Goal: Task Accomplishment & Management: Use online tool/utility

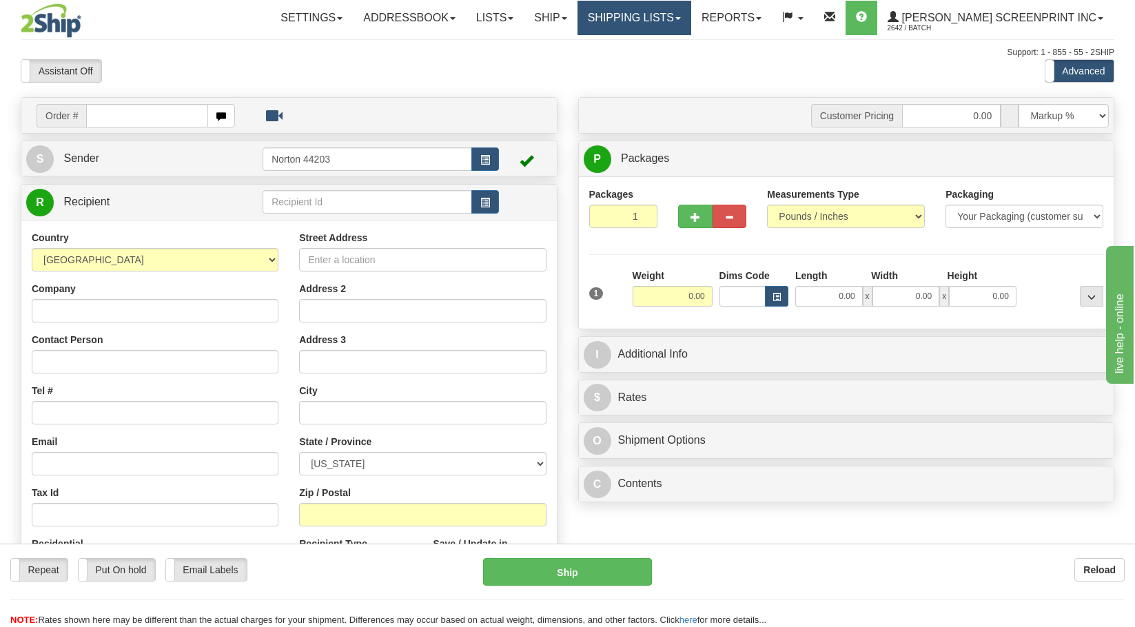
click at [633, 23] on link "Shipping lists" at bounding box center [635, 18] width 114 height 34
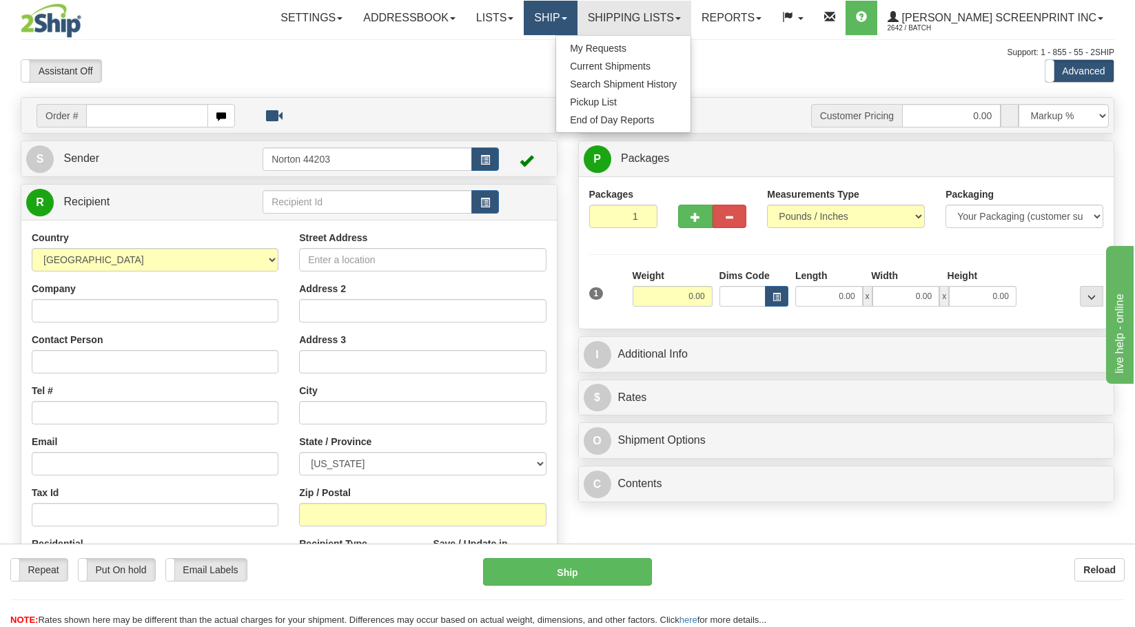
click at [577, 26] on link "Ship" at bounding box center [550, 18] width 53 height 34
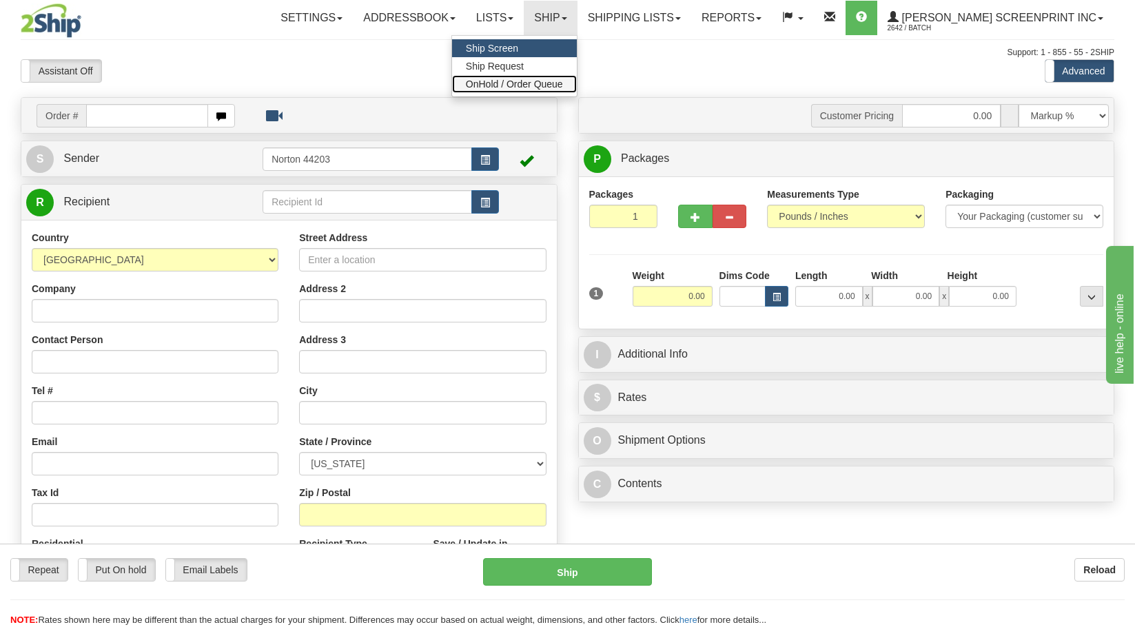
click at [563, 81] on span "OnHold / Order Queue" at bounding box center [514, 84] width 97 height 11
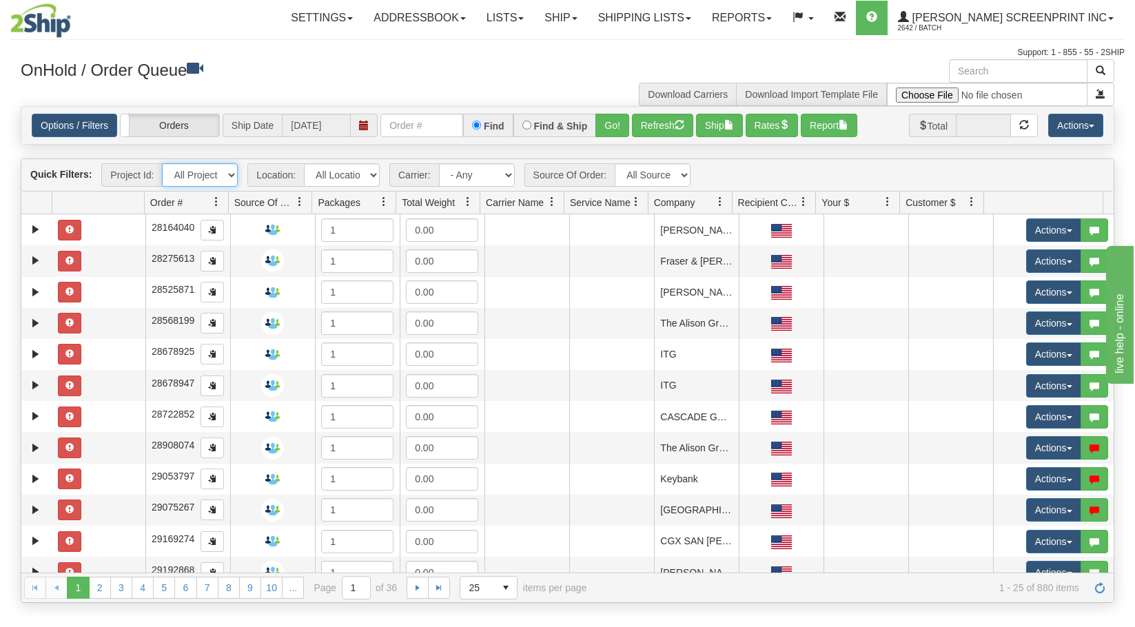
click at [231, 174] on select "All Projects Imagine ShipRequests [DATE] ShipRequests [DATE] ShipRequests [DATE…" at bounding box center [200, 174] width 76 height 23
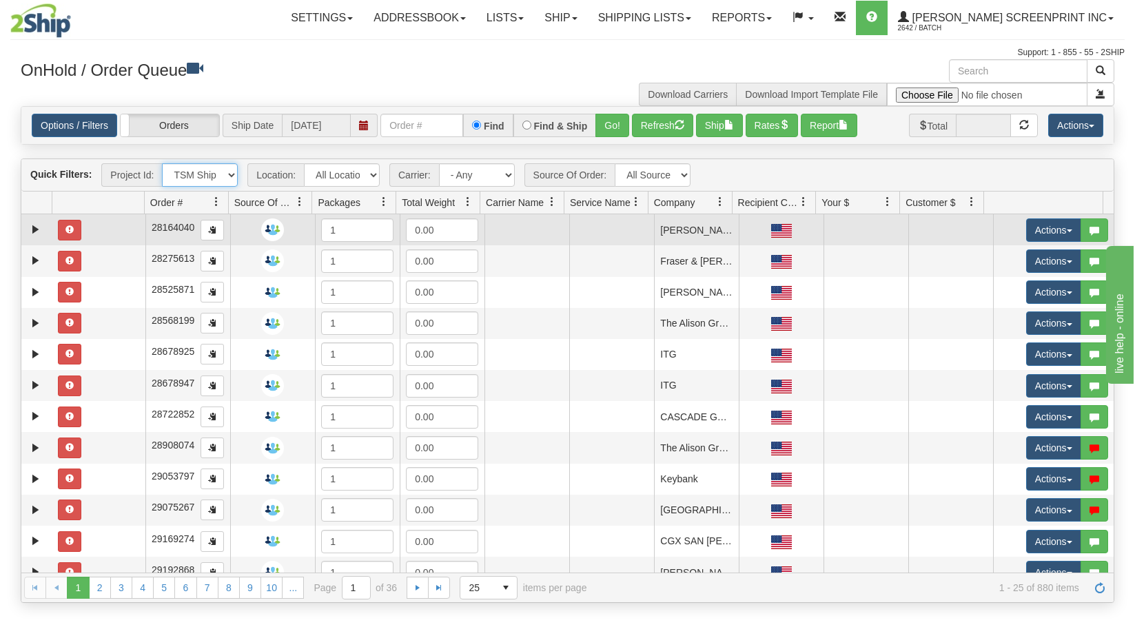
click at [162, 163] on select "All Projects Imagine ShipRequests [DATE] ShipRequests [DATE] ShipRequests [DATE…" at bounding box center [200, 174] width 76 height 23
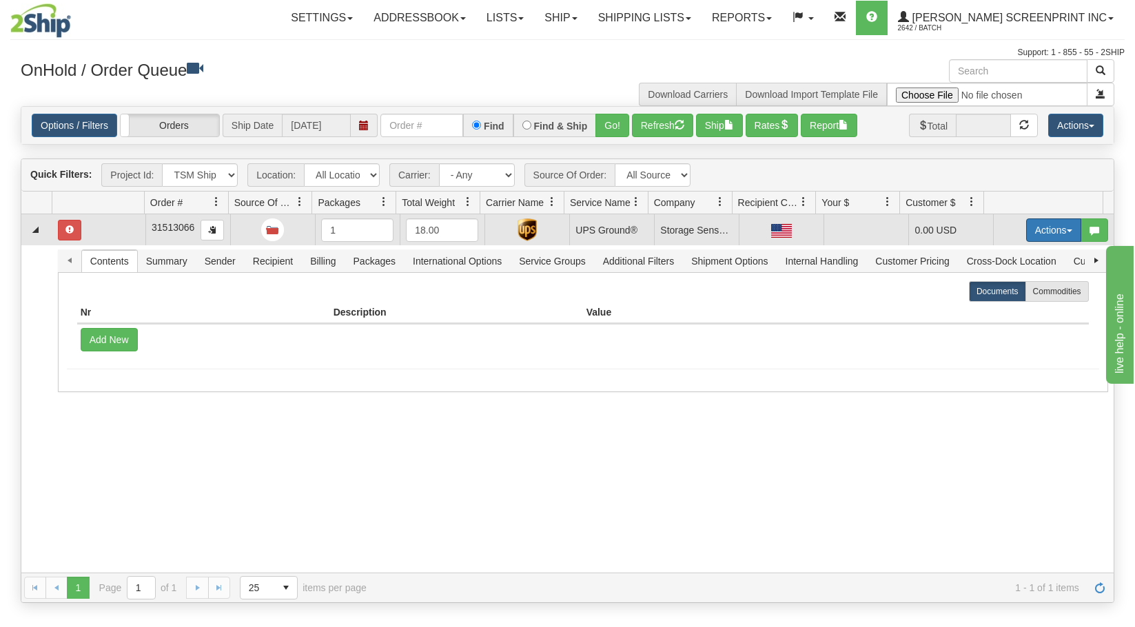
click at [1026, 236] on button "Actions" at bounding box center [1053, 230] width 55 height 23
click at [1019, 278] on span "Refresh Rates" at bounding box center [1019, 274] width 71 height 11
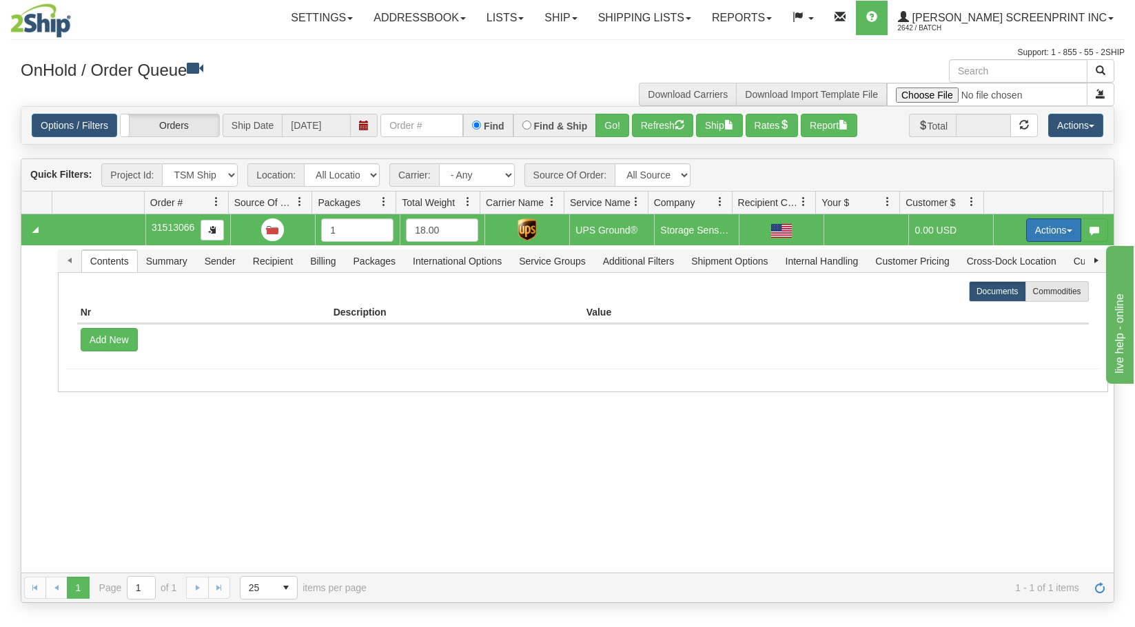
click at [1048, 232] on button "Actions" at bounding box center [1053, 230] width 55 height 23
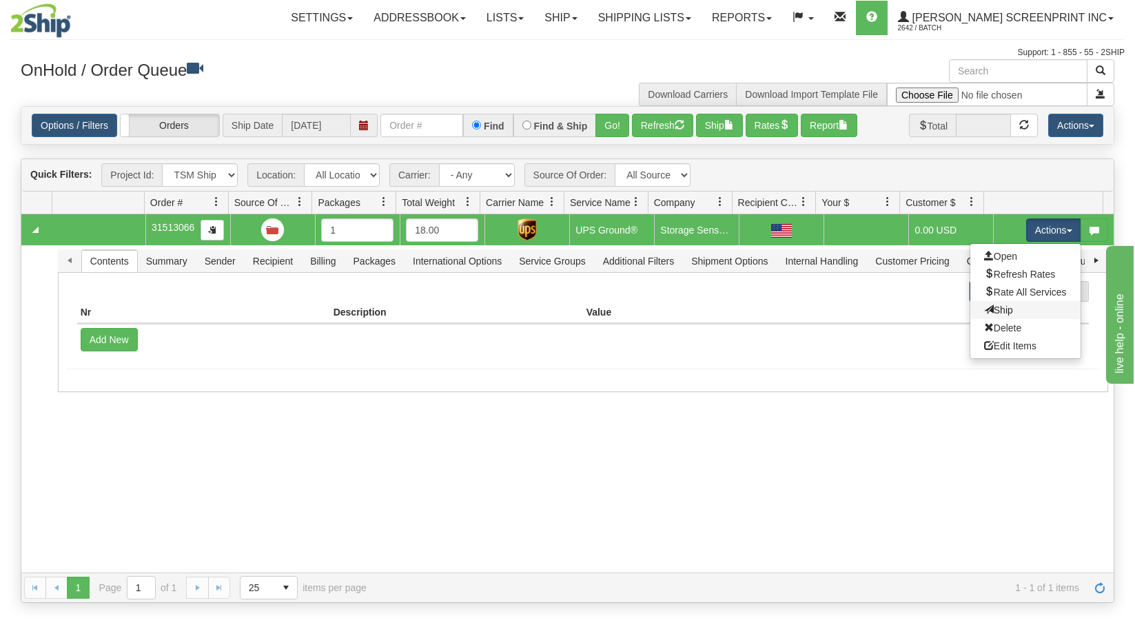
click at [1046, 309] on link "Ship" at bounding box center [1026, 310] width 110 height 18
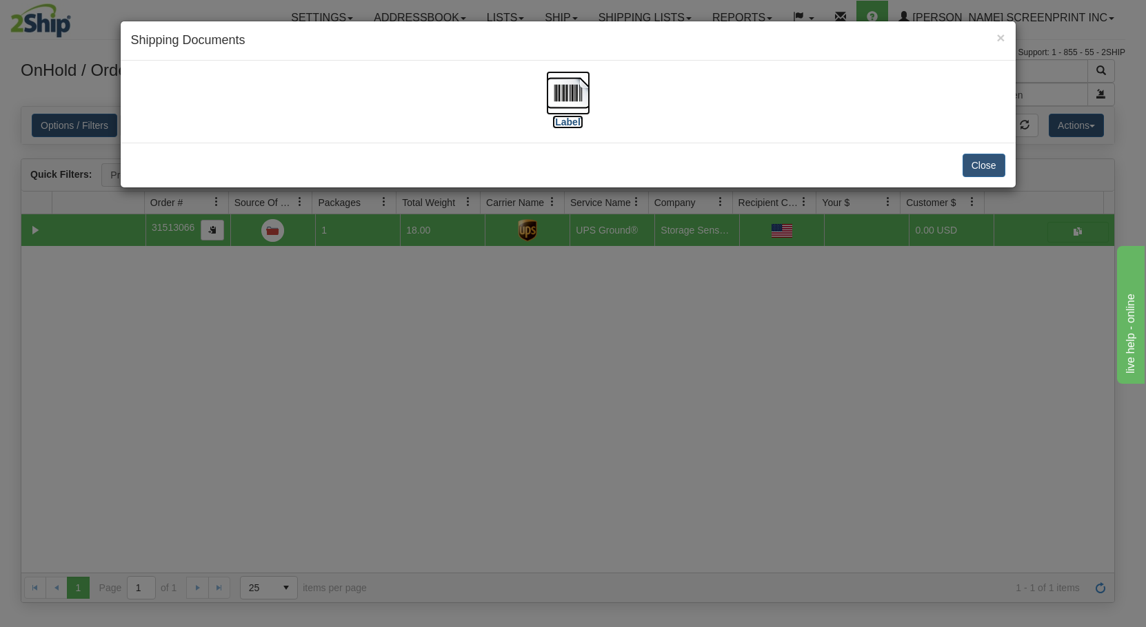
click at [558, 101] on img at bounding box center [568, 93] width 44 height 44
click at [970, 163] on button "Close" at bounding box center [983, 165] width 43 height 23
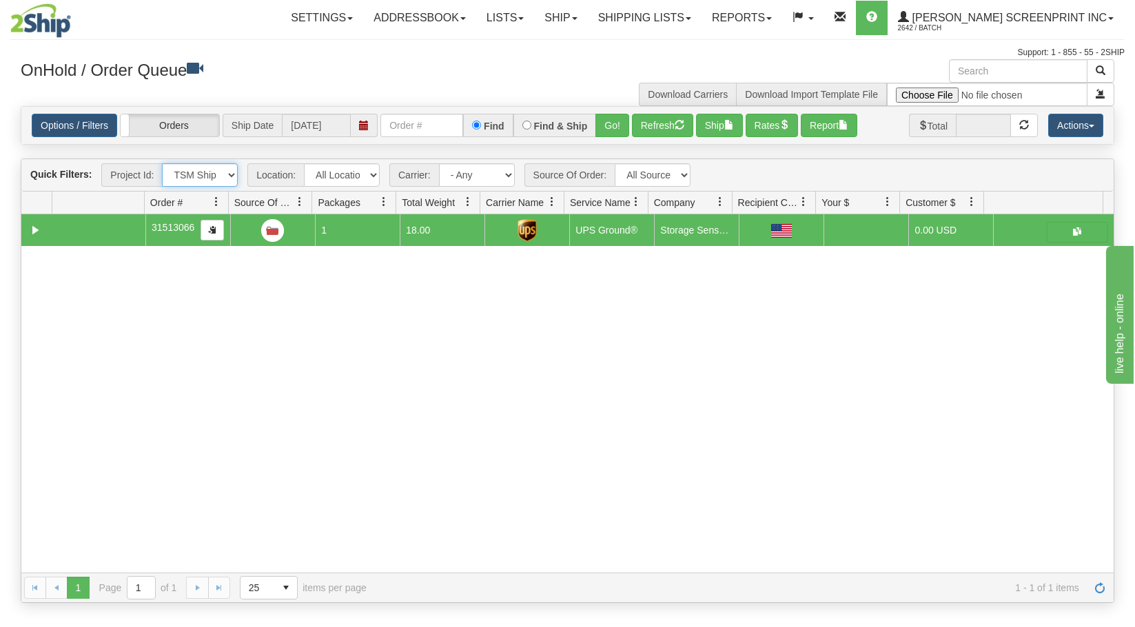
click at [233, 173] on select "All Projects Imagine ShipRequests [DATE] ShipRequests [DATE] ShipRequests [DATE…" at bounding box center [200, 174] width 76 height 23
select select "TEAM LEAD"
click at [162, 163] on select "All Projects Imagine ShipRequests [DATE] ShipRequests [DATE] ShipRequests [DATE…" at bounding box center [200, 174] width 76 height 23
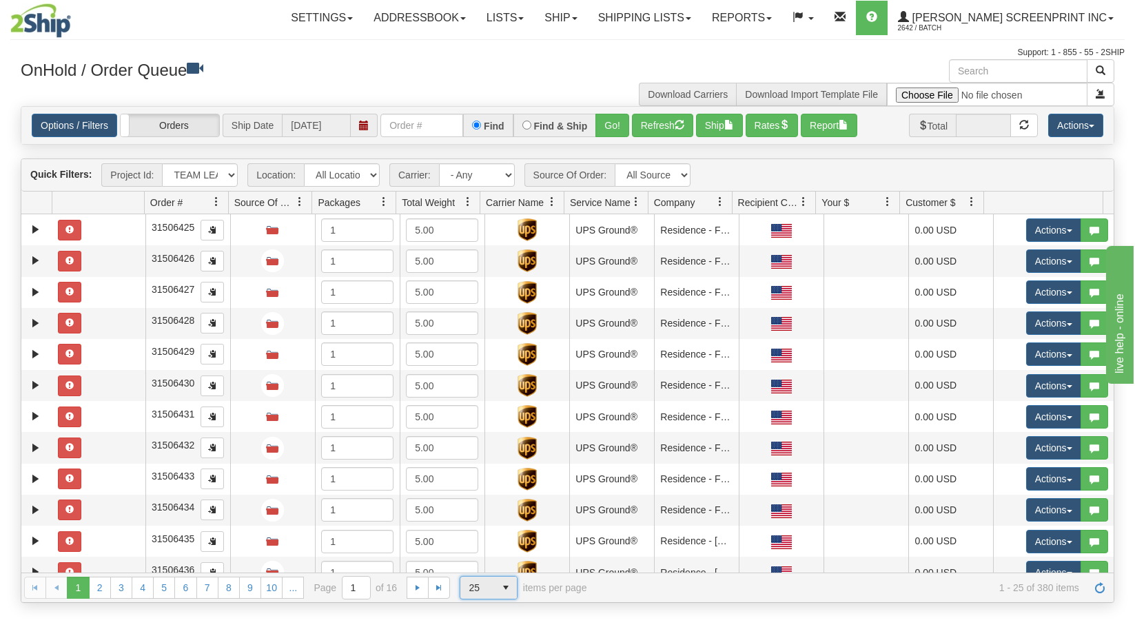
click at [510, 591] on span "select" at bounding box center [506, 588] width 22 height 22
click at [509, 569] on li "100" at bounding box center [488, 565] width 57 height 19
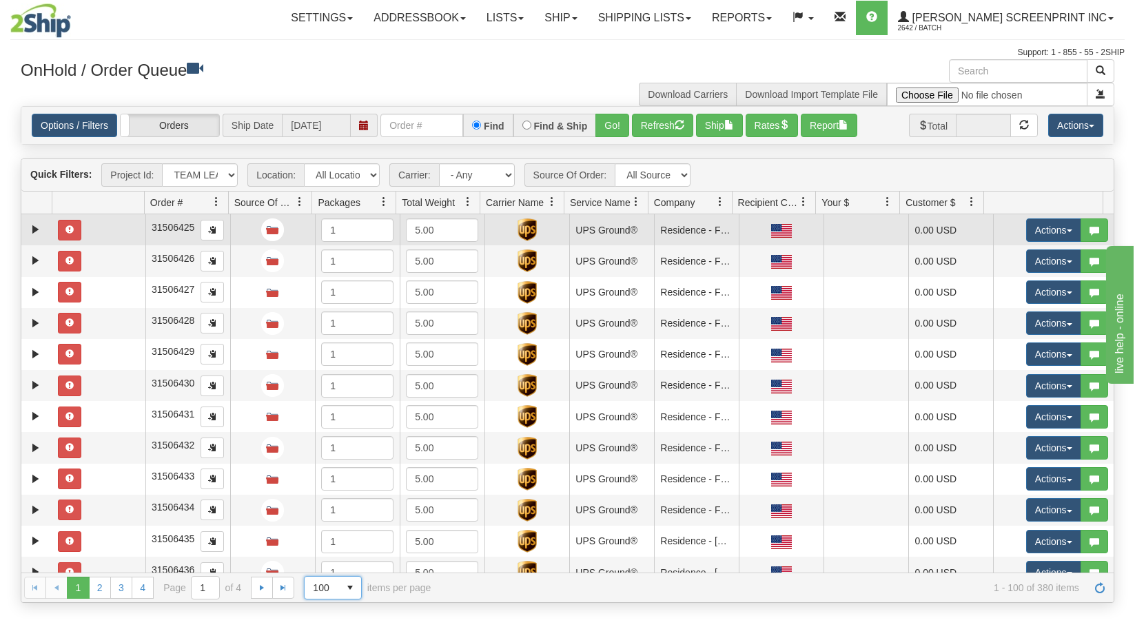
click at [117, 236] on td at bounding box center [98, 229] width 93 height 31
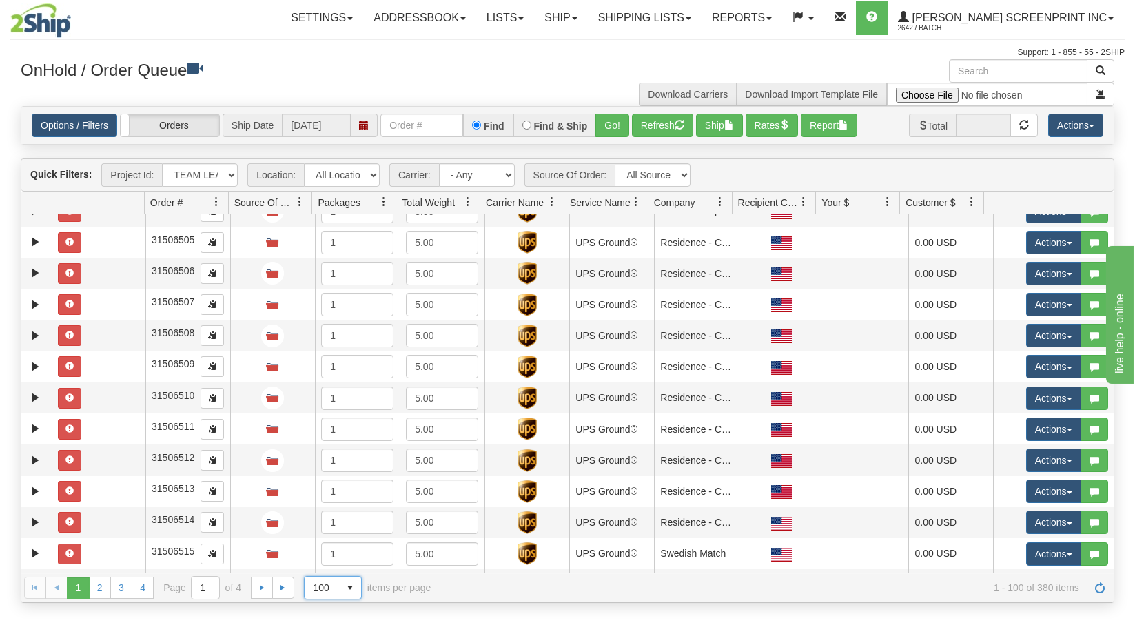
scroll to position [2756, 0]
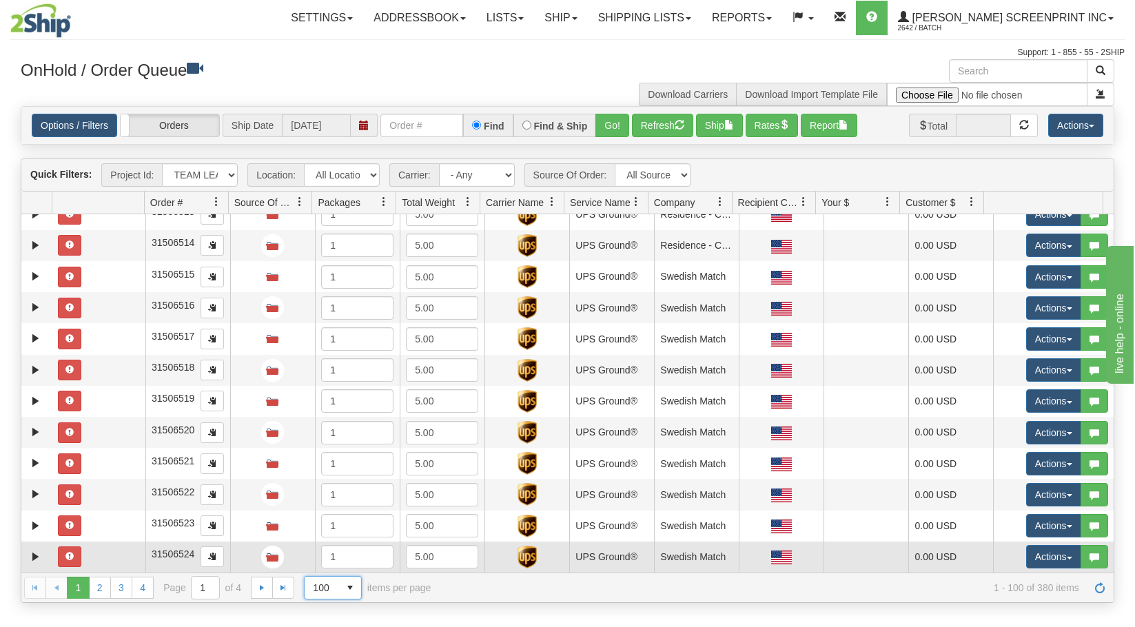
click at [122, 558] on td at bounding box center [98, 557] width 93 height 31
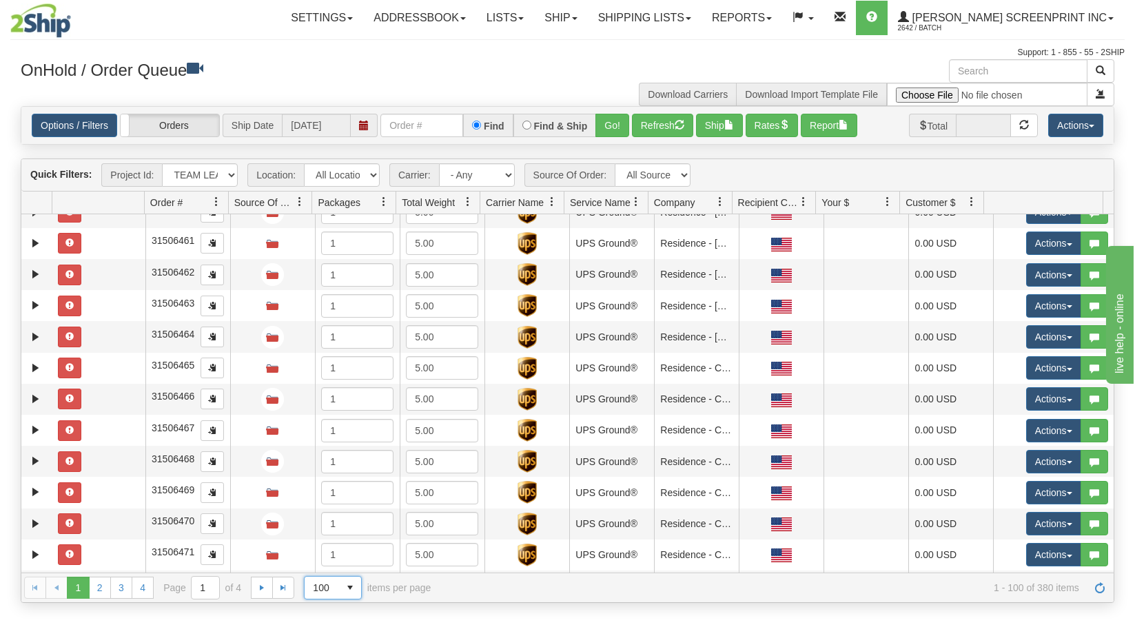
scroll to position [0, 0]
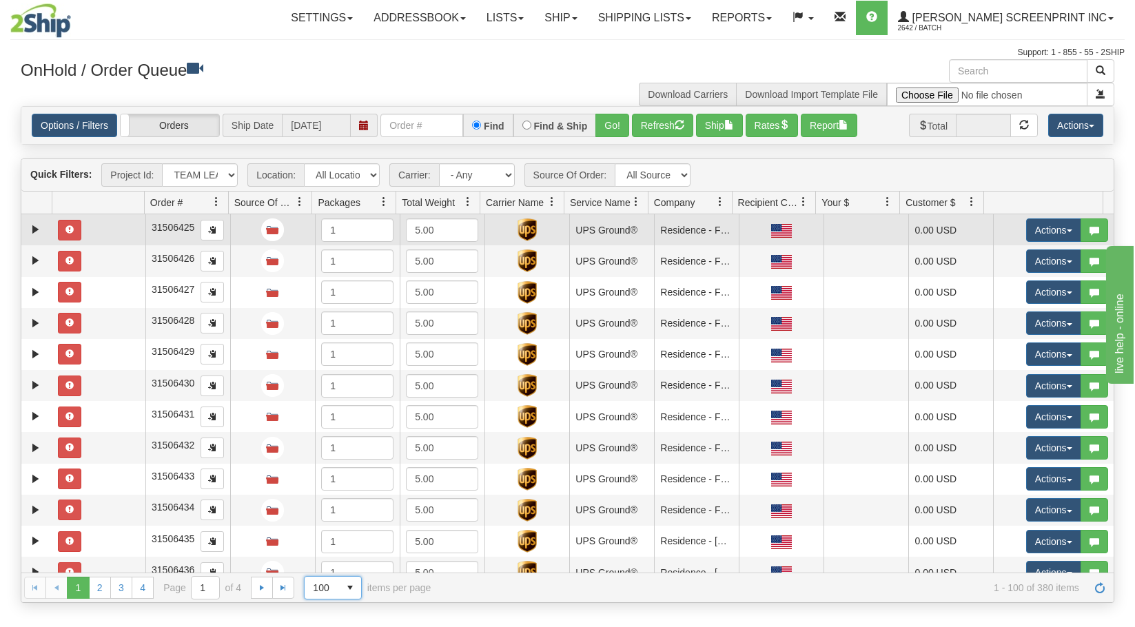
click at [93, 227] on td at bounding box center [98, 229] width 93 height 31
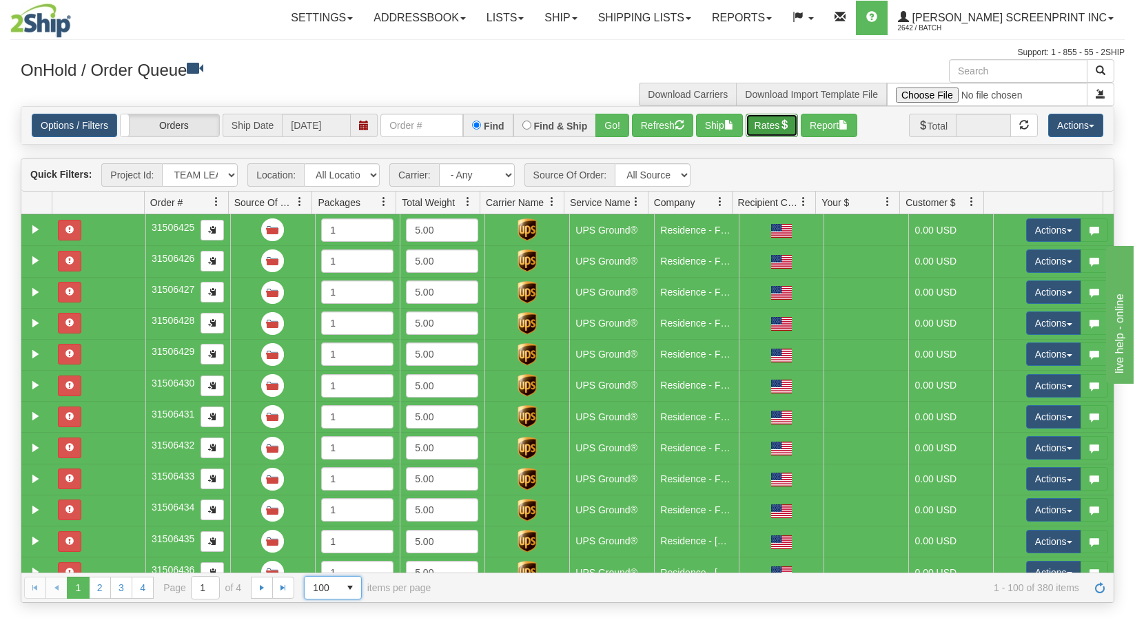
click at [780, 126] on button "Rates" at bounding box center [772, 125] width 53 height 23
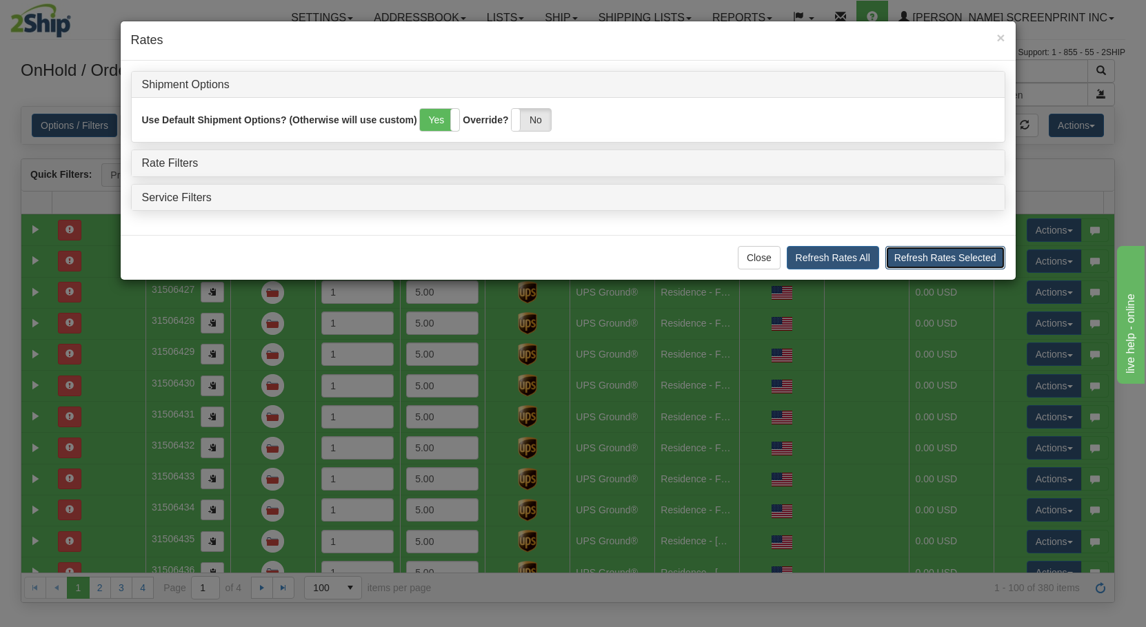
click at [924, 256] on button "Refresh Rates Selected" at bounding box center [945, 257] width 120 height 23
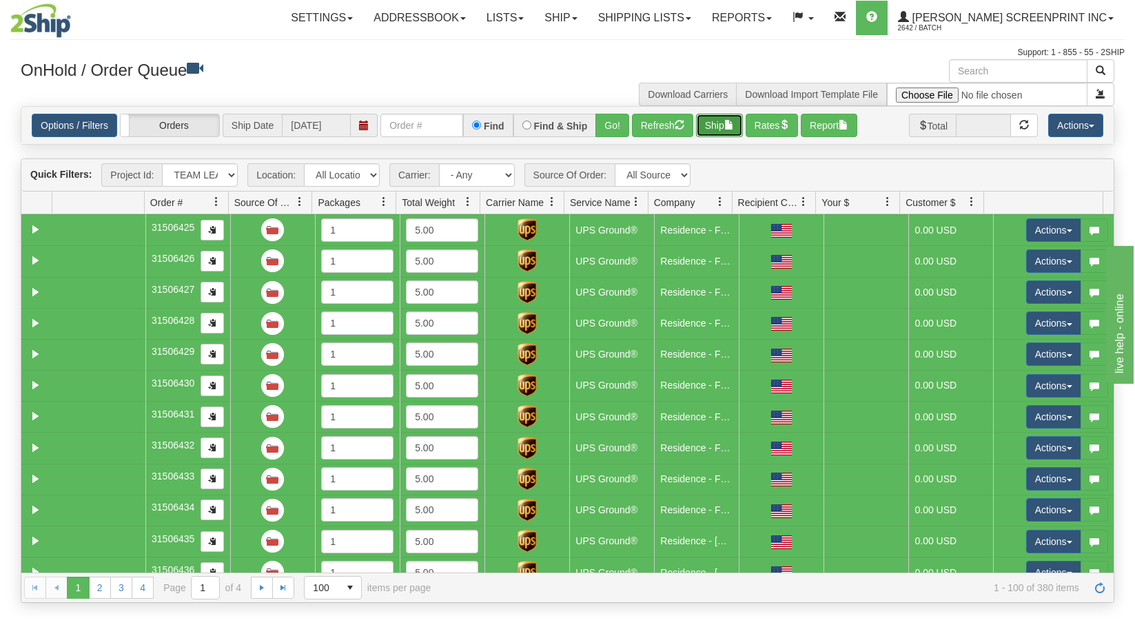
click at [732, 131] on button "Ship" at bounding box center [719, 125] width 47 height 23
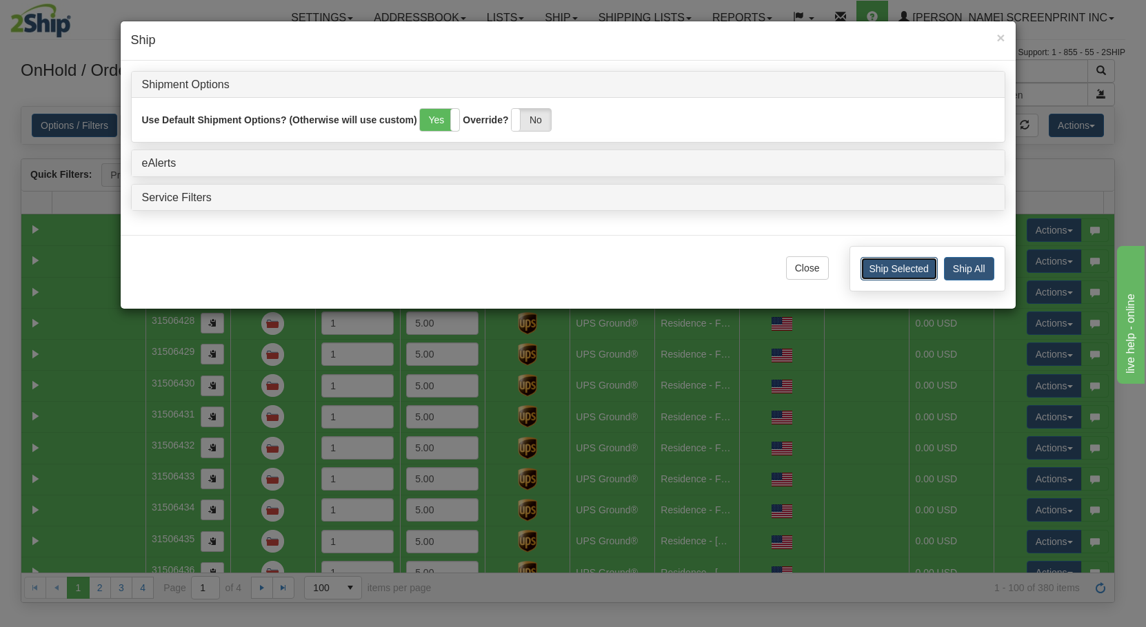
click at [912, 265] on button "Ship Selected" at bounding box center [898, 268] width 77 height 23
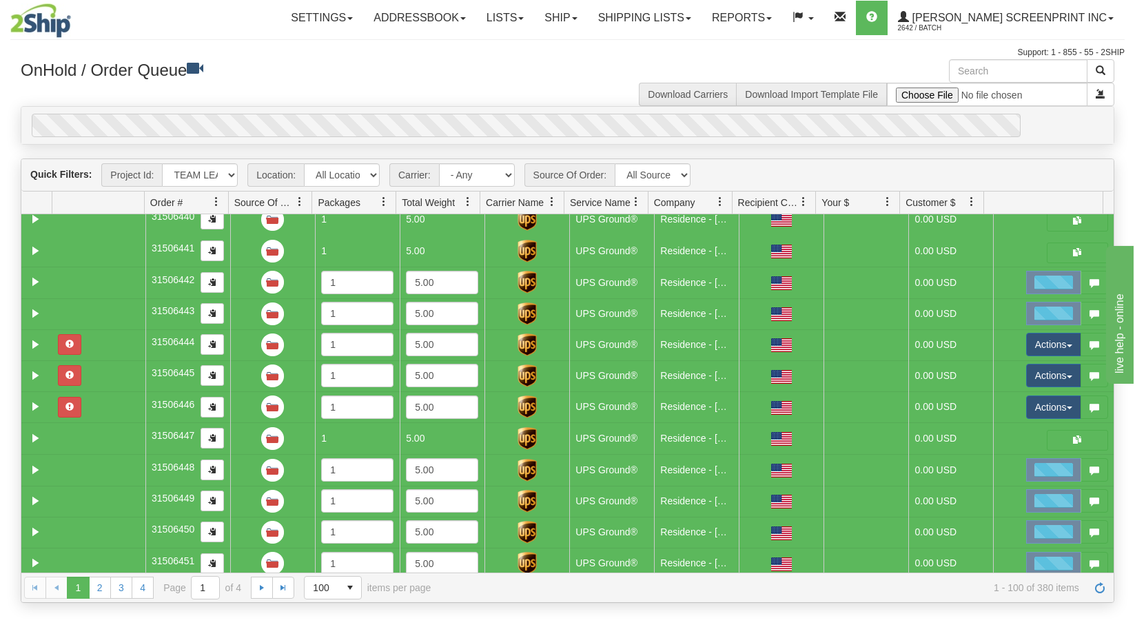
scroll to position [478, 0]
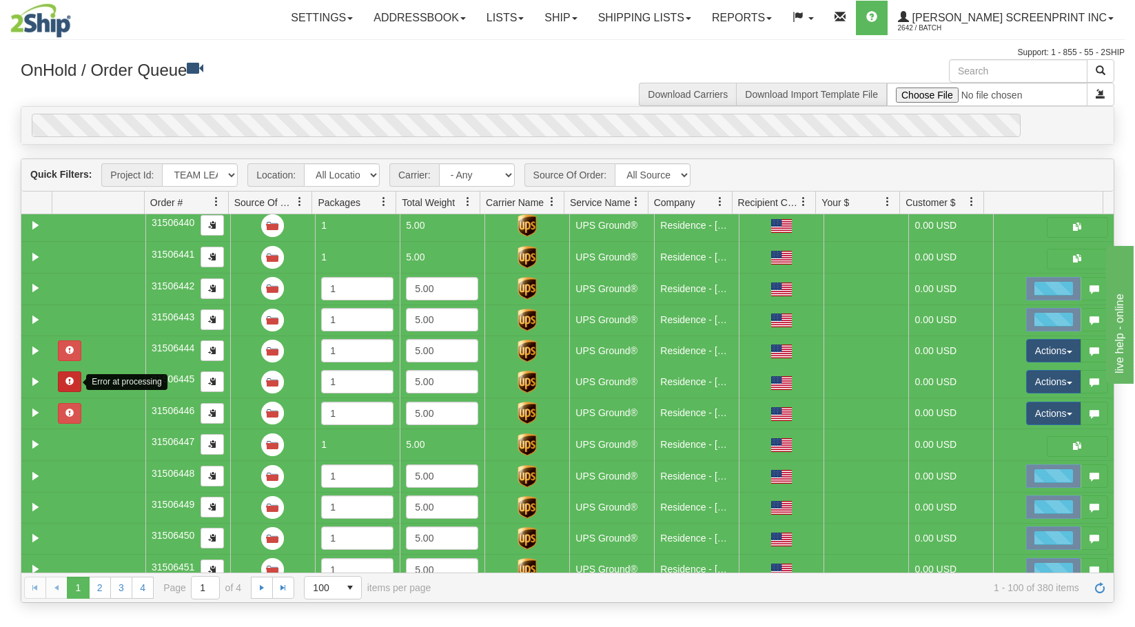
click at [66, 384] on span "button" at bounding box center [69, 381] width 8 height 8
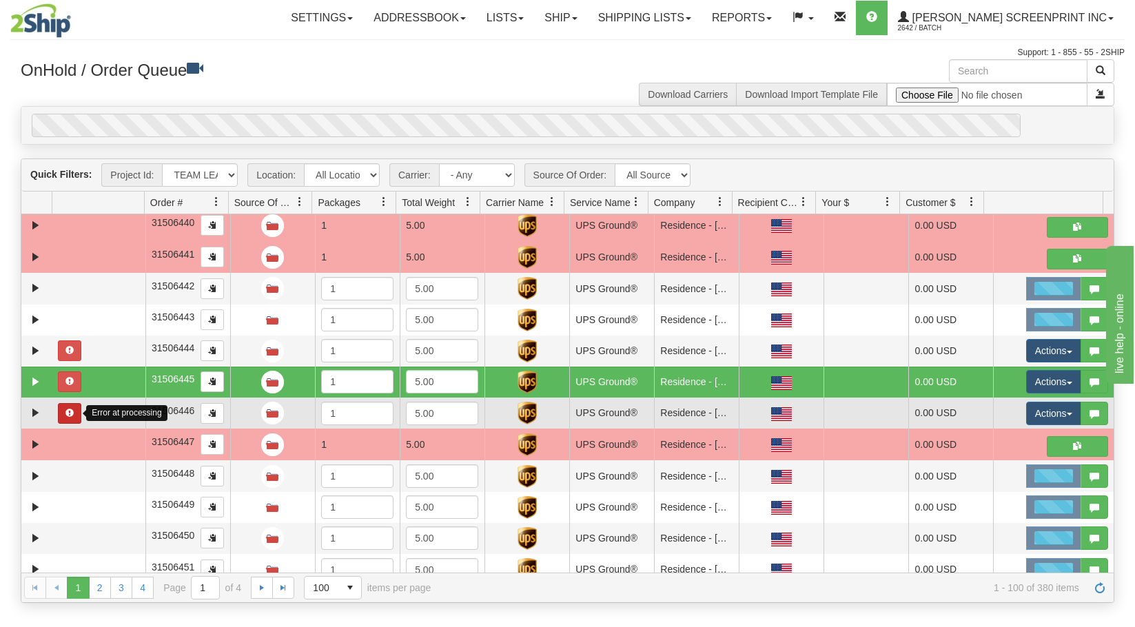
click at [67, 412] on span "button" at bounding box center [69, 413] width 8 height 8
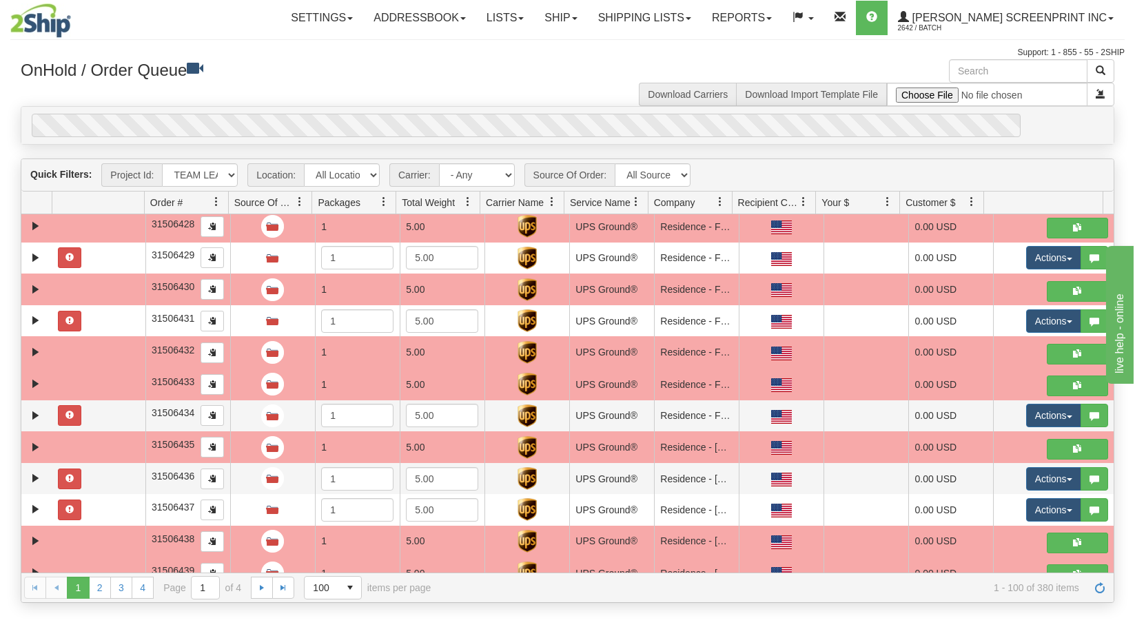
scroll to position [0, 0]
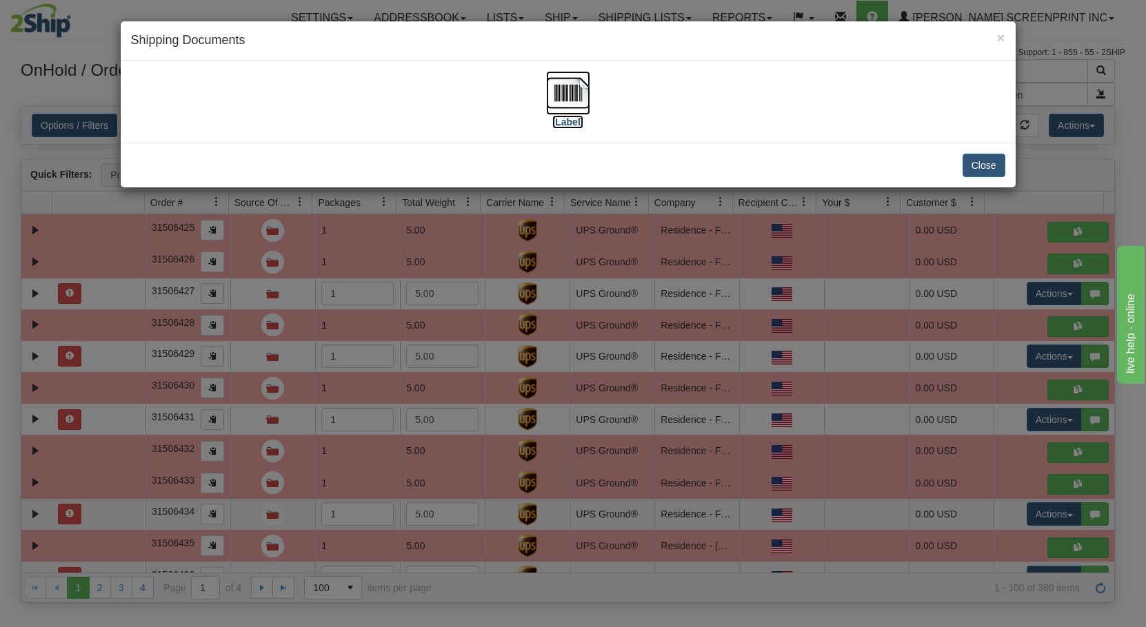
click at [572, 96] on img at bounding box center [568, 93] width 44 height 44
click at [993, 170] on button "Close" at bounding box center [983, 165] width 43 height 23
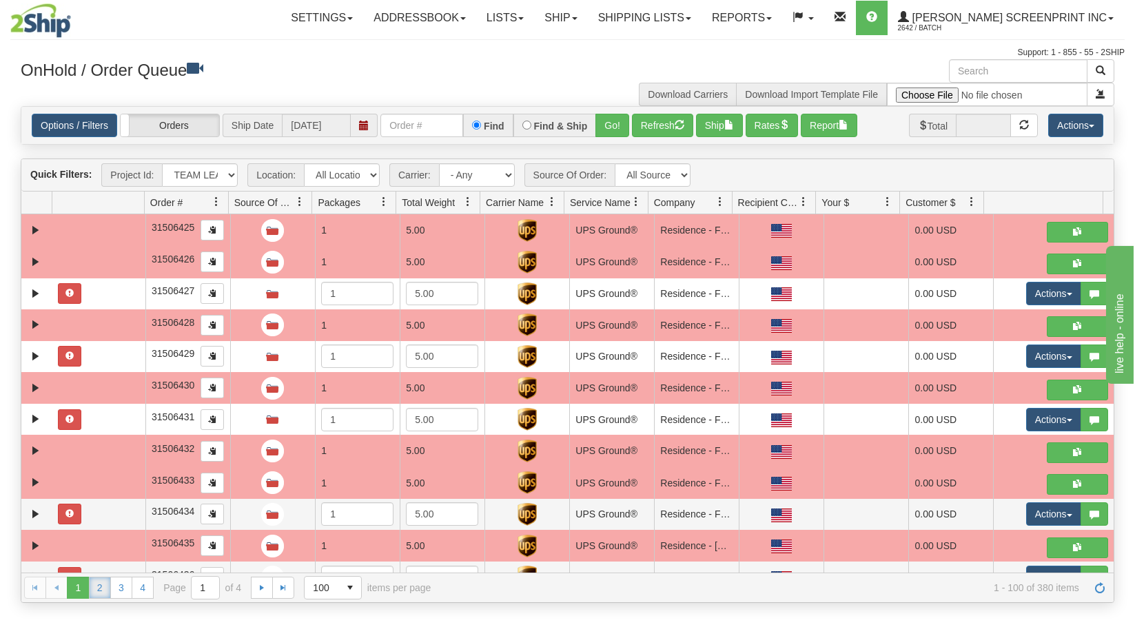
click at [99, 587] on link "2" at bounding box center [100, 588] width 22 height 22
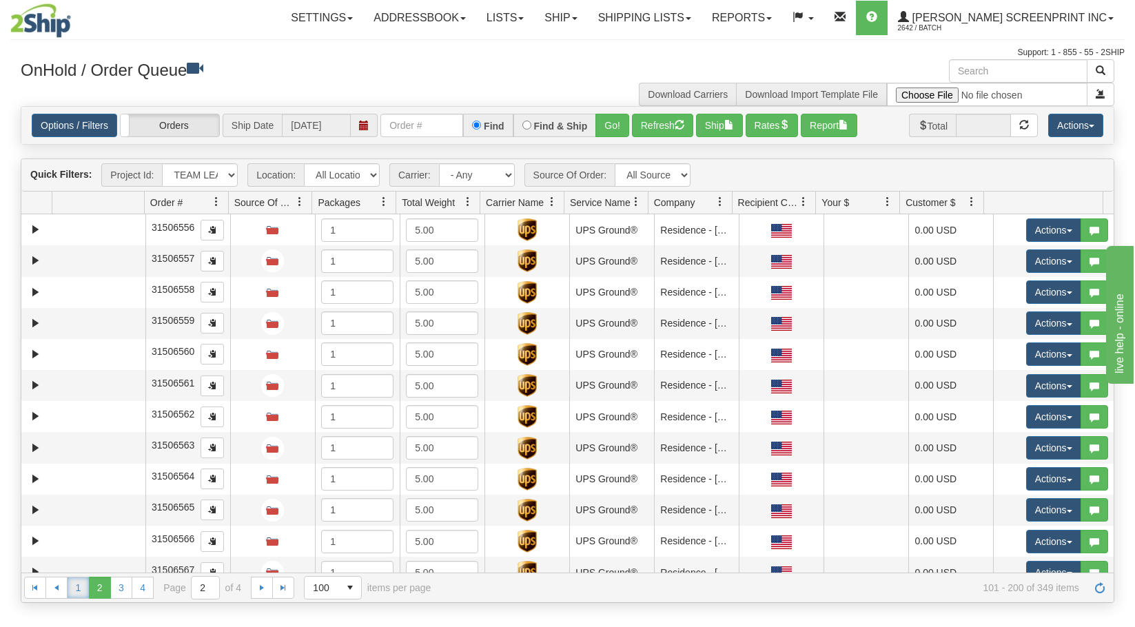
click at [79, 588] on link "1" at bounding box center [78, 588] width 22 height 22
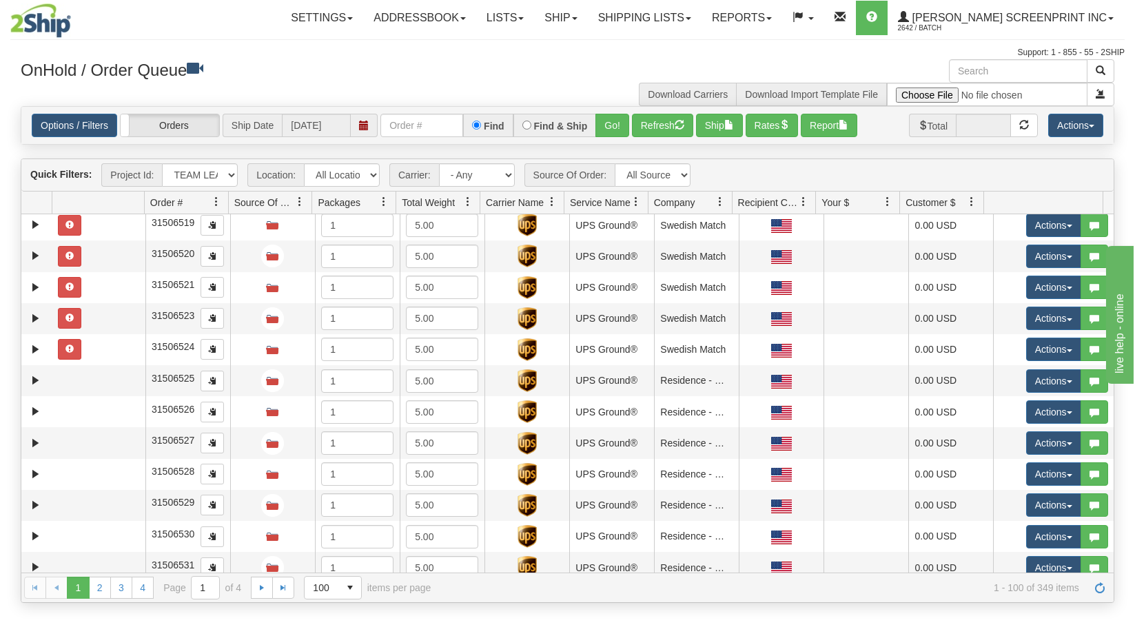
scroll to position [1999, 0]
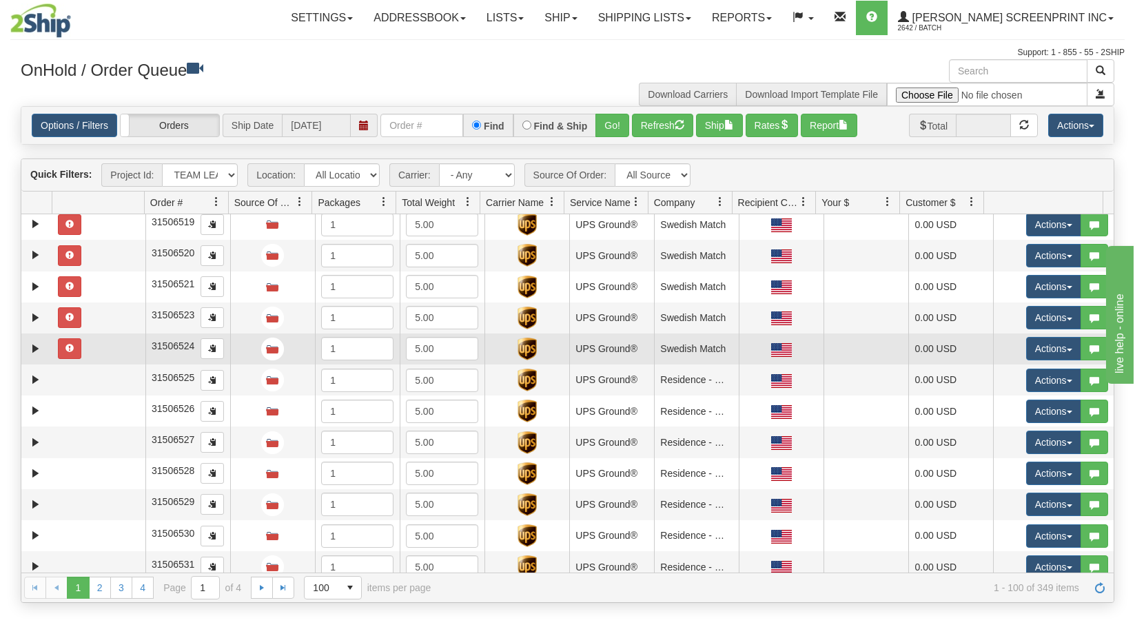
click at [87, 349] on td at bounding box center [98, 349] width 93 height 31
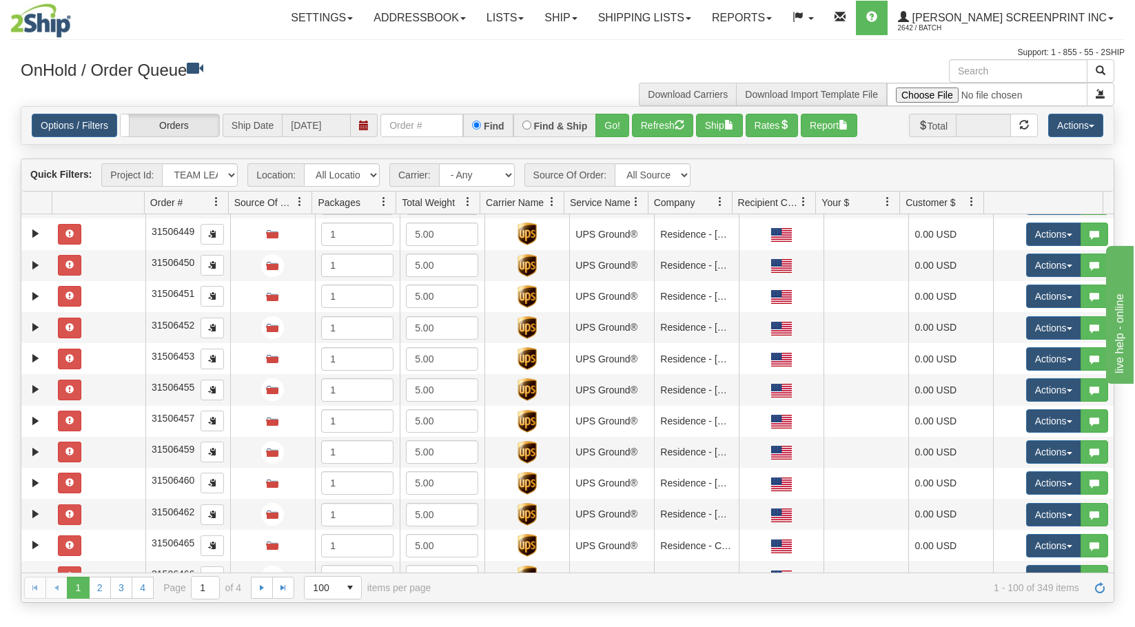
scroll to position [0, 0]
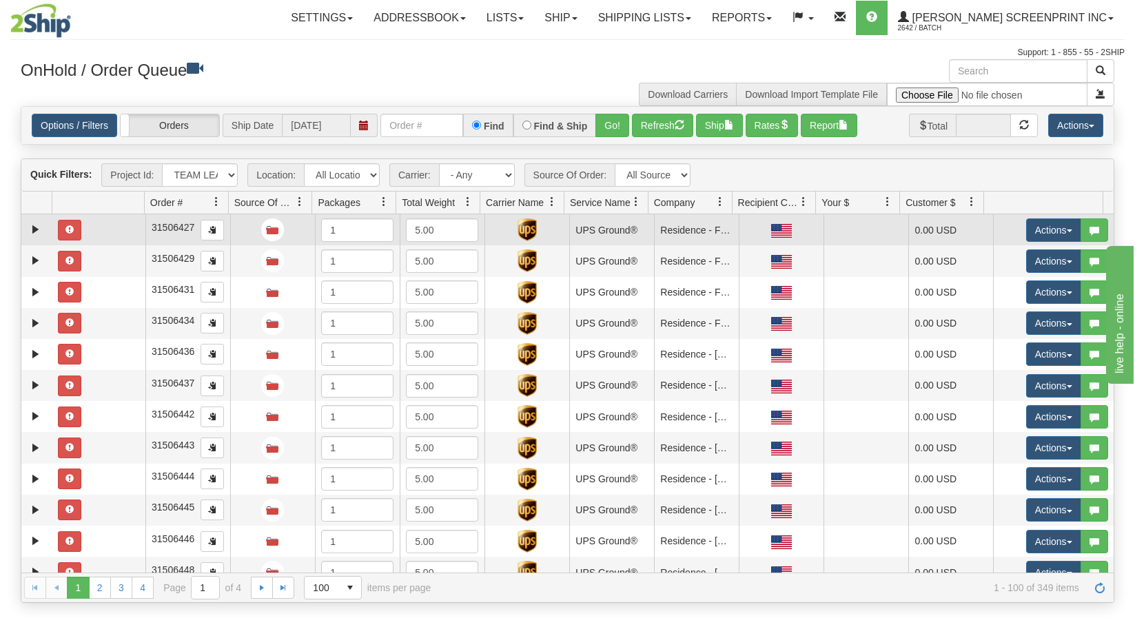
click at [119, 228] on td at bounding box center [98, 229] width 93 height 31
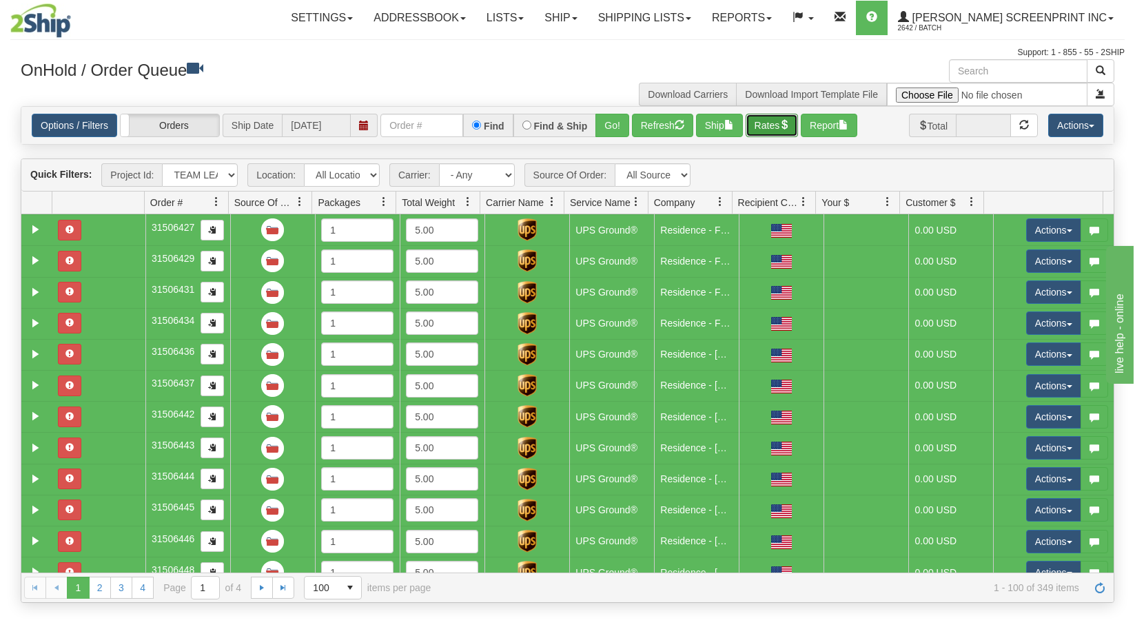
click at [783, 124] on button "Rates" at bounding box center [772, 125] width 53 height 23
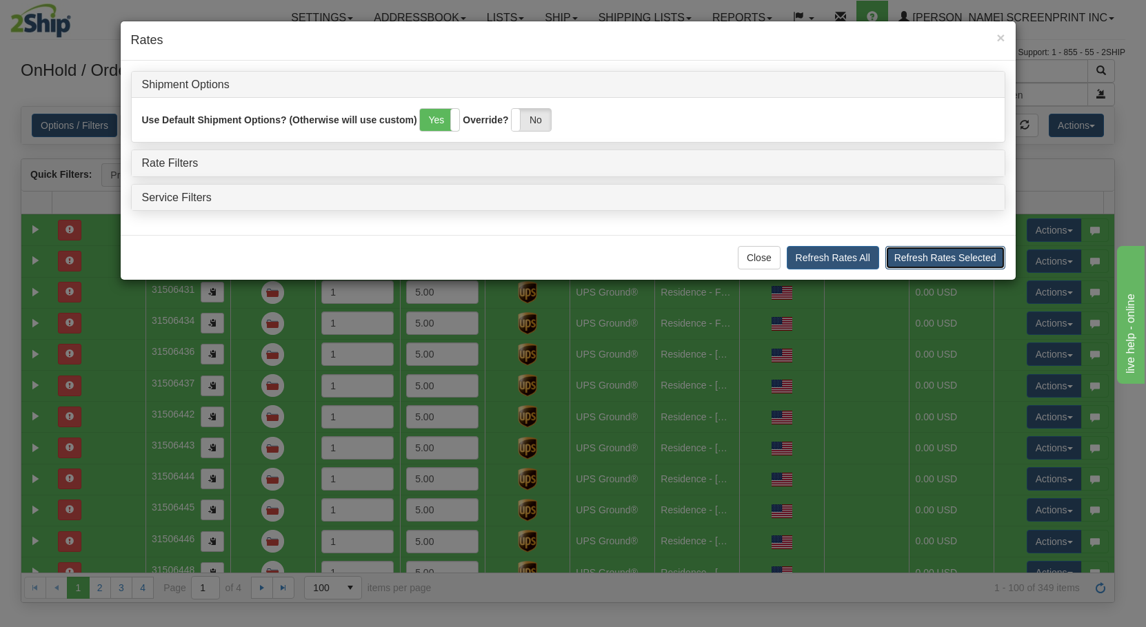
click at [941, 254] on button "Refresh Rates Selected" at bounding box center [945, 257] width 120 height 23
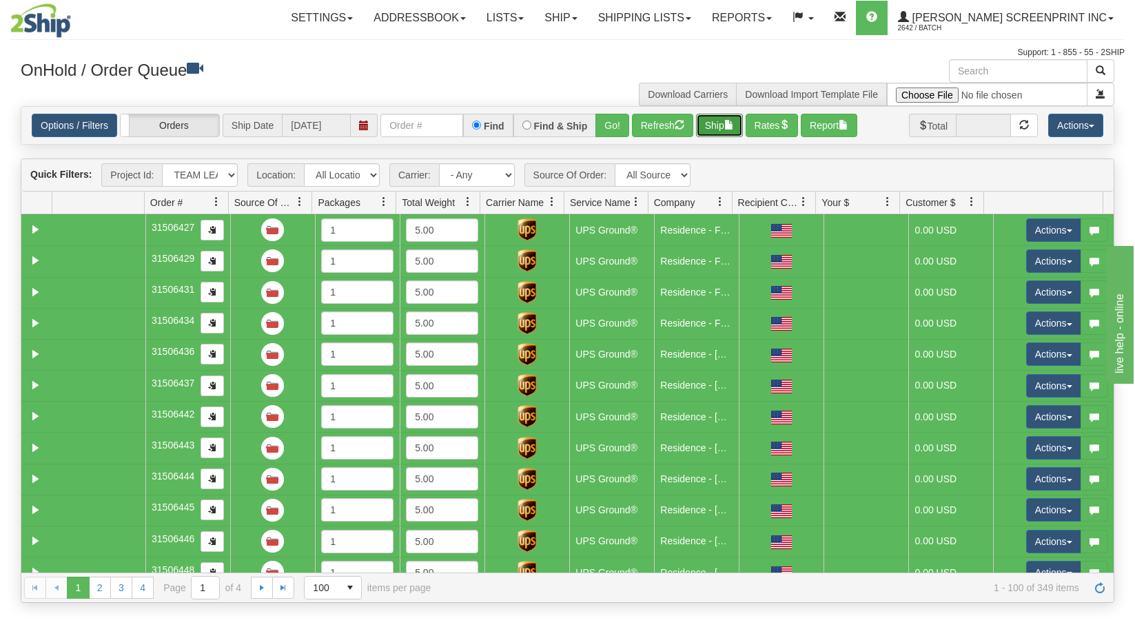
click at [734, 120] on span "button" at bounding box center [729, 125] width 10 height 10
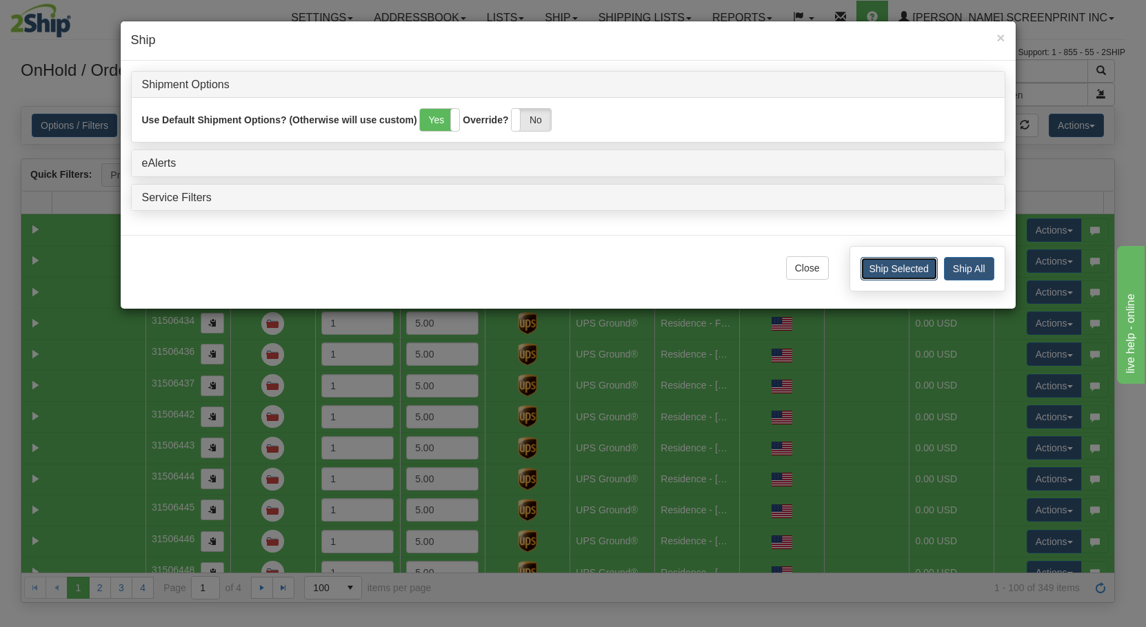
click at [874, 272] on button "Ship Selected" at bounding box center [898, 268] width 77 height 23
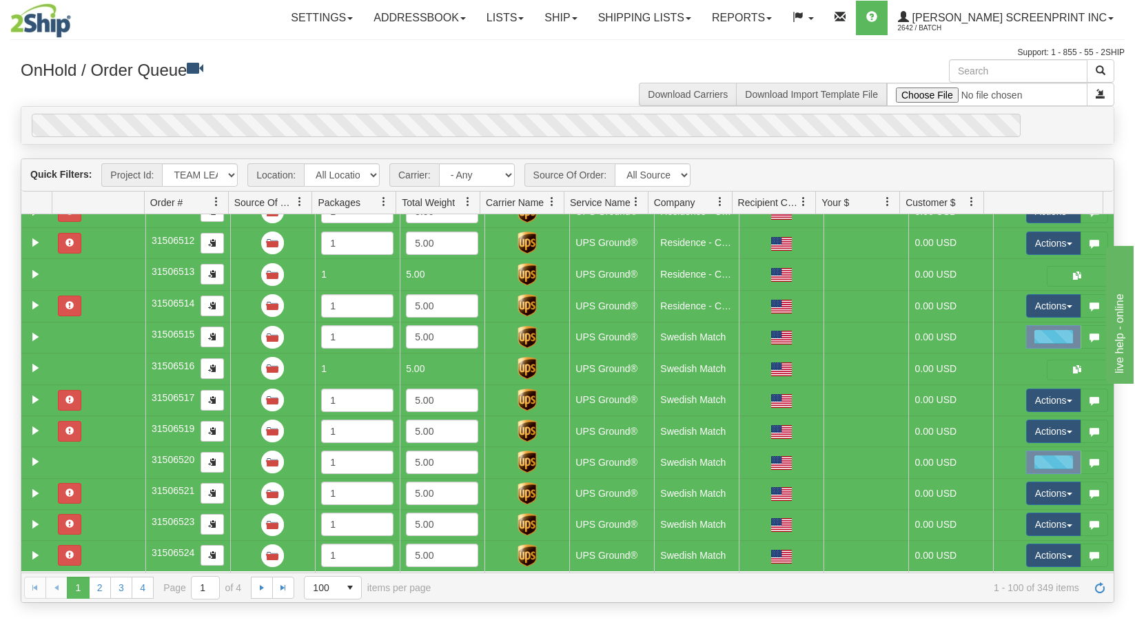
scroll to position [1930, 0]
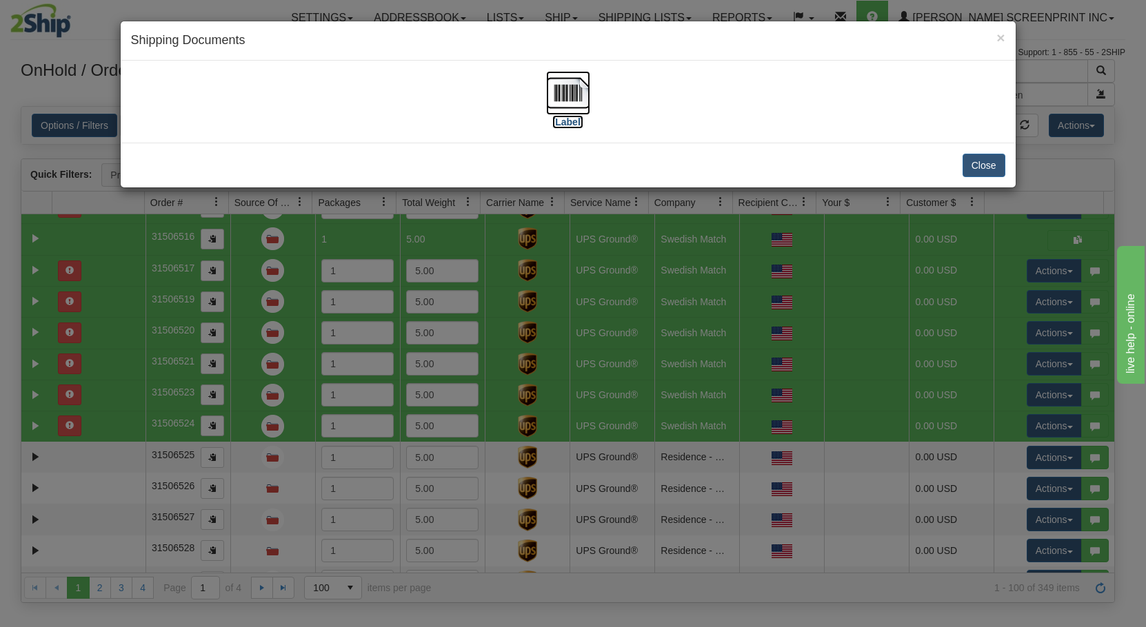
click at [586, 105] on img at bounding box center [568, 93] width 44 height 44
click at [977, 172] on button "Close" at bounding box center [983, 165] width 43 height 23
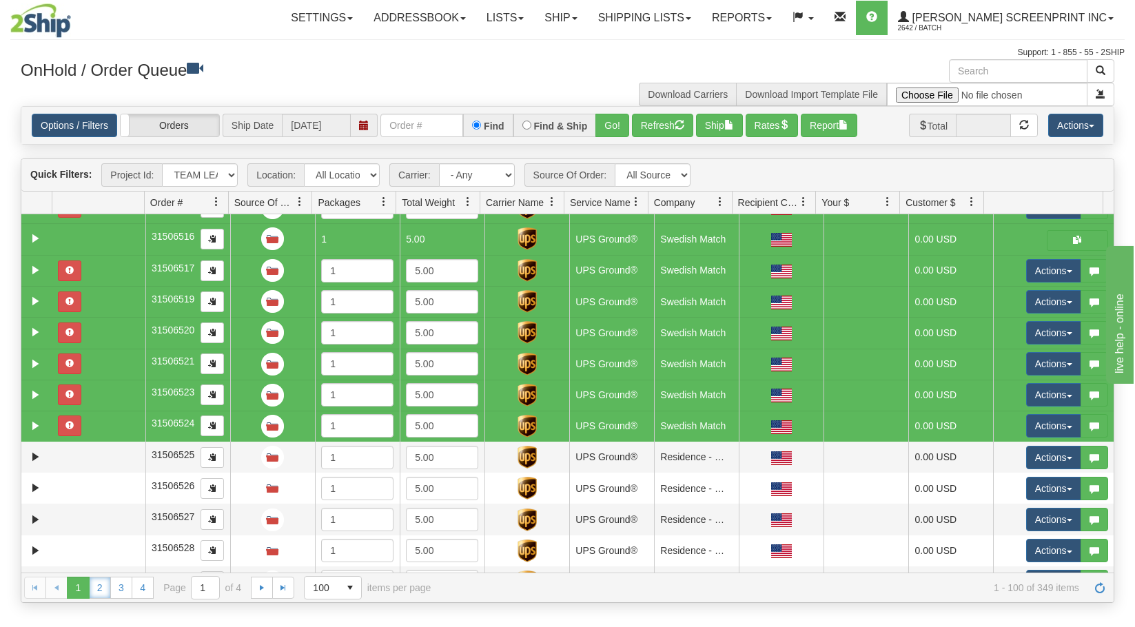
click at [102, 590] on link "2" at bounding box center [100, 588] width 22 height 22
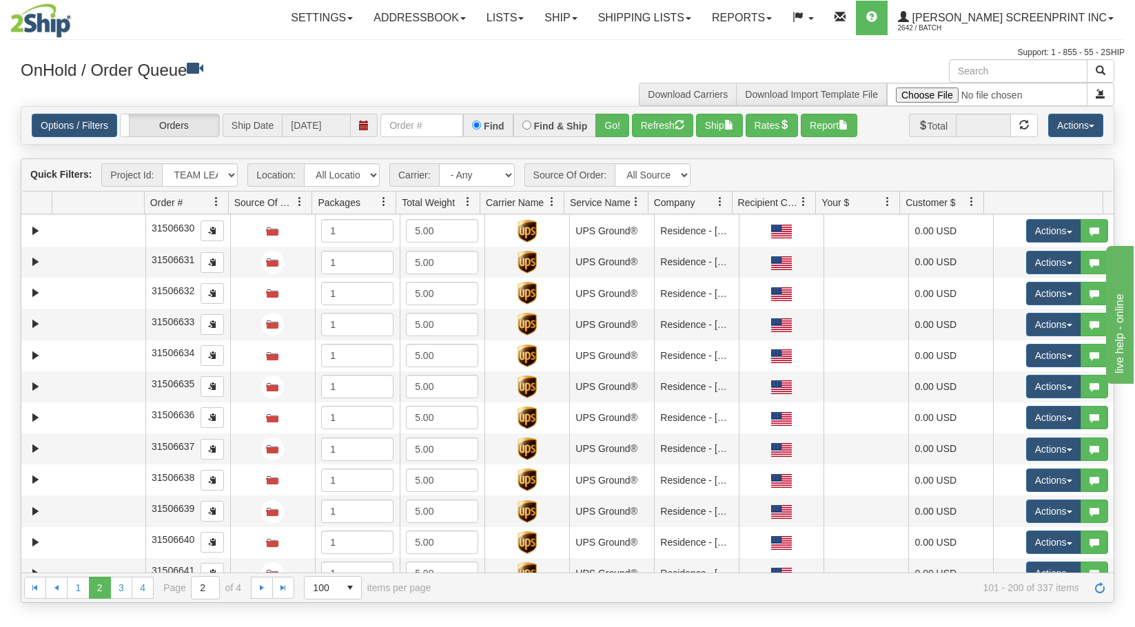
click at [74, 594] on link "1" at bounding box center [78, 588] width 22 height 22
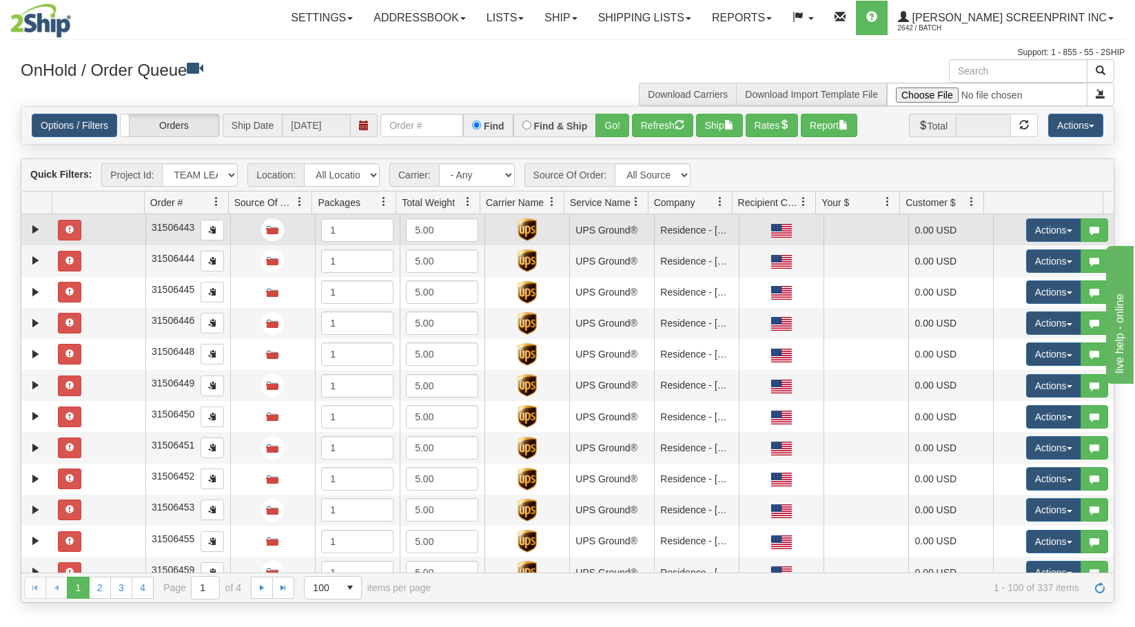
click at [128, 224] on td at bounding box center [98, 229] width 93 height 31
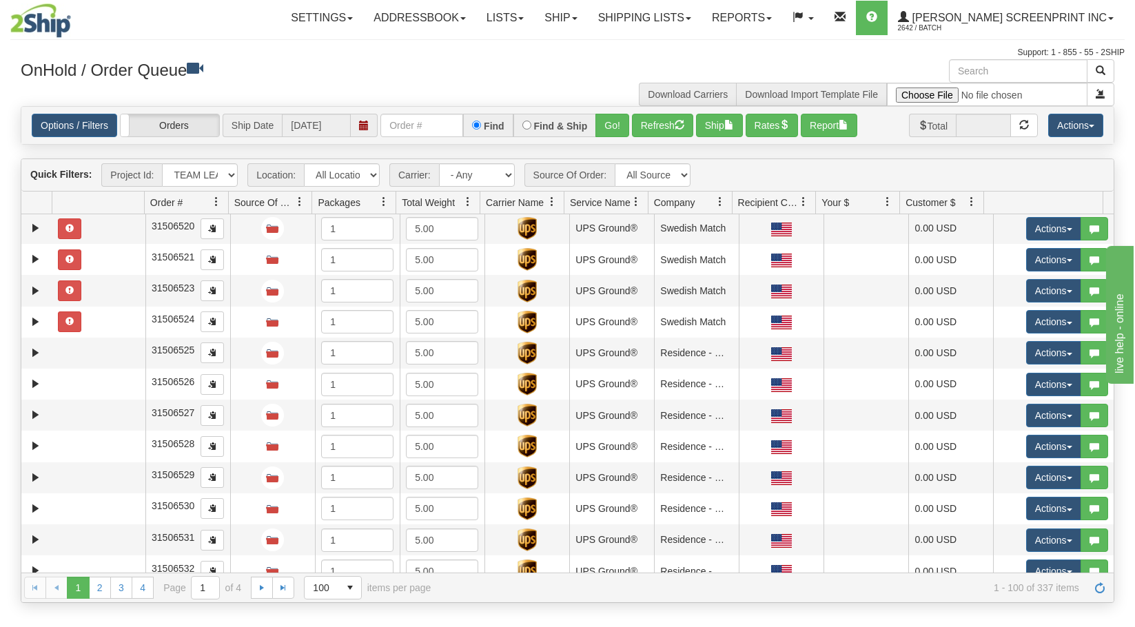
scroll to position [1654, 0]
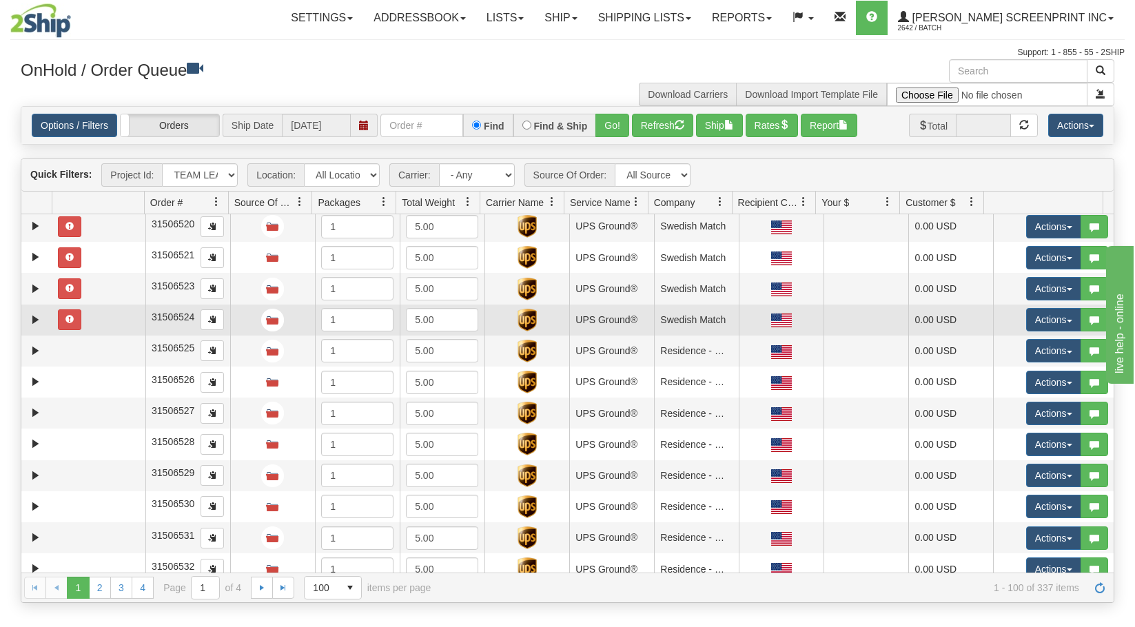
click at [126, 320] on td at bounding box center [98, 320] width 93 height 31
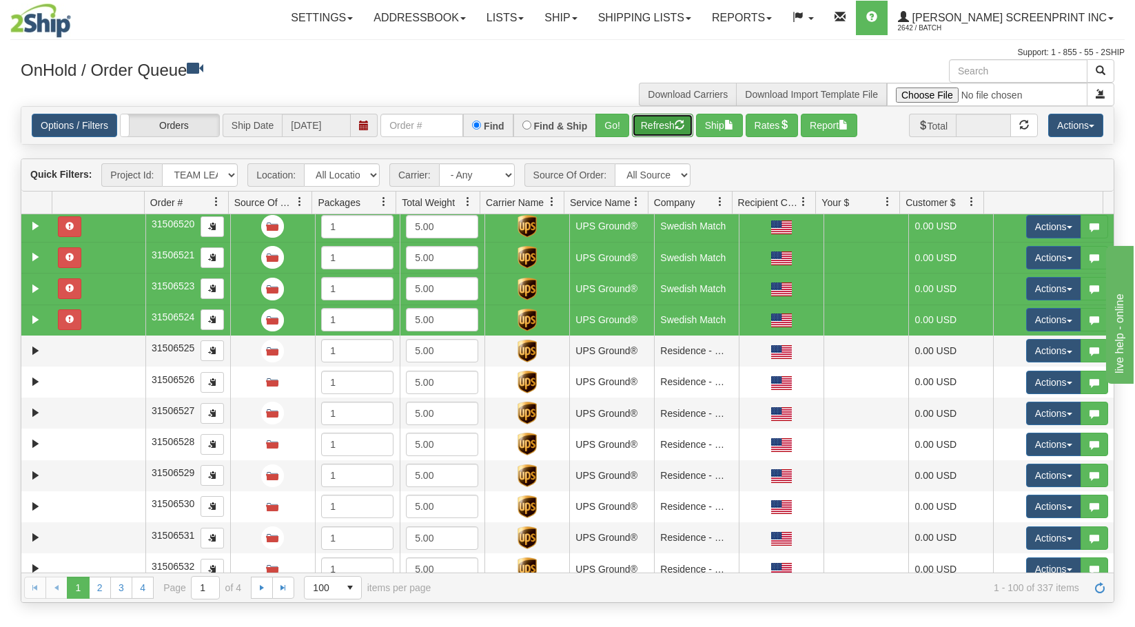
click at [678, 127] on span "button" at bounding box center [680, 125] width 10 height 10
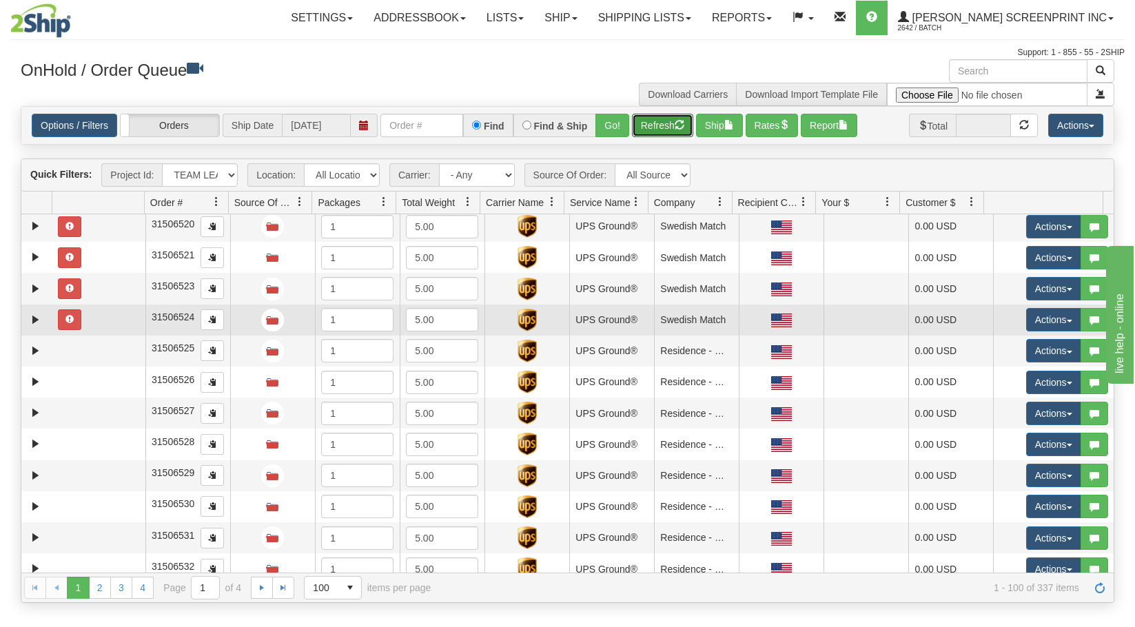
click at [128, 314] on td at bounding box center [98, 320] width 93 height 31
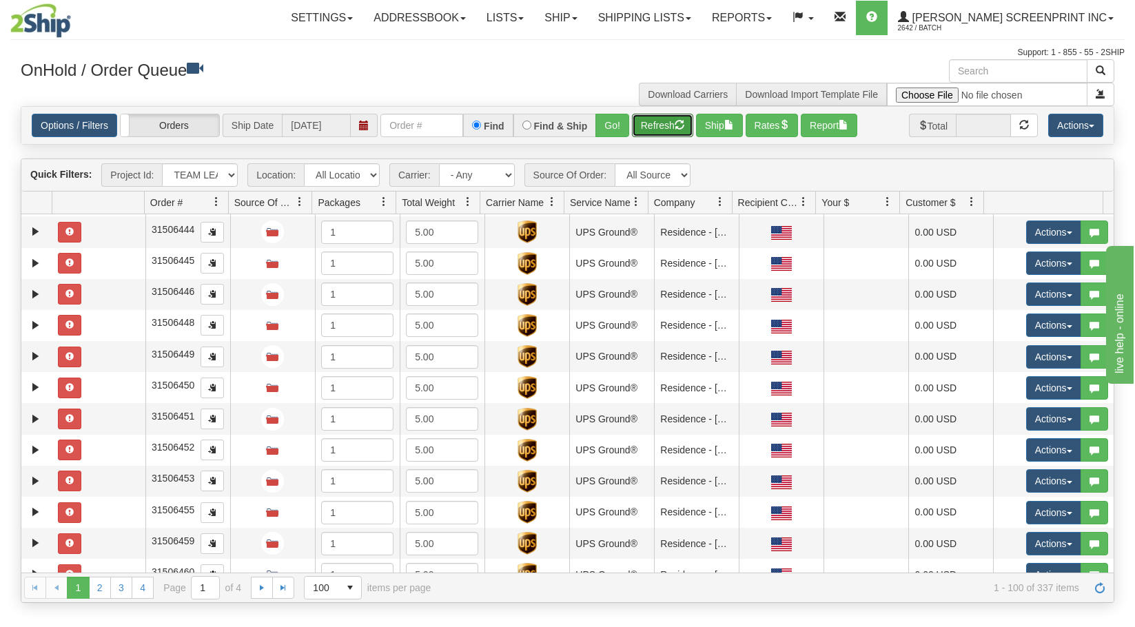
scroll to position [0, 0]
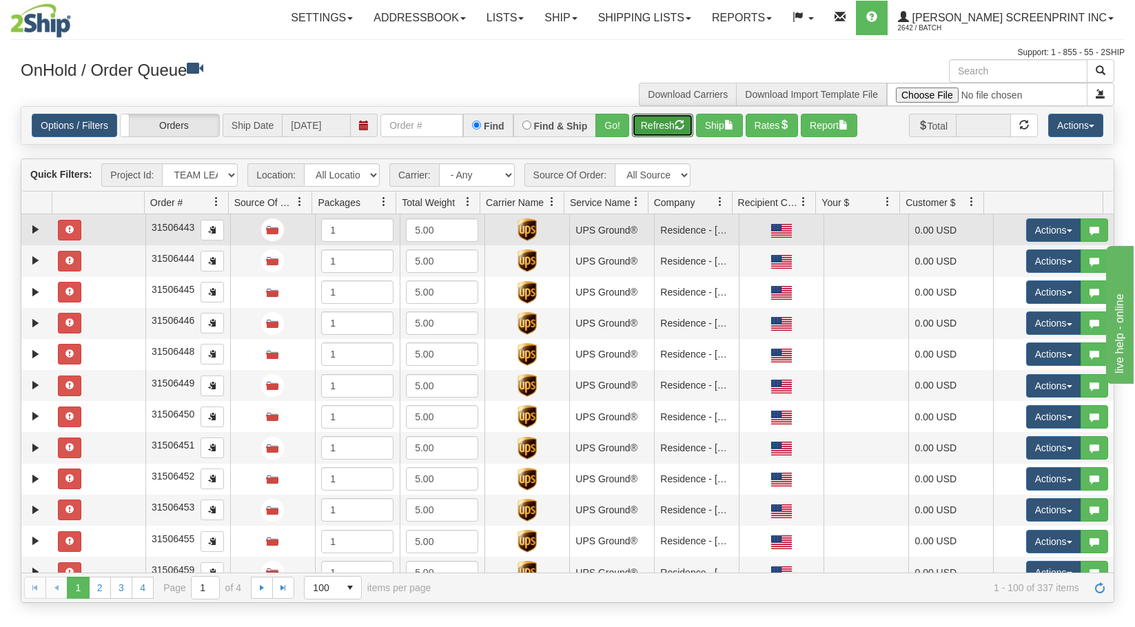
click at [101, 230] on td at bounding box center [98, 229] width 93 height 31
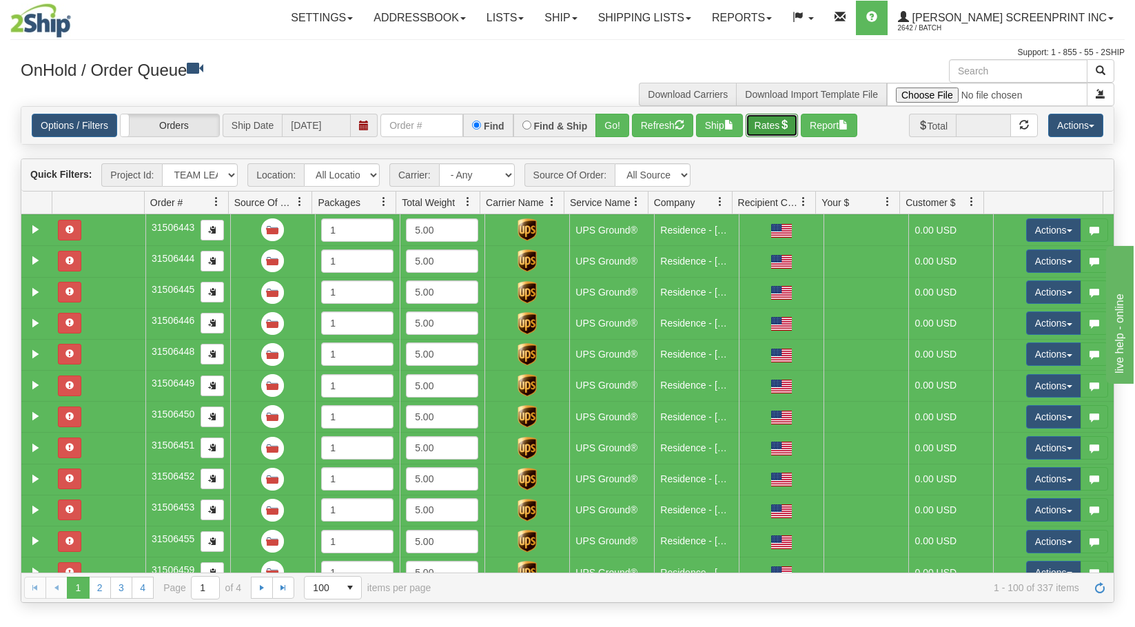
click at [792, 131] on button "Rates" at bounding box center [772, 125] width 53 height 23
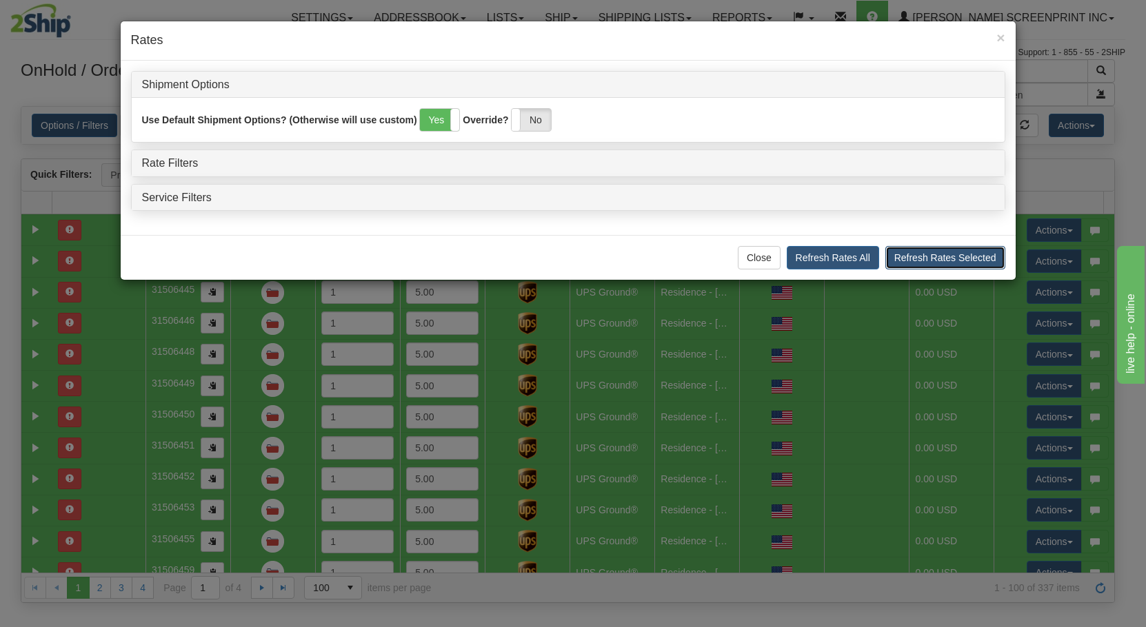
click at [930, 258] on button "Refresh Rates Selected" at bounding box center [945, 257] width 120 height 23
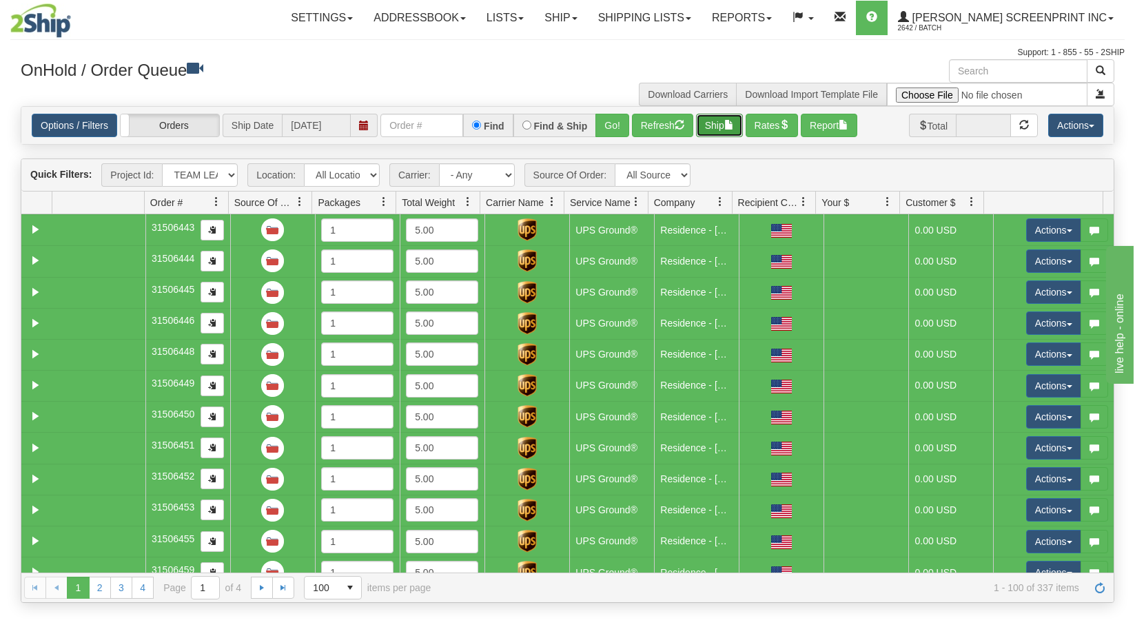
click at [713, 124] on button "Ship" at bounding box center [719, 125] width 47 height 23
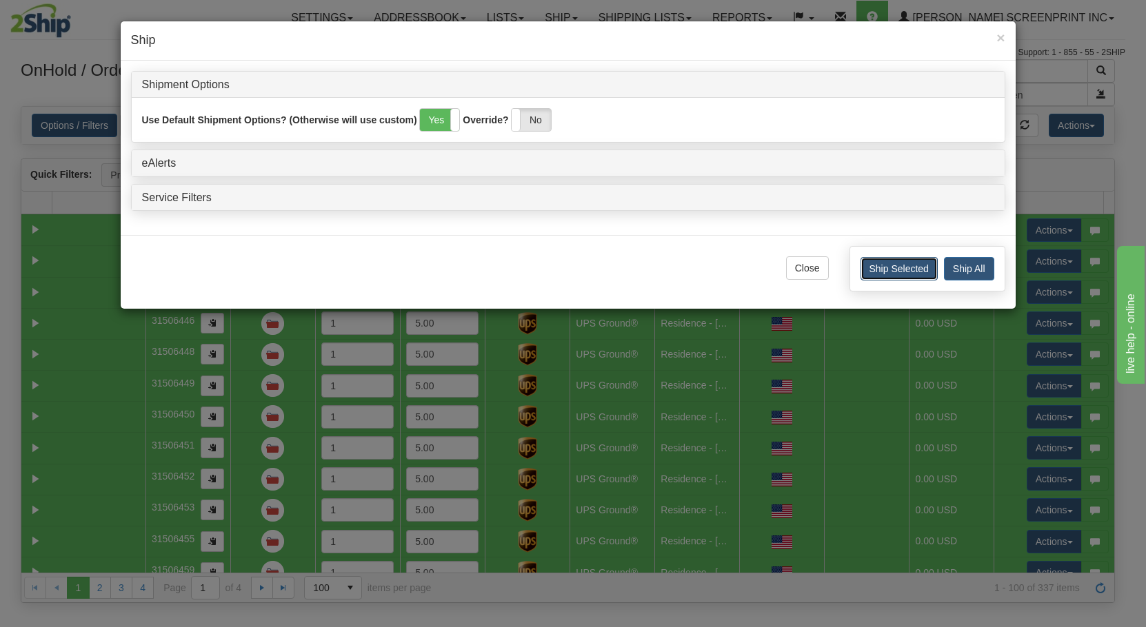
click at [897, 276] on button "Ship Selected" at bounding box center [898, 268] width 77 height 23
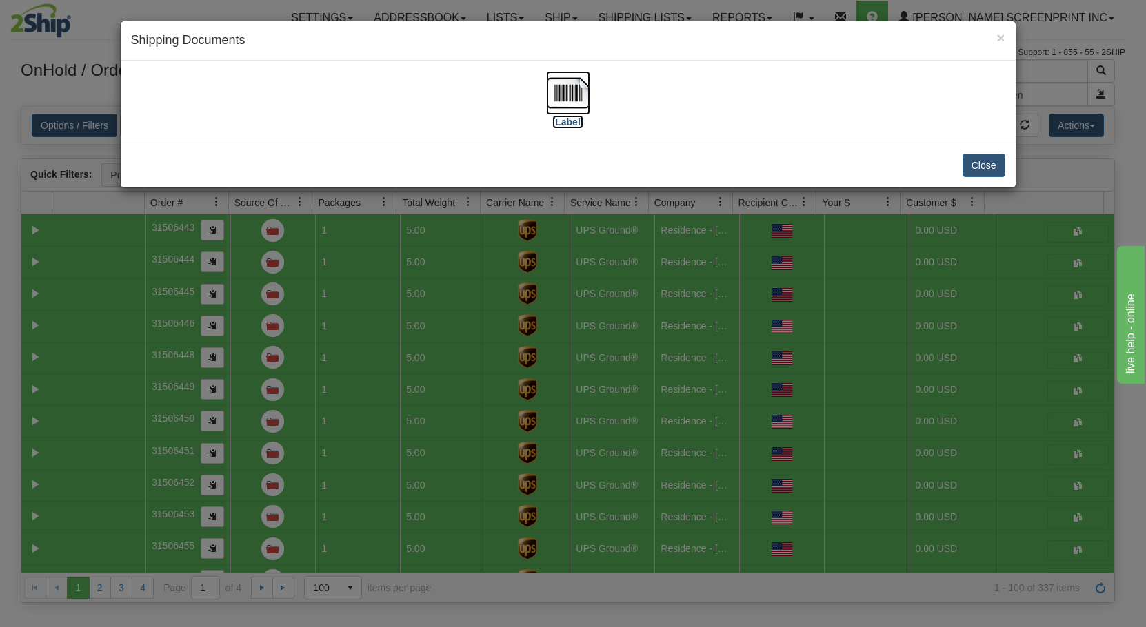
click at [576, 90] on img at bounding box center [568, 93] width 44 height 44
click at [985, 166] on button "Close" at bounding box center [983, 165] width 43 height 23
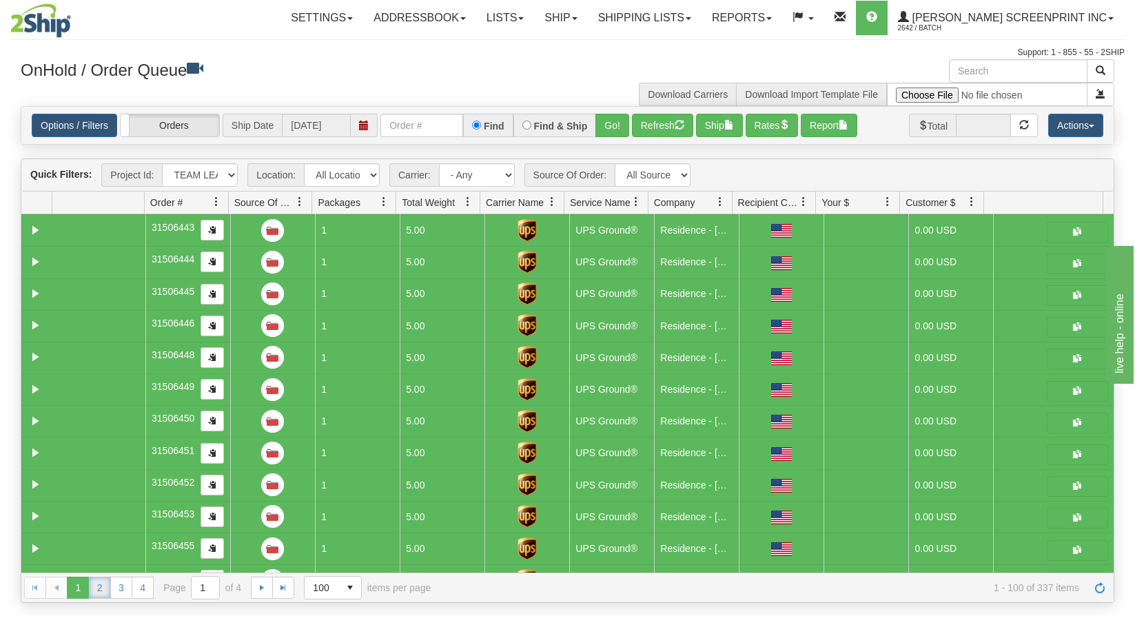
click at [101, 590] on link "2" at bounding box center [100, 588] width 22 height 22
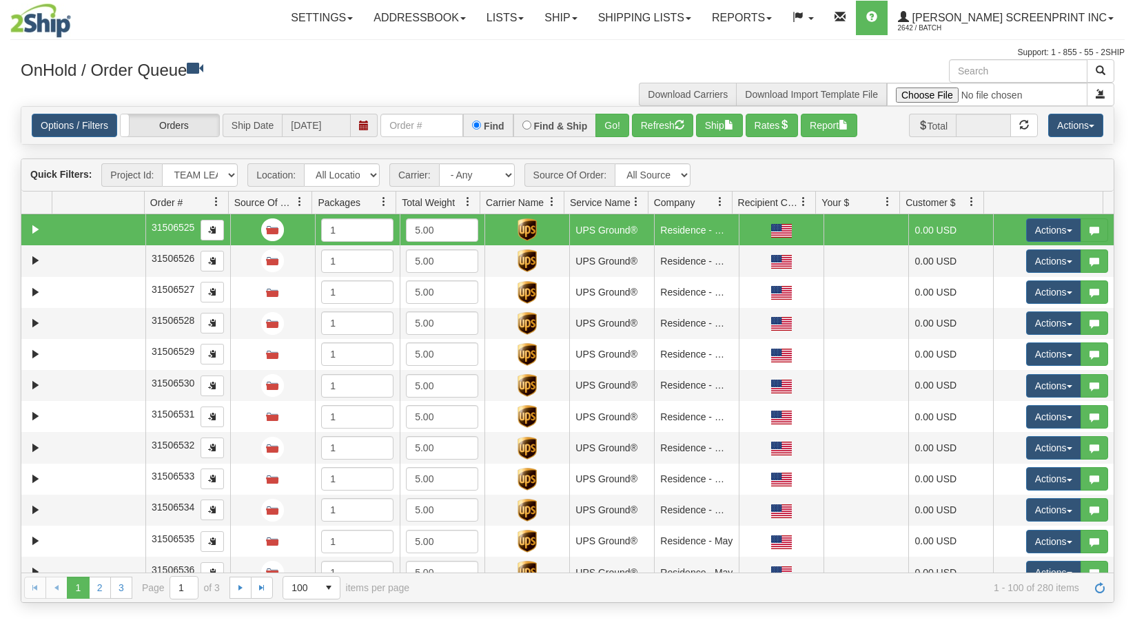
select select "TEAM LEAD"
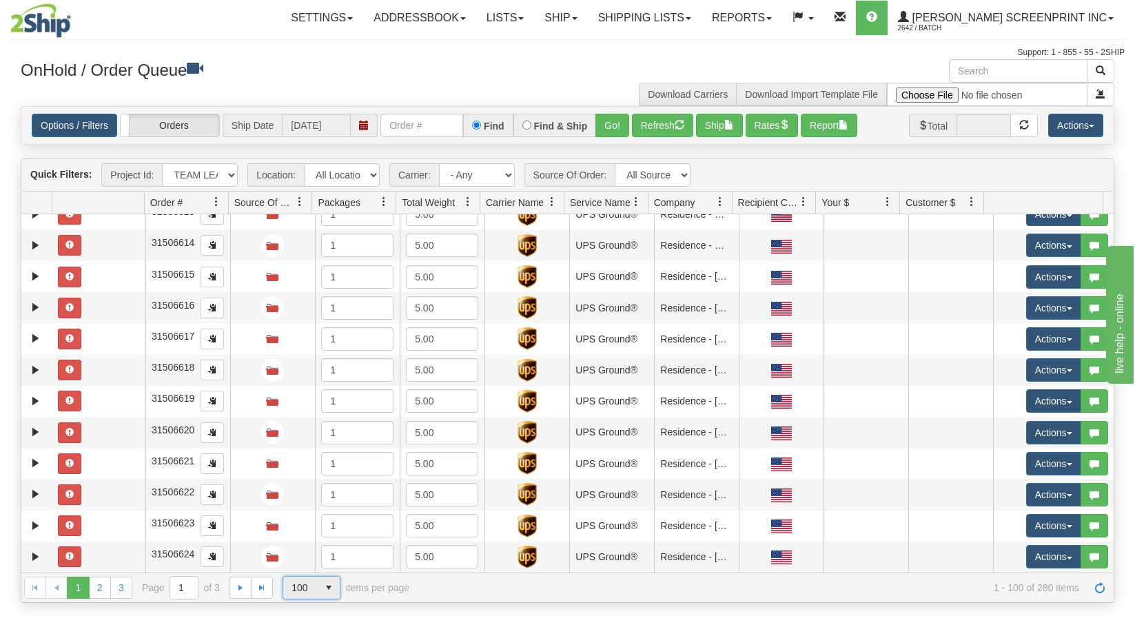
click at [329, 585] on span "select" at bounding box center [329, 588] width 22 height 22
click at [321, 550] on li "50" at bounding box center [311, 546] width 57 height 19
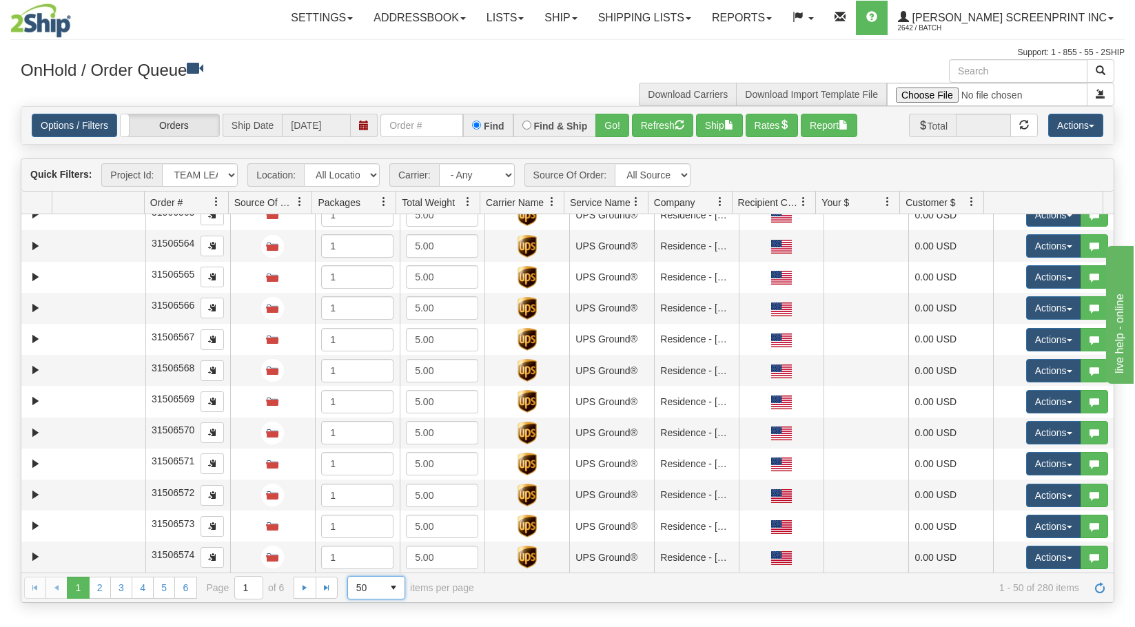
scroll to position [1199, 0]
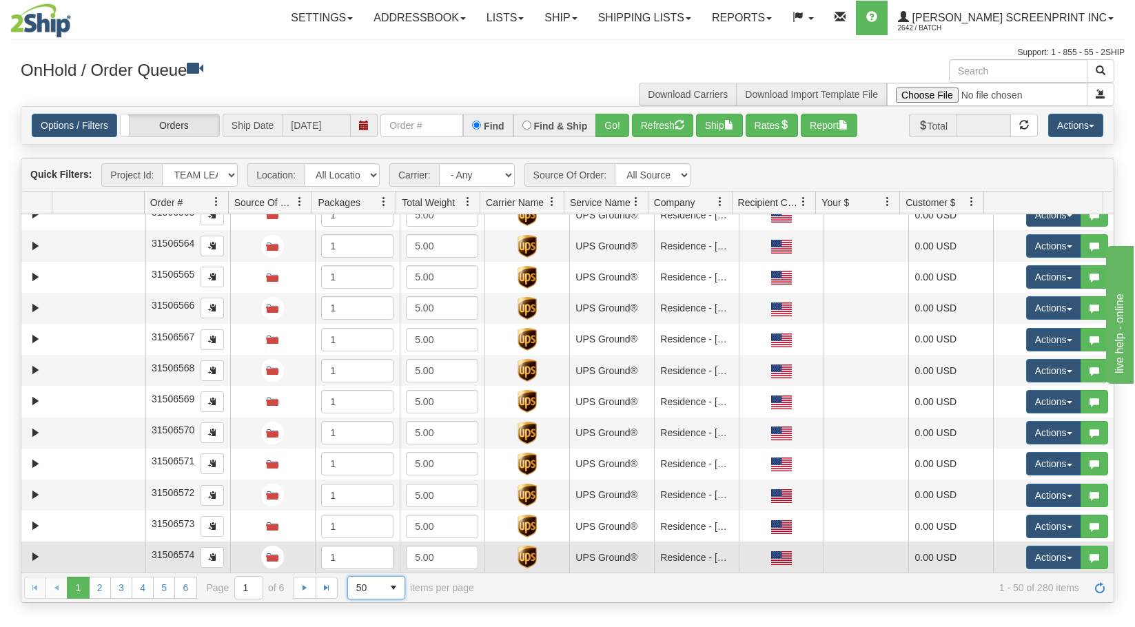
click at [104, 565] on td at bounding box center [98, 557] width 93 height 31
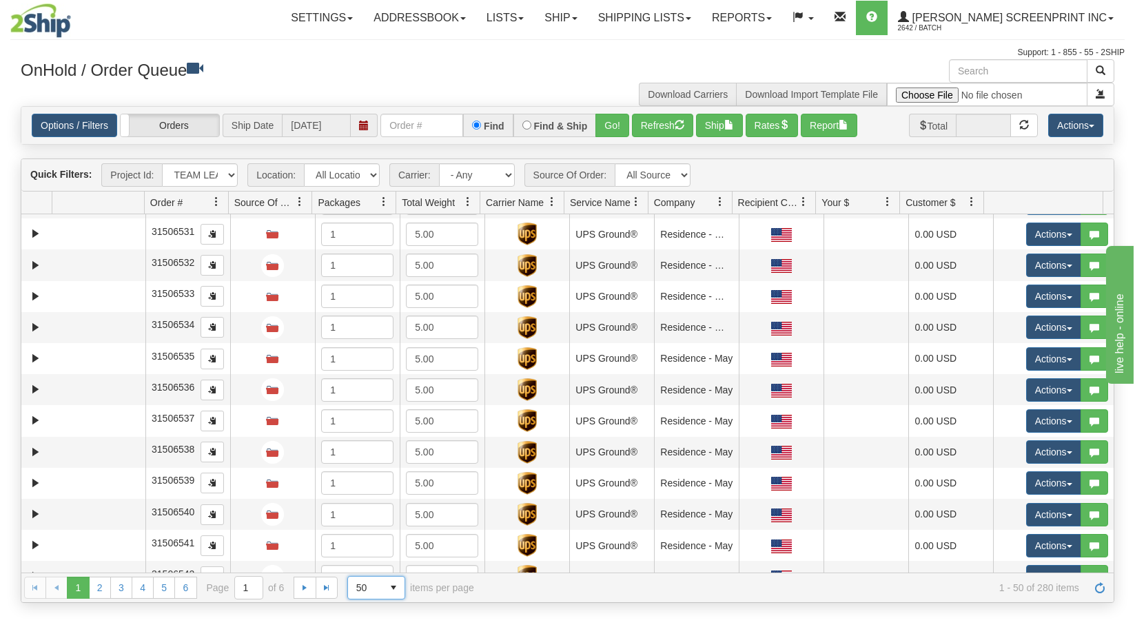
scroll to position [0, 0]
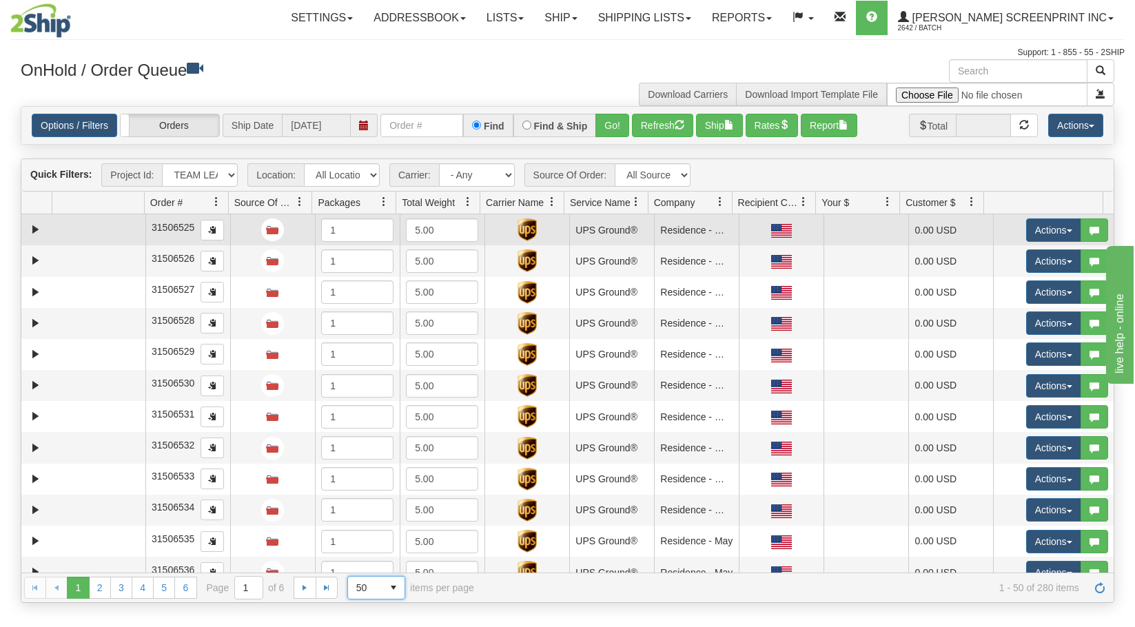
click at [71, 236] on td at bounding box center [98, 229] width 93 height 31
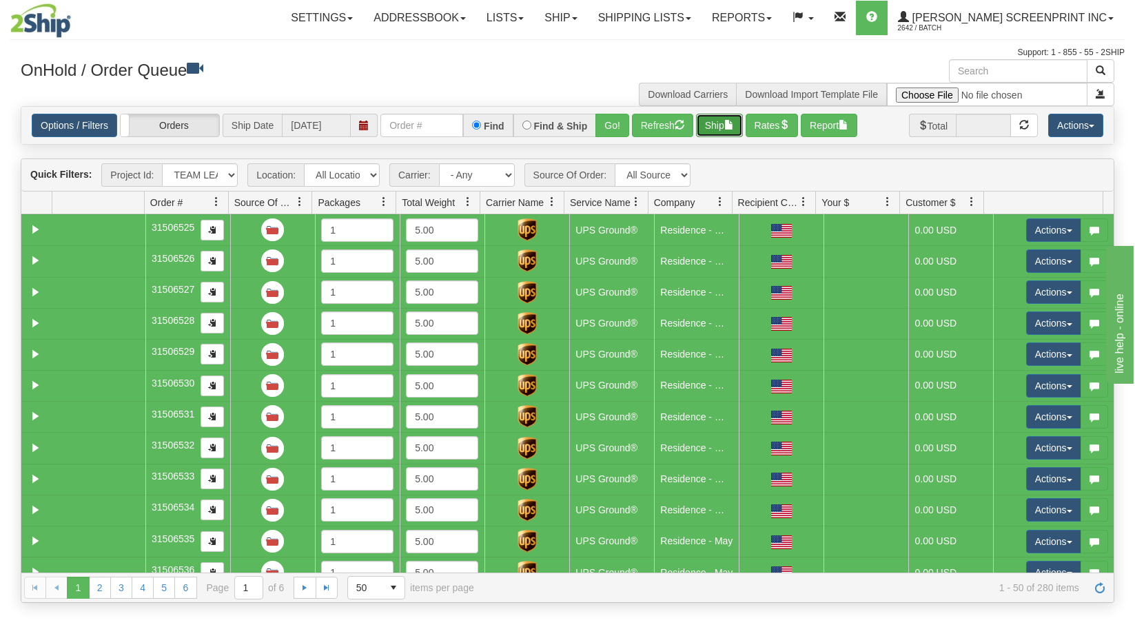
click at [720, 125] on button "Ship" at bounding box center [719, 125] width 47 height 23
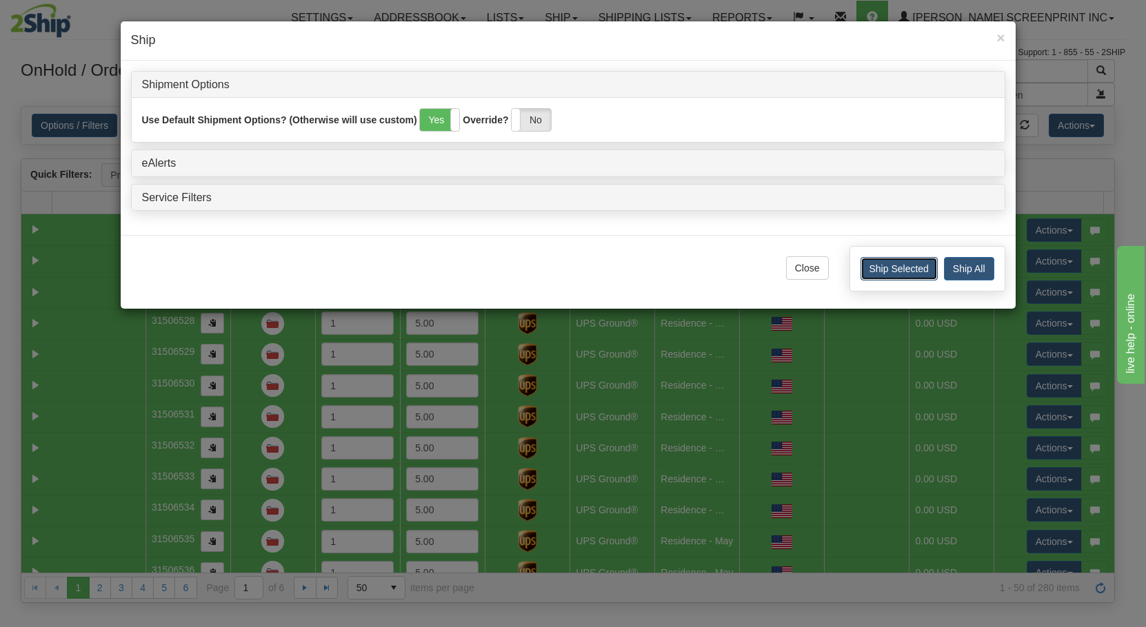
click at [882, 272] on button "Ship Selected" at bounding box center [898, 268] width 77 height 23
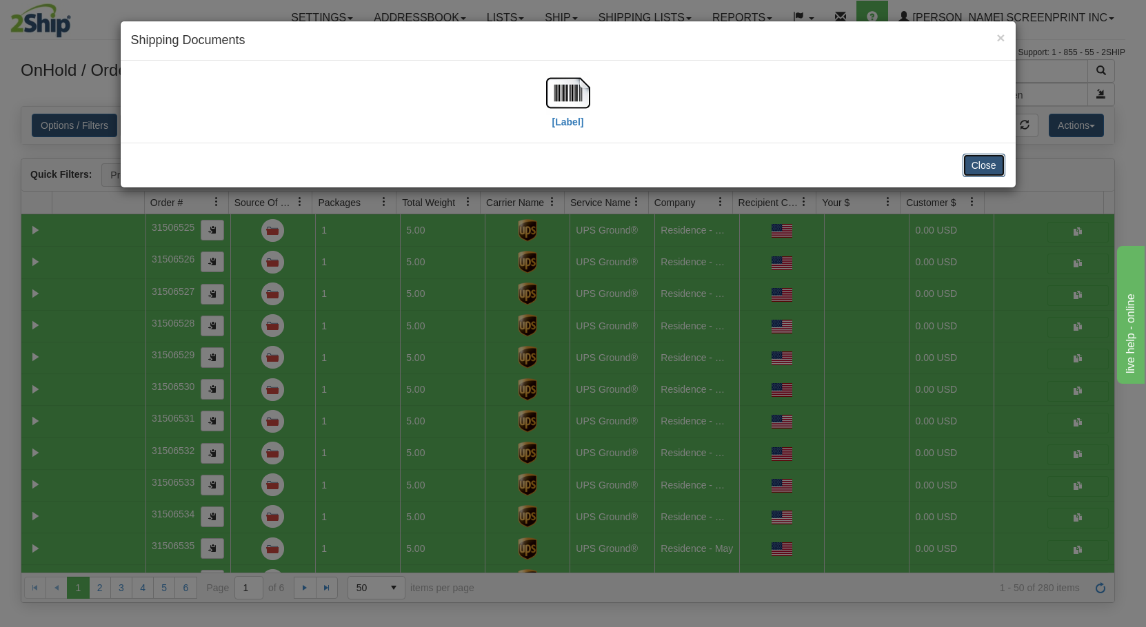
click at [973, 168] on button "Close" at bounding box center [983, 165] width 43 height 23
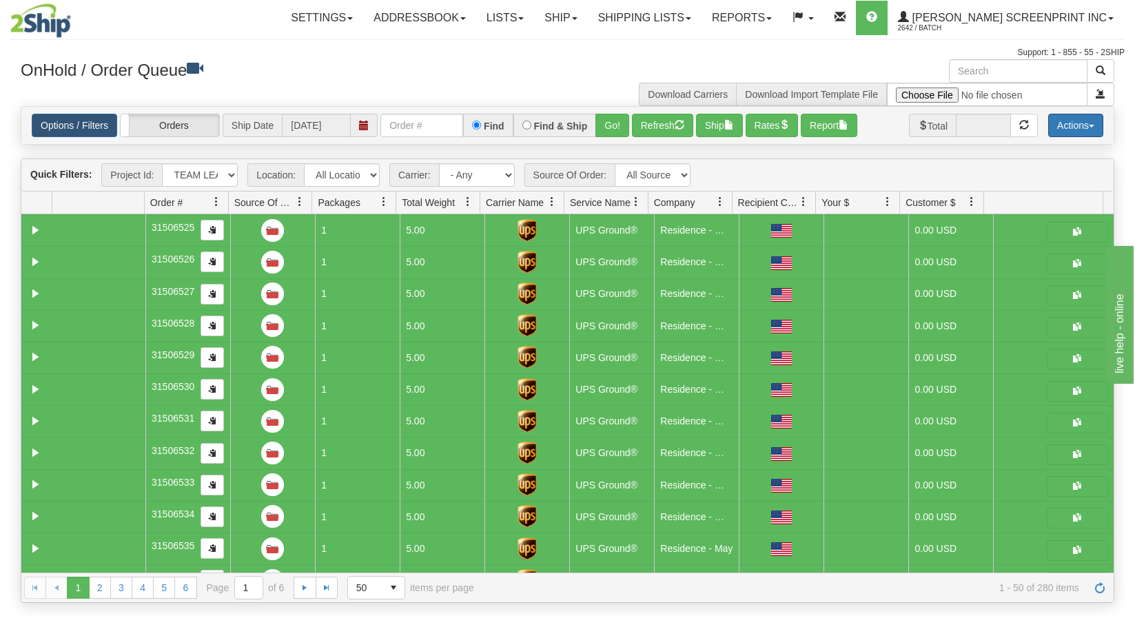
click at [1077, 130] on button "Actions" at bounding box center [1075, 125] width 55 height 23
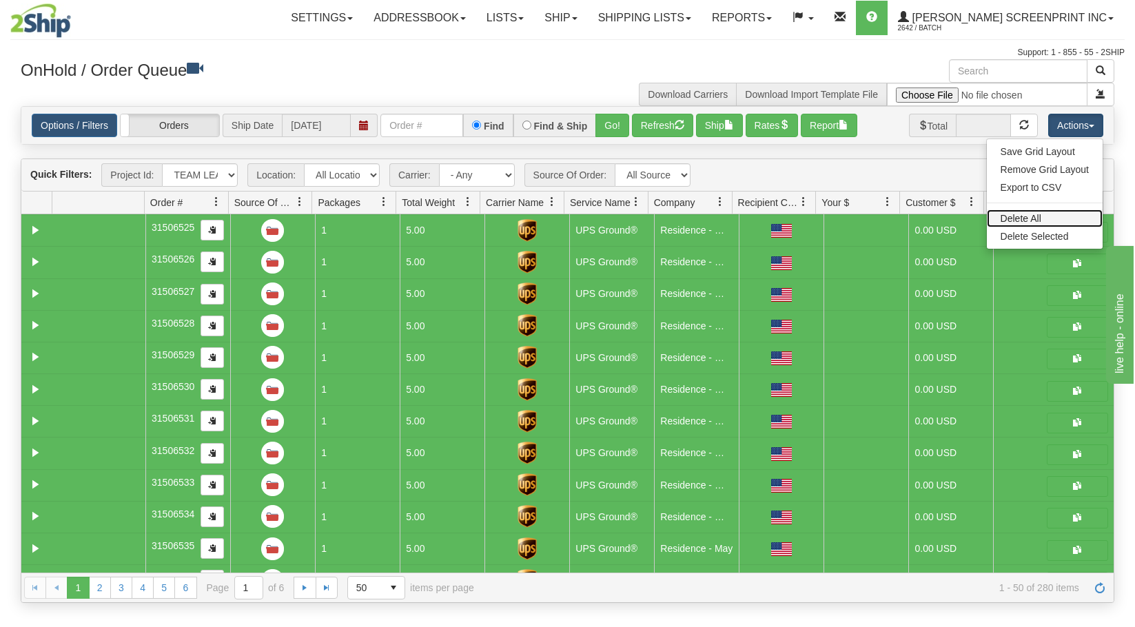
click at [1062, 221] on link "Delete All" at bounding box center [1045, 219] width 116 height 18
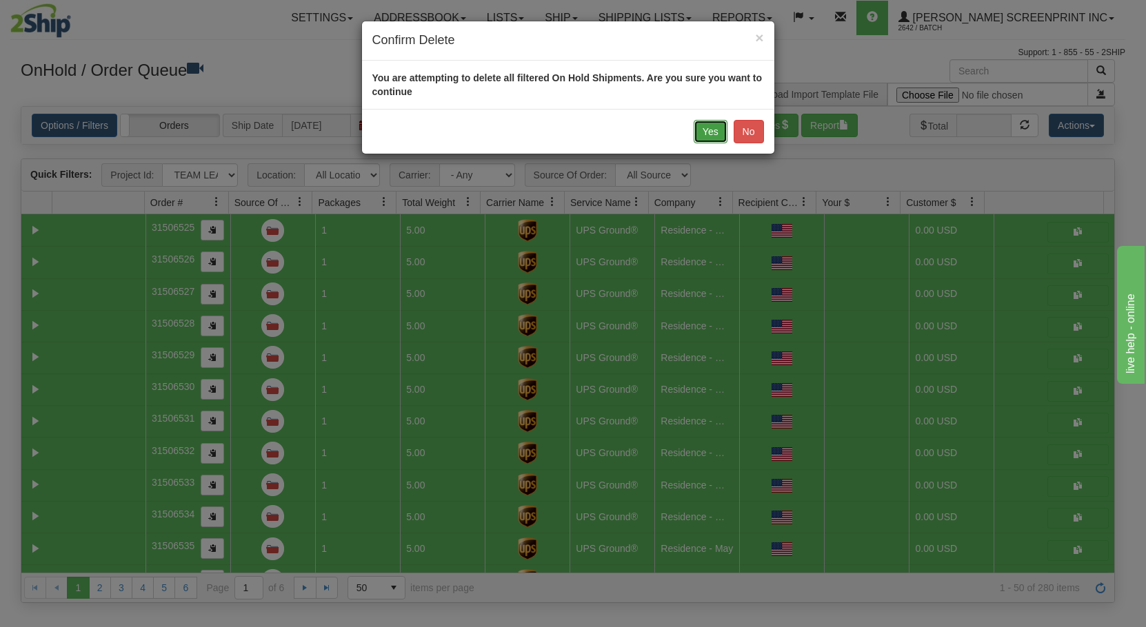
click at [708, 132] on button "Yes" at bounding box center [710, 131] width 34 height 23
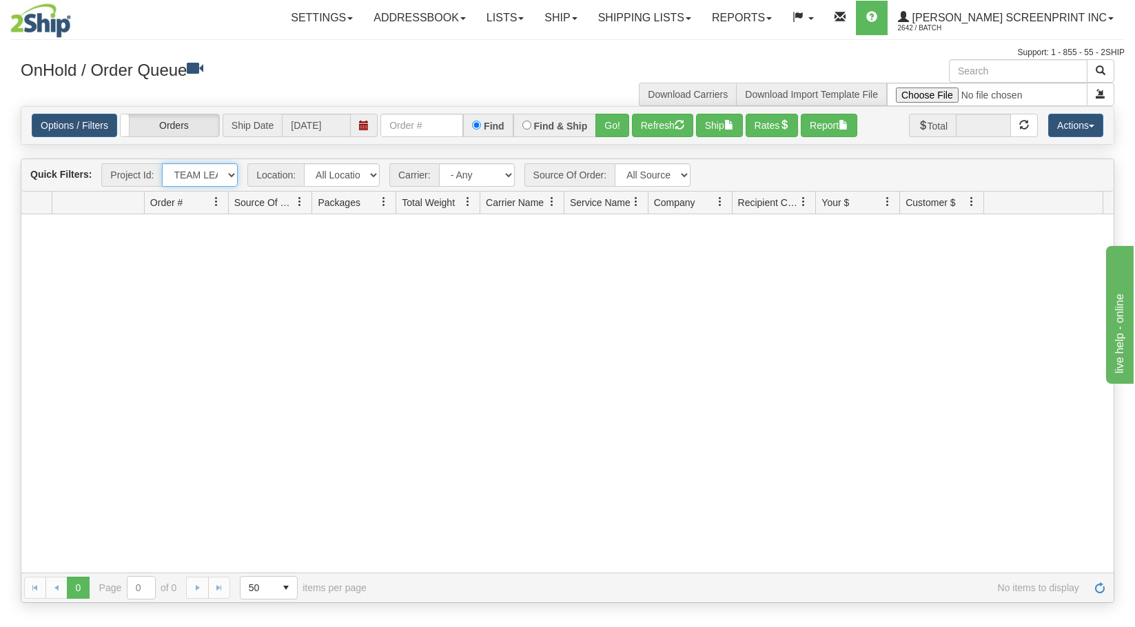
click at [234, 172] on select "All Projects Imagine ShipRequests [DATE] ShipRequests [DATE] ShipRequests [DATE…" at bounding box center [200, 174] width 76 height 23
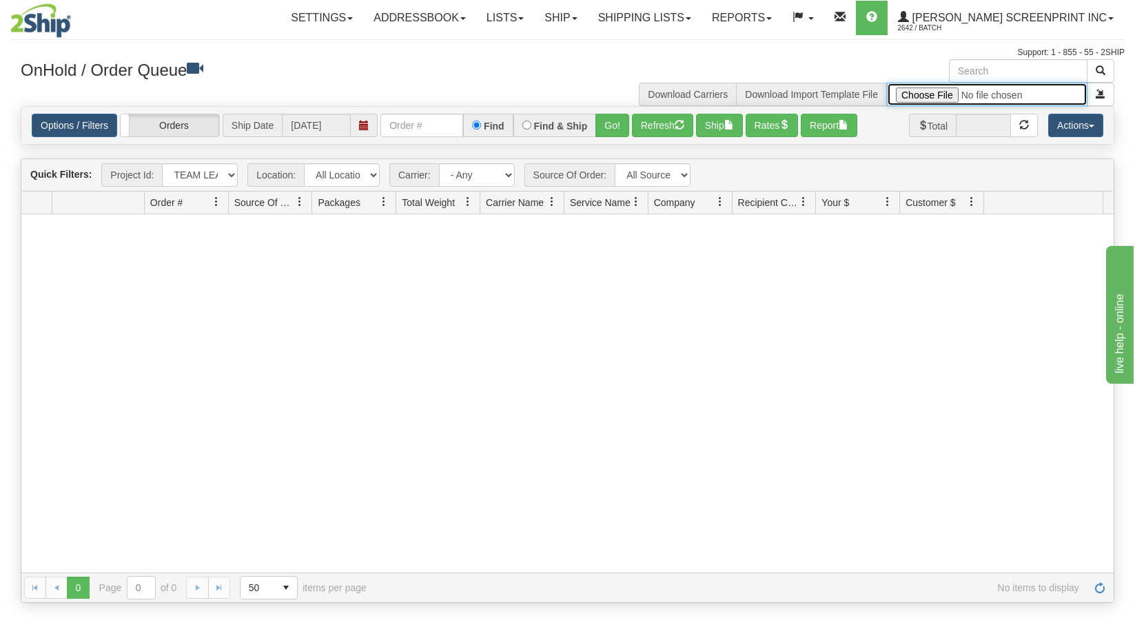
click at [935, 98] on input "file" at bounding box center [987, 94] width 201 height 23
type input "C:\fakepath\2508-009 TEAM FOR 2SHIP Albert OH ZYN blank promo ship list- Aug 20…"
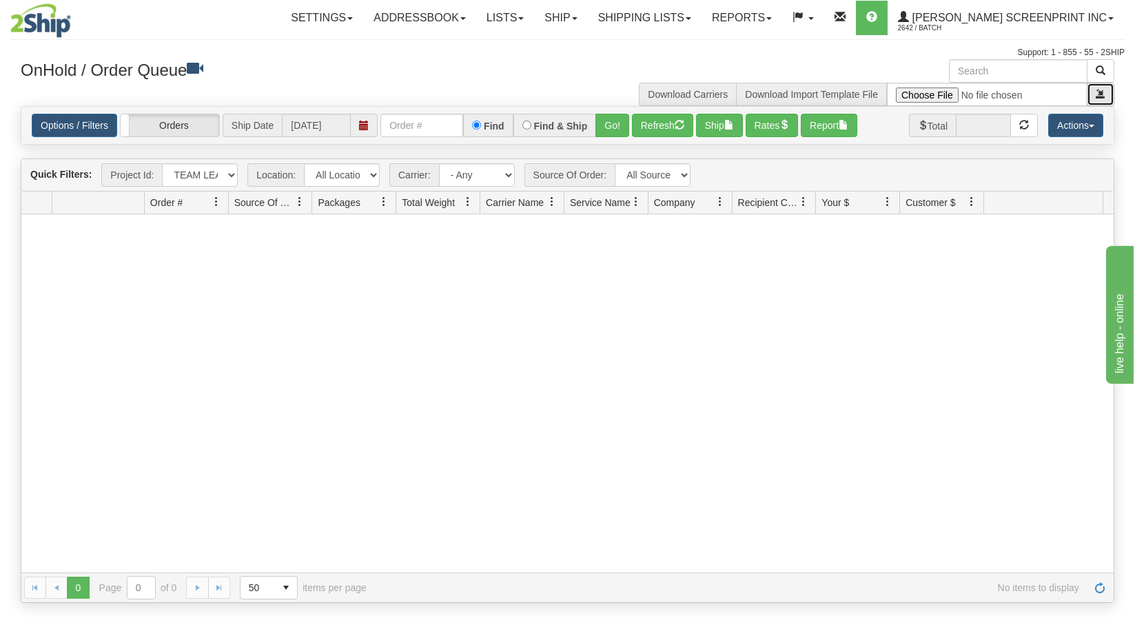
click at [1098, 101] on button "submit" at bounding box center [1101, 94] width 28 height 23
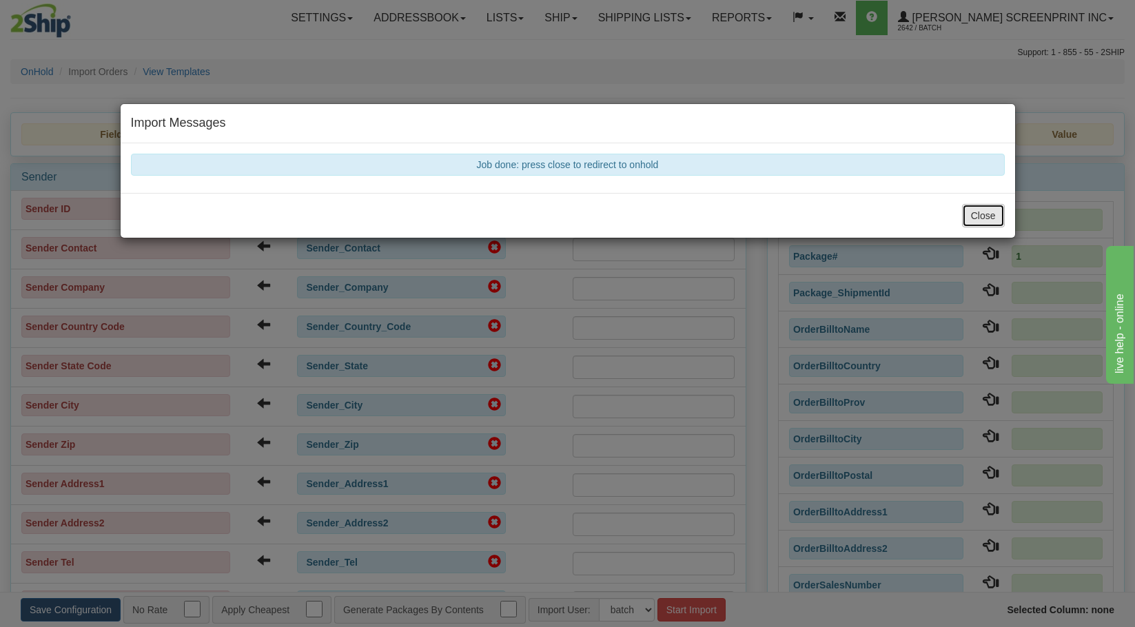
click at [1004, 216] on button "Close" at bounding box center [983, 215] width 43 height 23
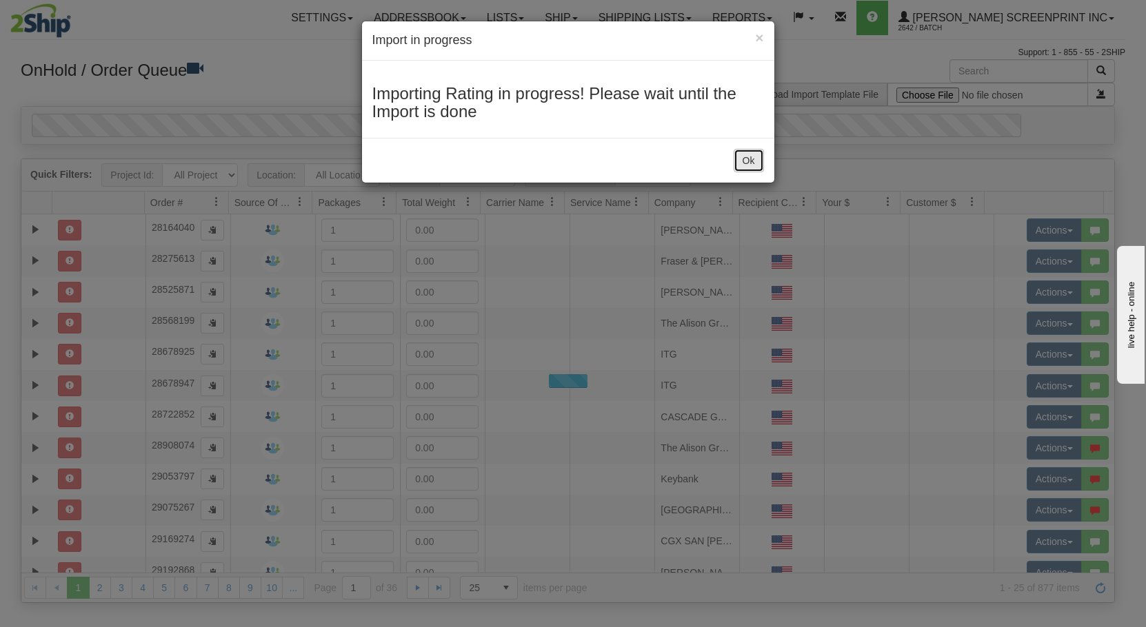
click at [733, 163] on button "Ok" at bounding box center [748, 160] width 30 height 23
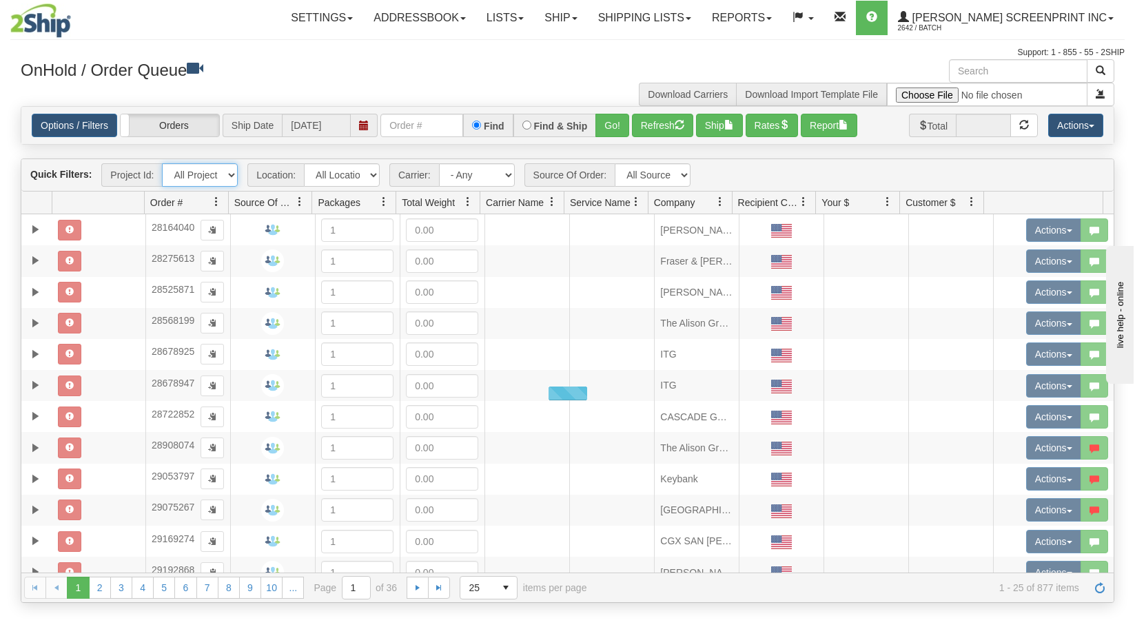
click at [231, 176] on select "All Projects Imagine ShipRequests [DATE] ShipRequests [DATE] ShipRequests [DATE…" at bounding box center [200, 174] width 76 height 23
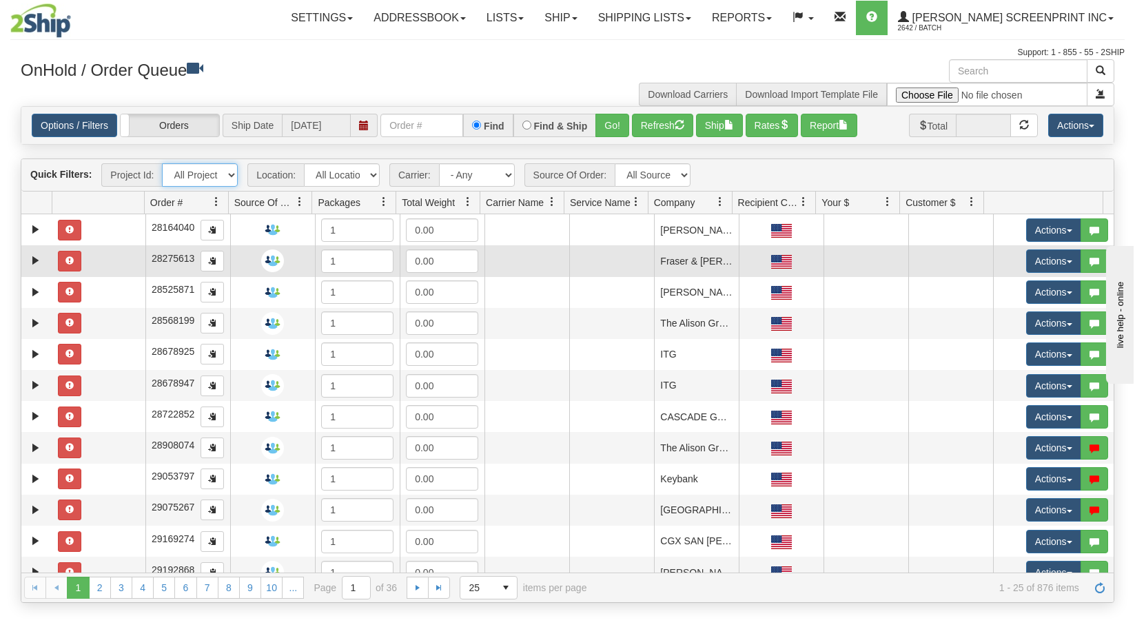
select select "TEAM LEAD"
click at [162, 163] on select "All Projects Imagine ShipRequests [DATE] ShipRequests [DATE] ShipRequests [DATE…" at bounding box center [200, 174] width 76 height 23
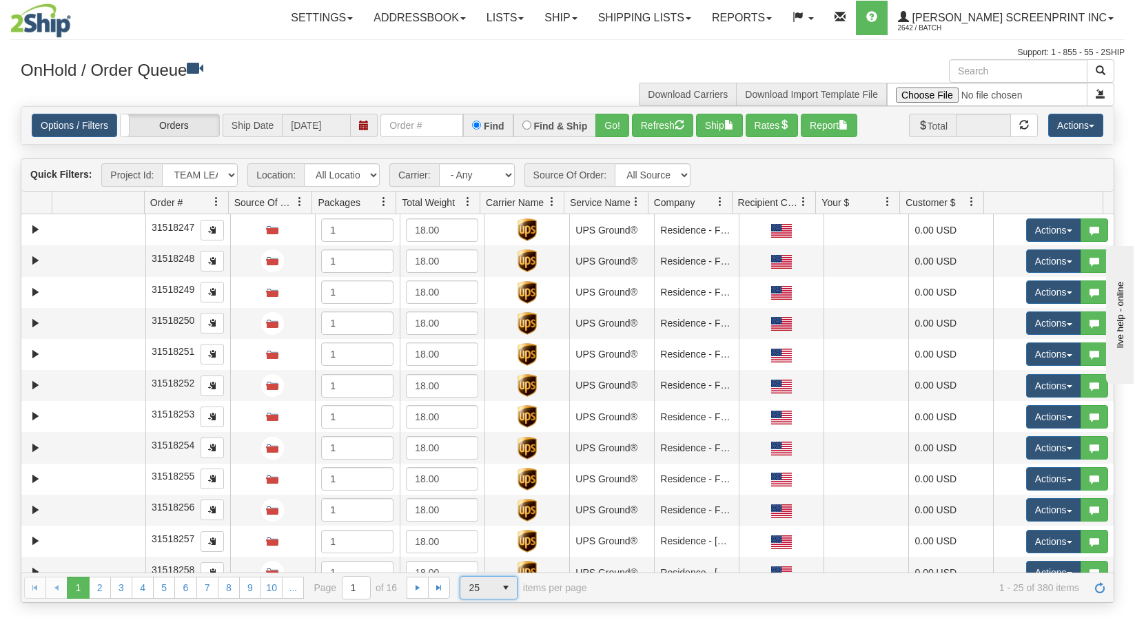
click at [507, 587] on span "select" at bounding box center [506, 588] width 22 height 22
click at [506, 559] on li "100" at bounding box center [488, 565] width 57 height 19
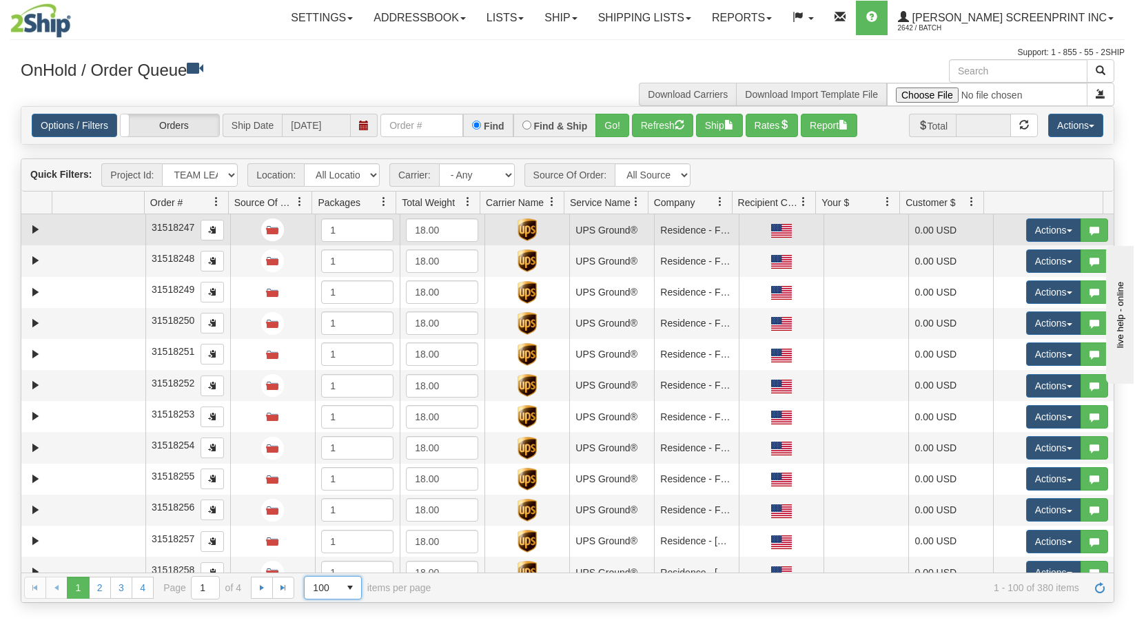
click at [105, 223] on td at bounding box center [98, 229] width 93 height 31
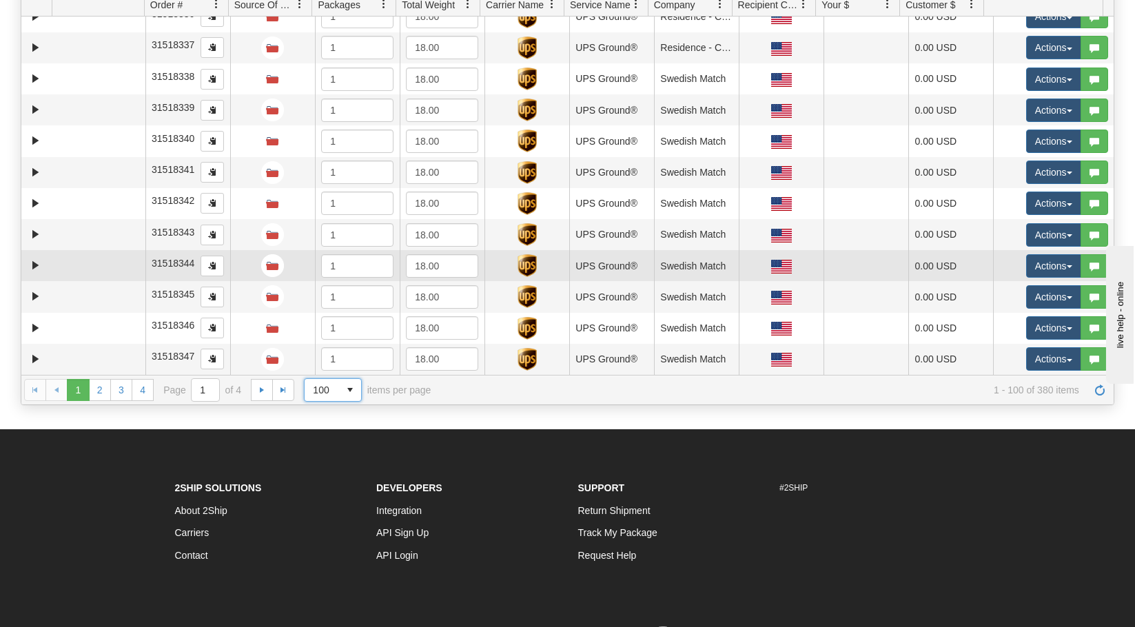
scroll to position [285, 0]
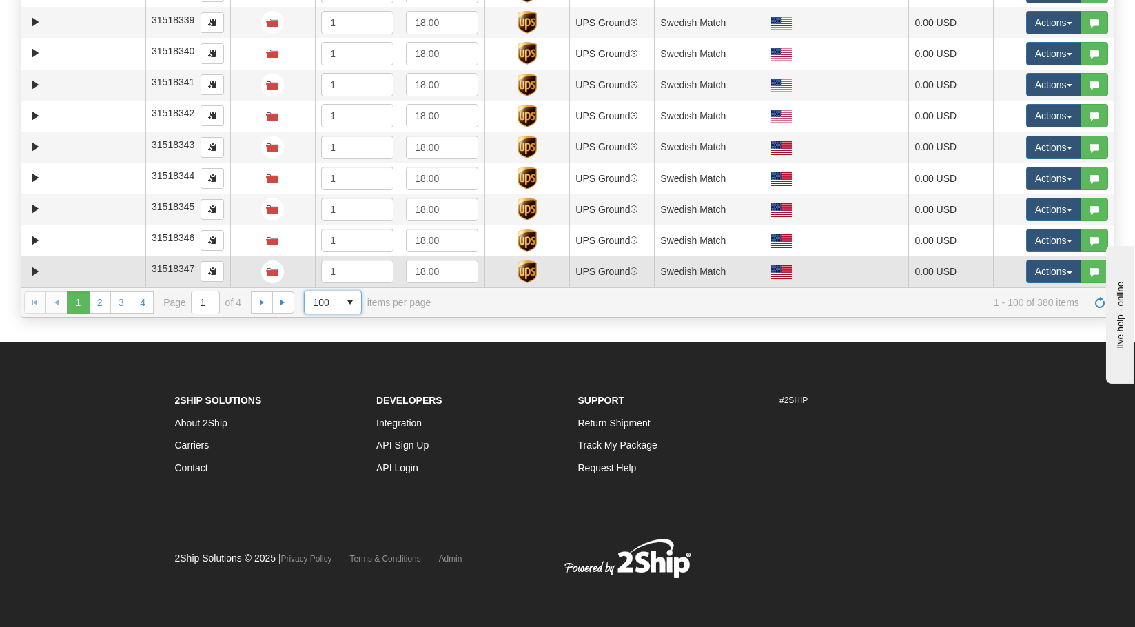
click at [83, 273] on td at bounding box center [98, 271] width 93 height 31
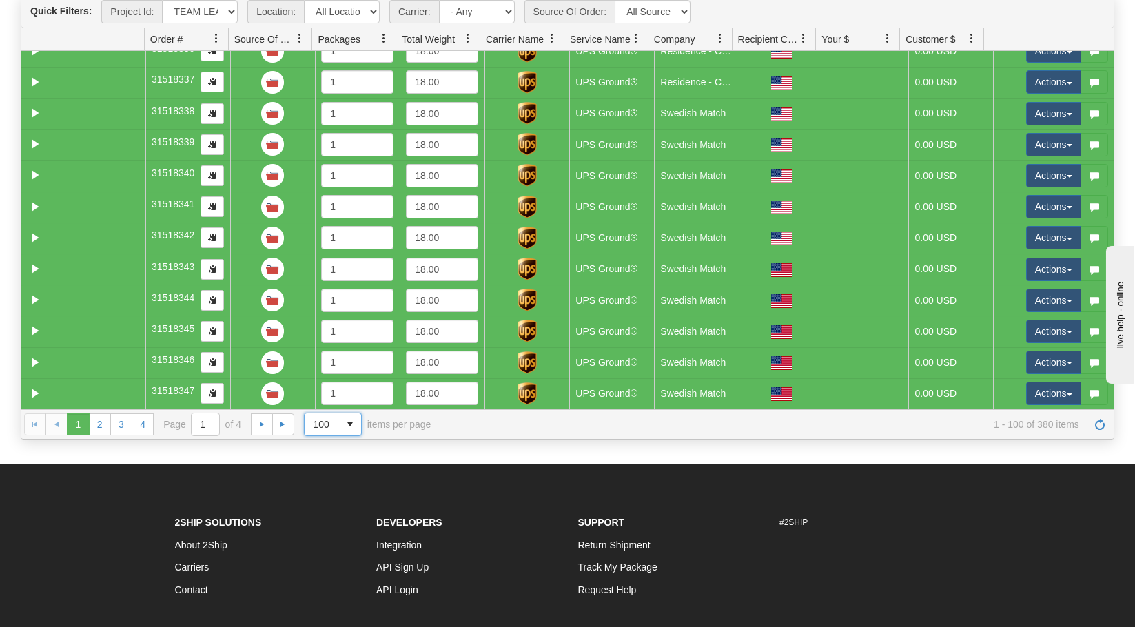
scroll to position [0, 0]
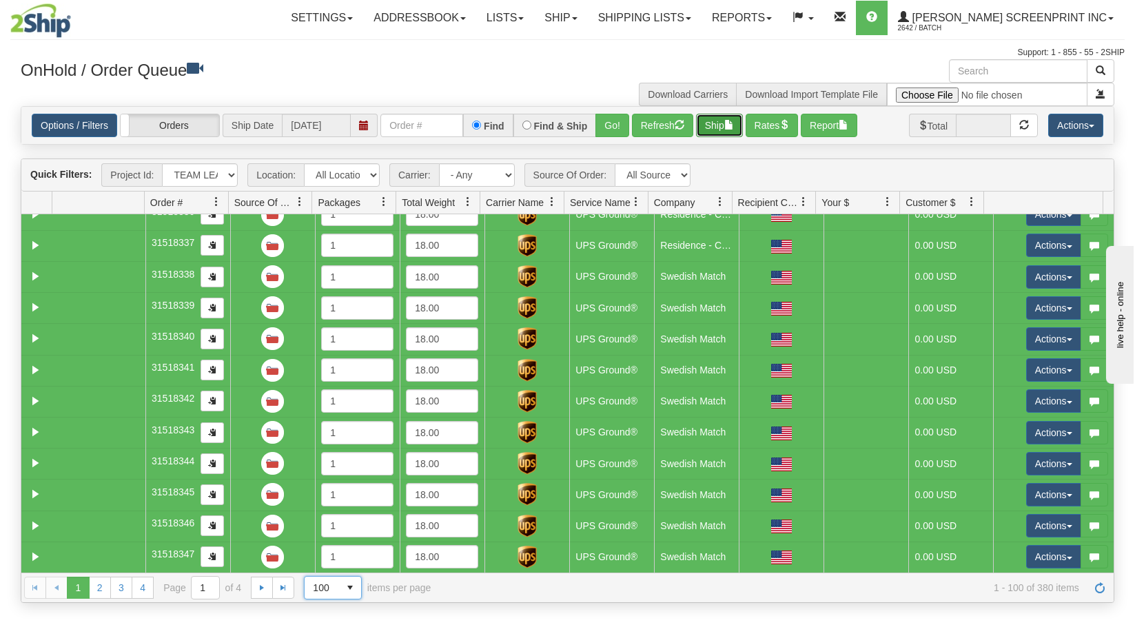
click at [721, 123] on button "Ship" at bounding box center [719, 125] width 47 height 23
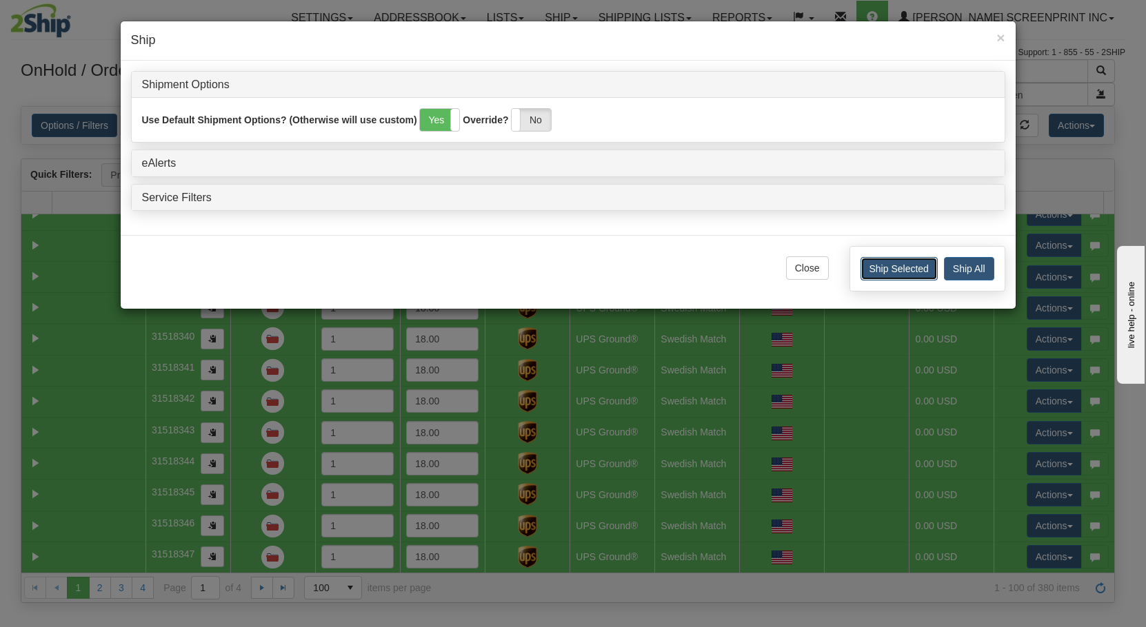
click at [891, 275] on button "Ship Selected" at bounding box center [898, 268] width 77 height 23
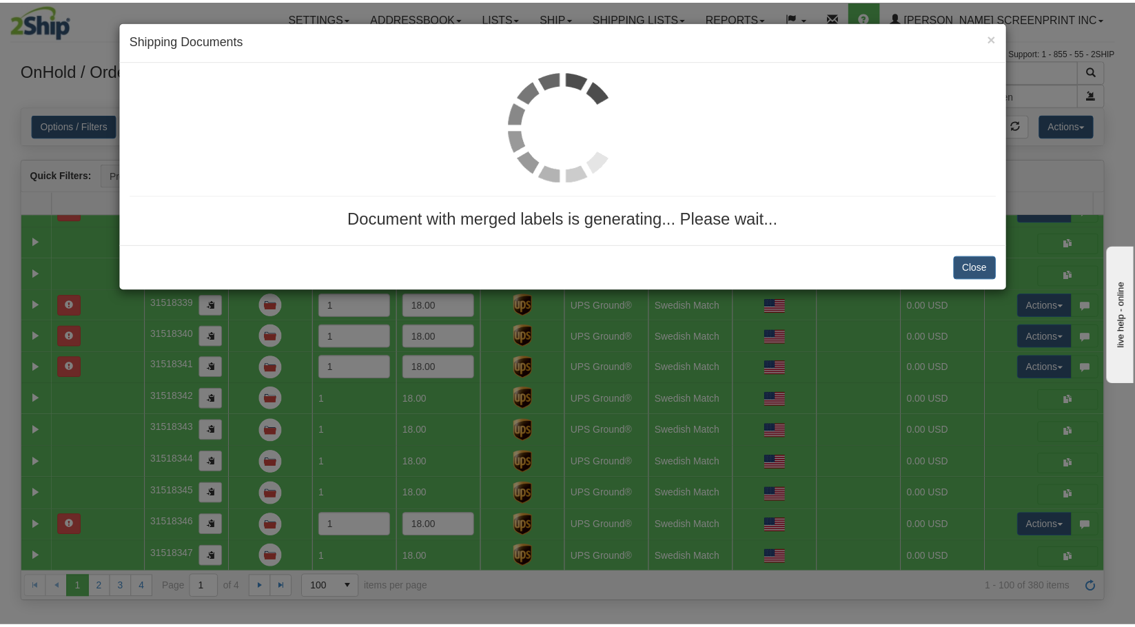
scroll to position [2812, 0]
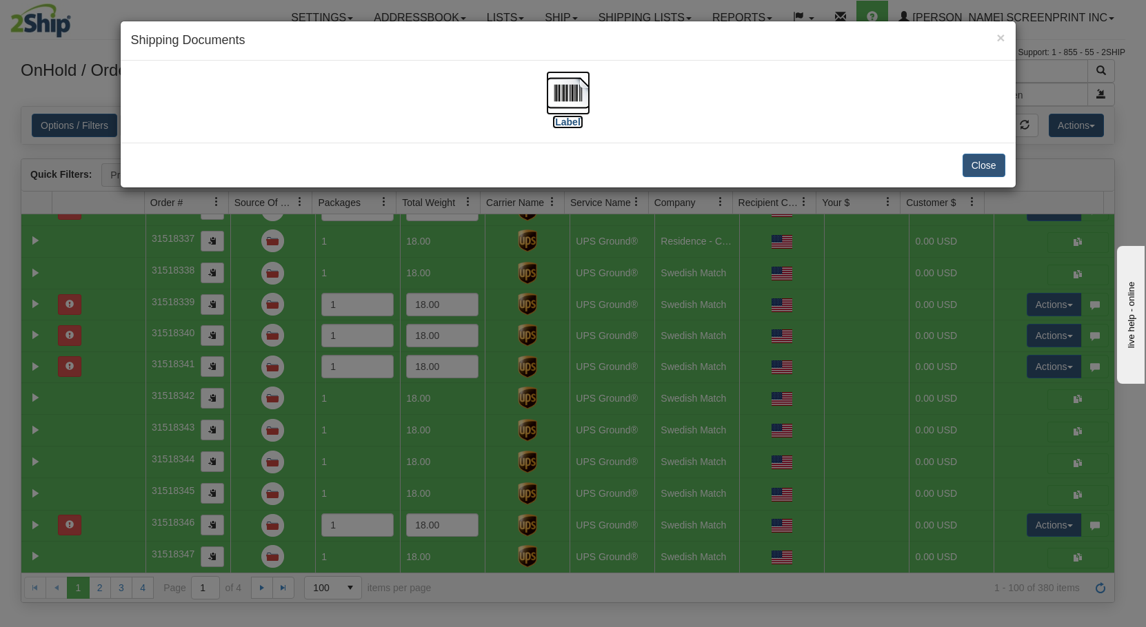
click at [577, 107] on img at bounding box center [568, 93] width 44 height 44
click at [979, 166] on button "Close" at bounding box center [983, 165] width 43 height 23
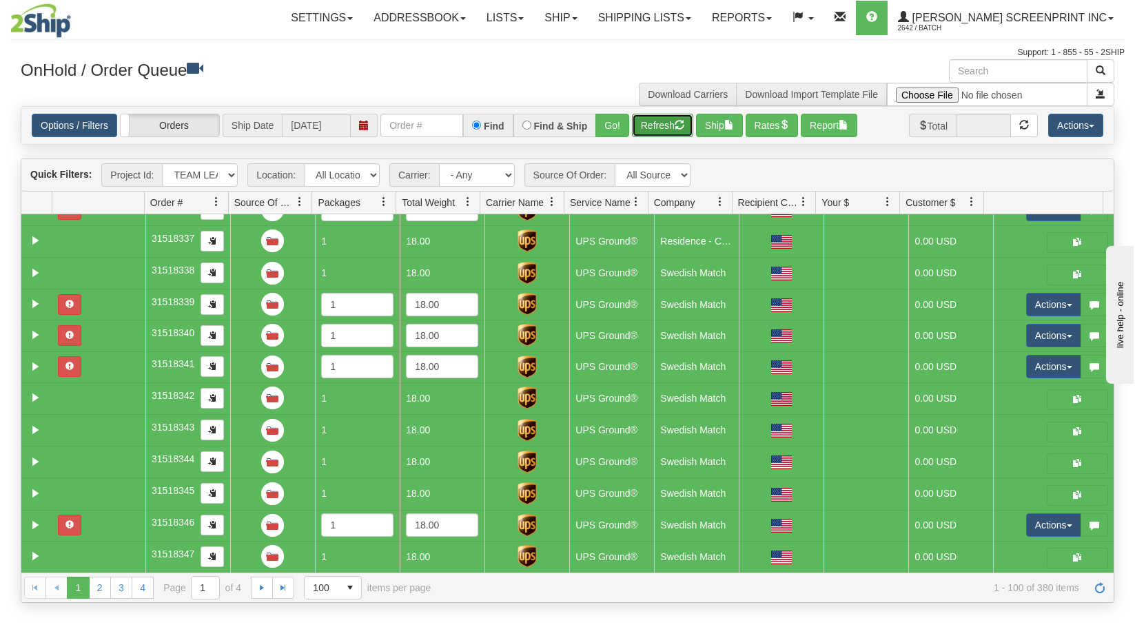
click at [675, 130] on button "Refresh" at bounding box center [662, 125] width 61 height 23
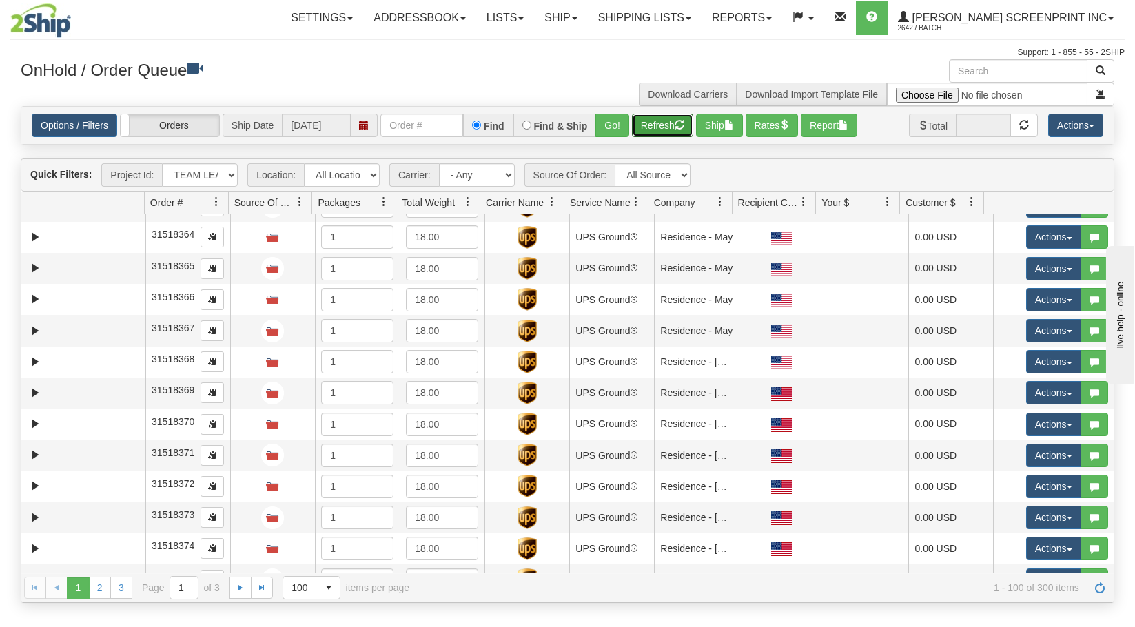
scroll to position [0, 0]
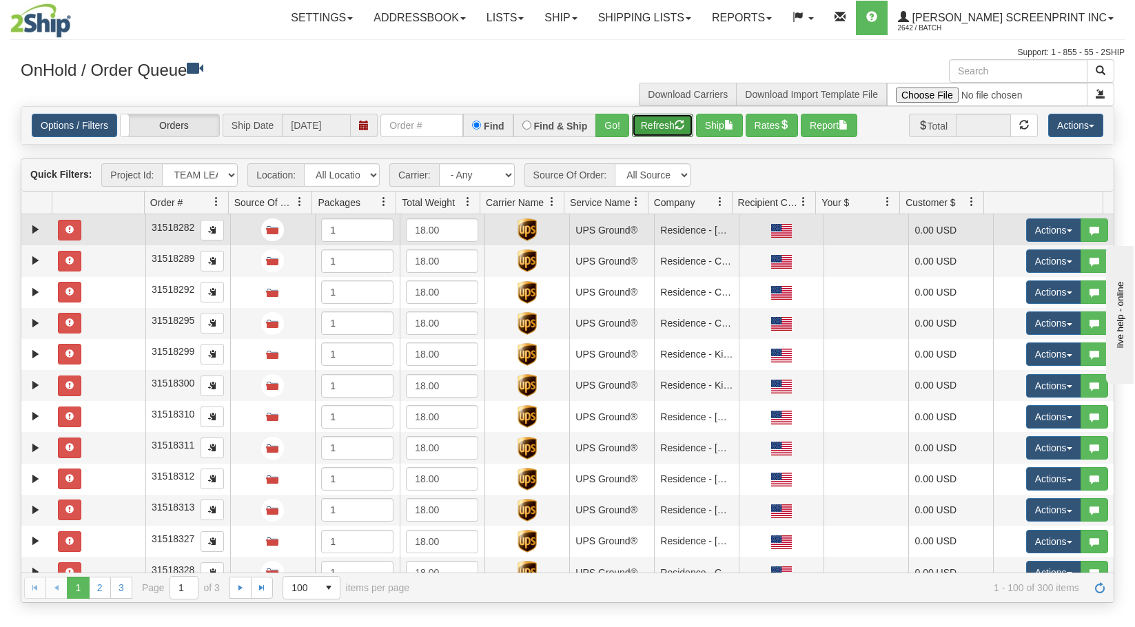
click at [100, 230] on td at bounding box center [98, 229] width 93 height 31
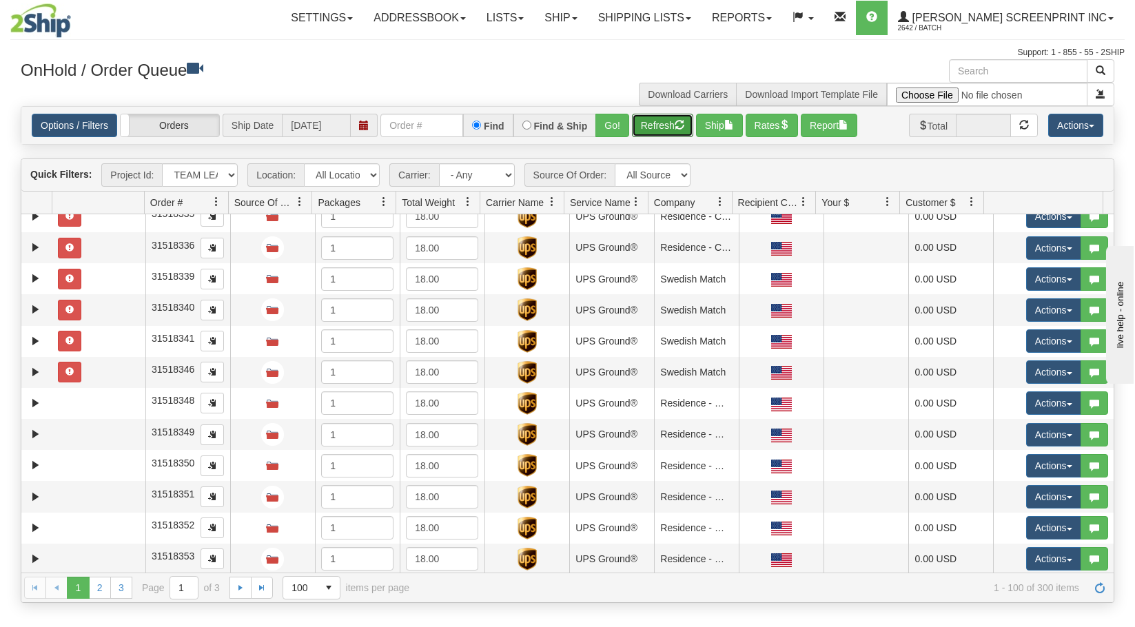
scroll to position [482, 0]
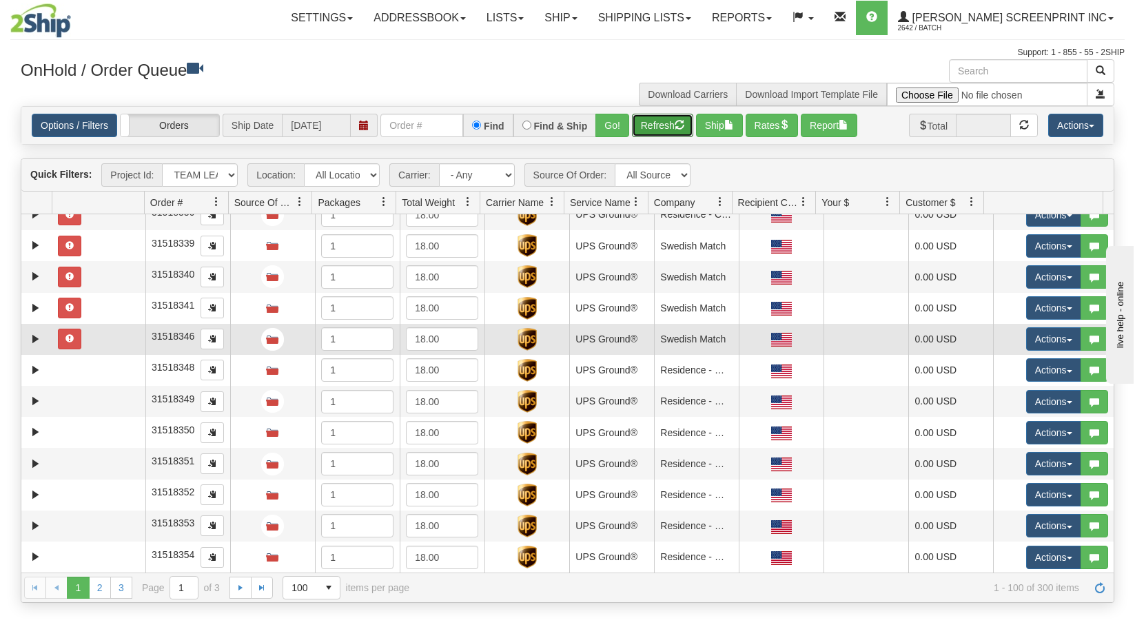
click at [125, 350] on td at bounding box center [98, 339] width 93 height 31
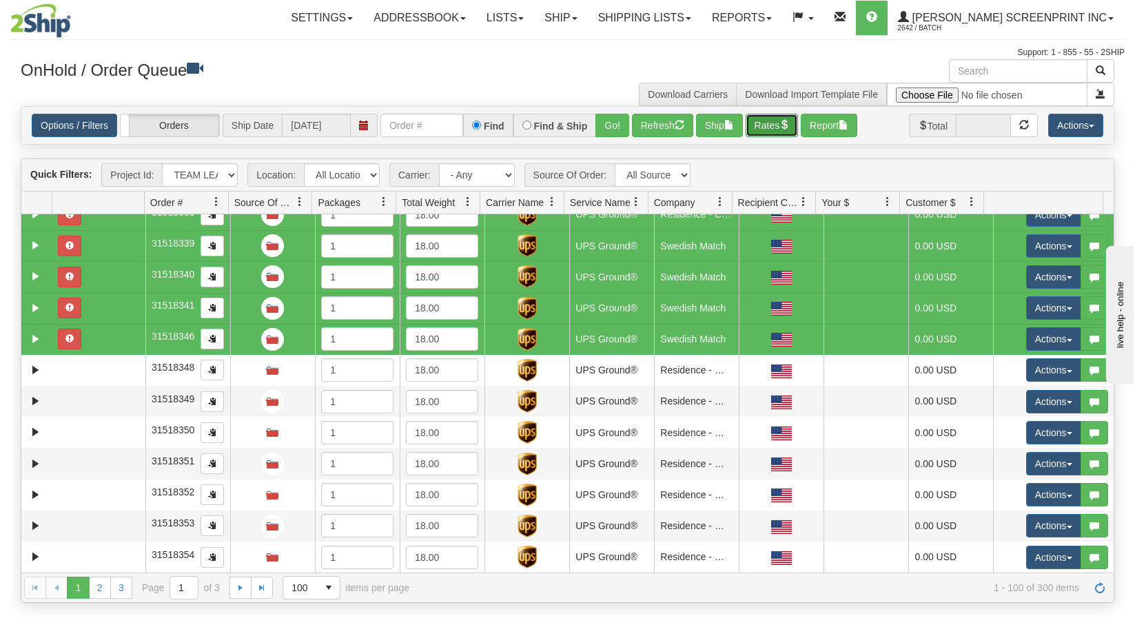
click at [789, 131] on button "Rates" at bounding box center [772, 125] width 53 height 23
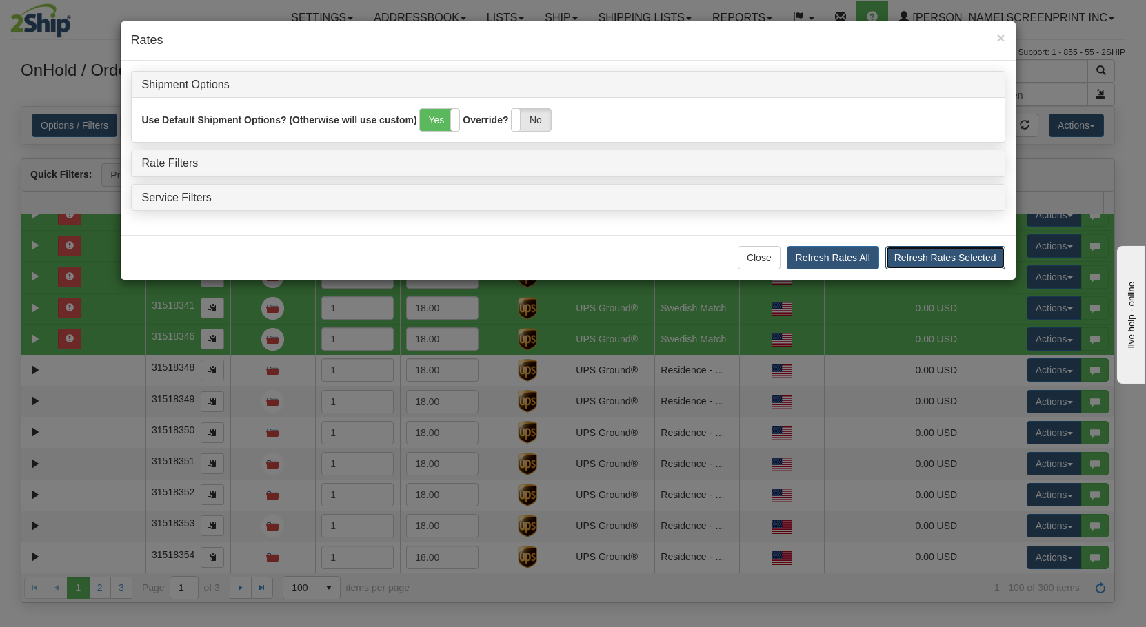
click at [964, 261] on button "Refresh Rates Selected" at bounding box center [945, 257] width 120 height 23
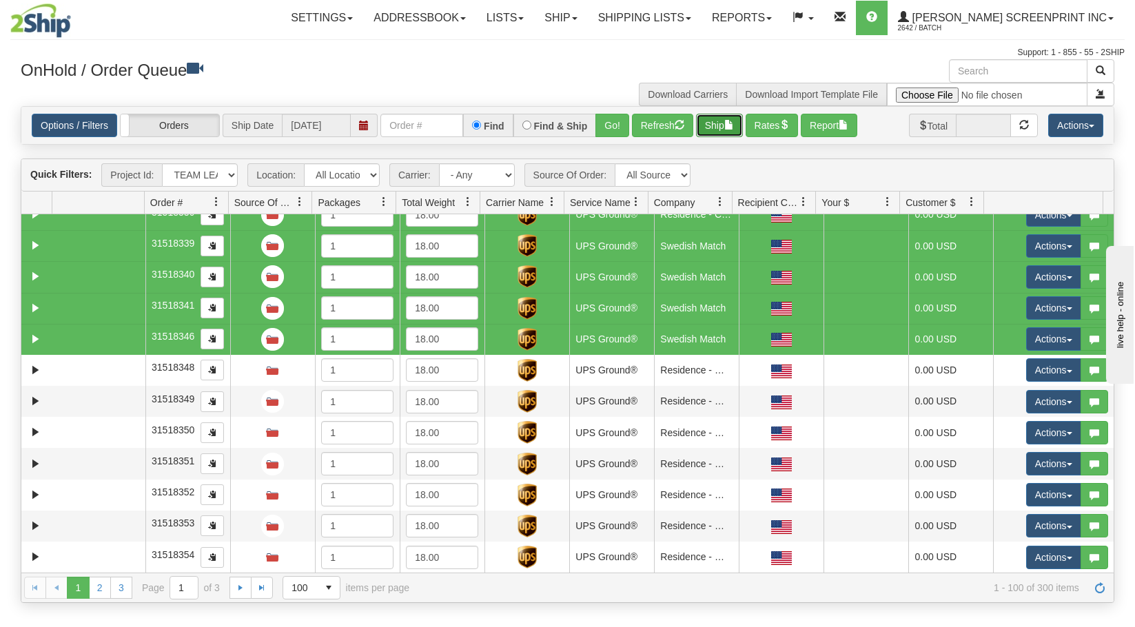
click at [731, 121] on span "button" at bounding box center [729, 125] width 10 height 10
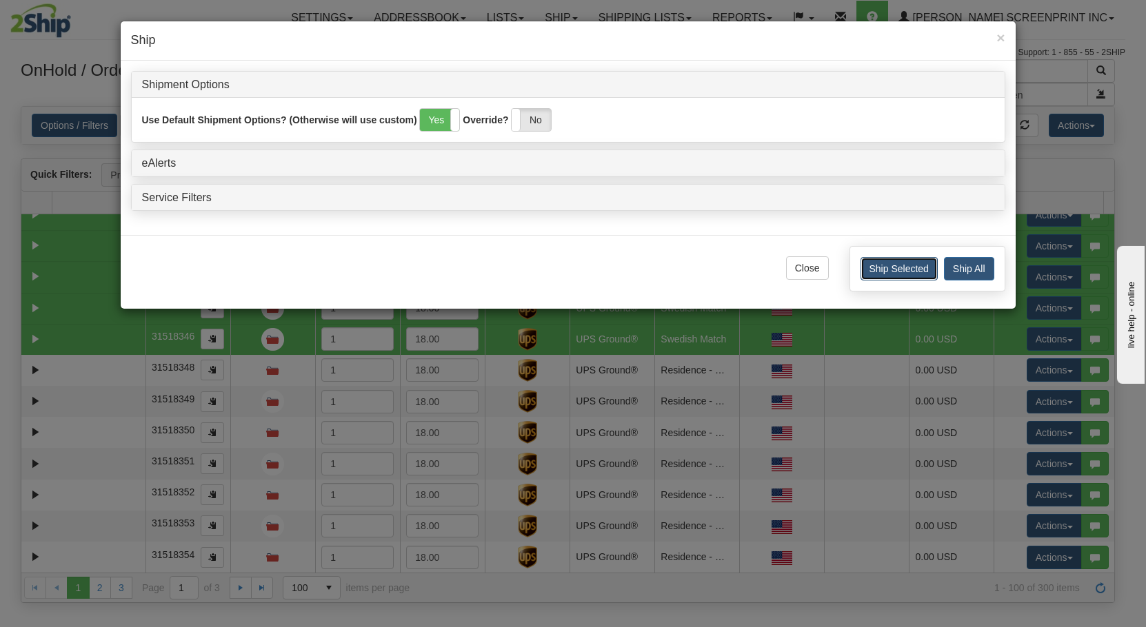
click at [875, 270] on button "Ship Selected" at bounding box center [898, 268] width 77 height 23
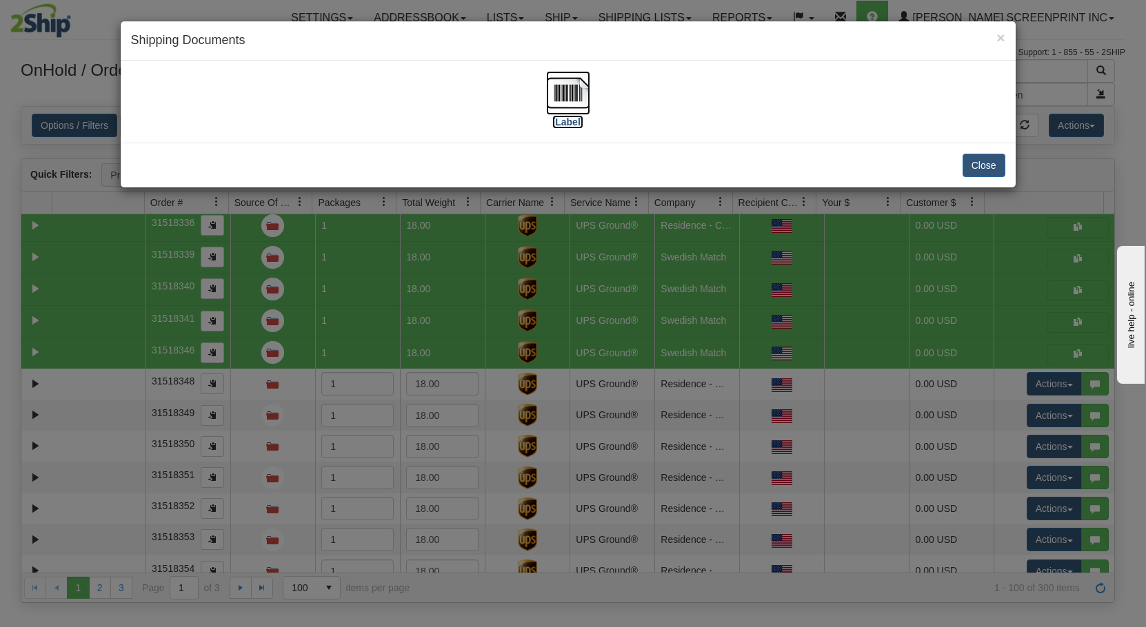
click at [553, 111] on img at bounding box center [568, 93] width 44 height 44
click at [995, 158] on button "Close" at bounding box center [983, 165] width 43 height 23
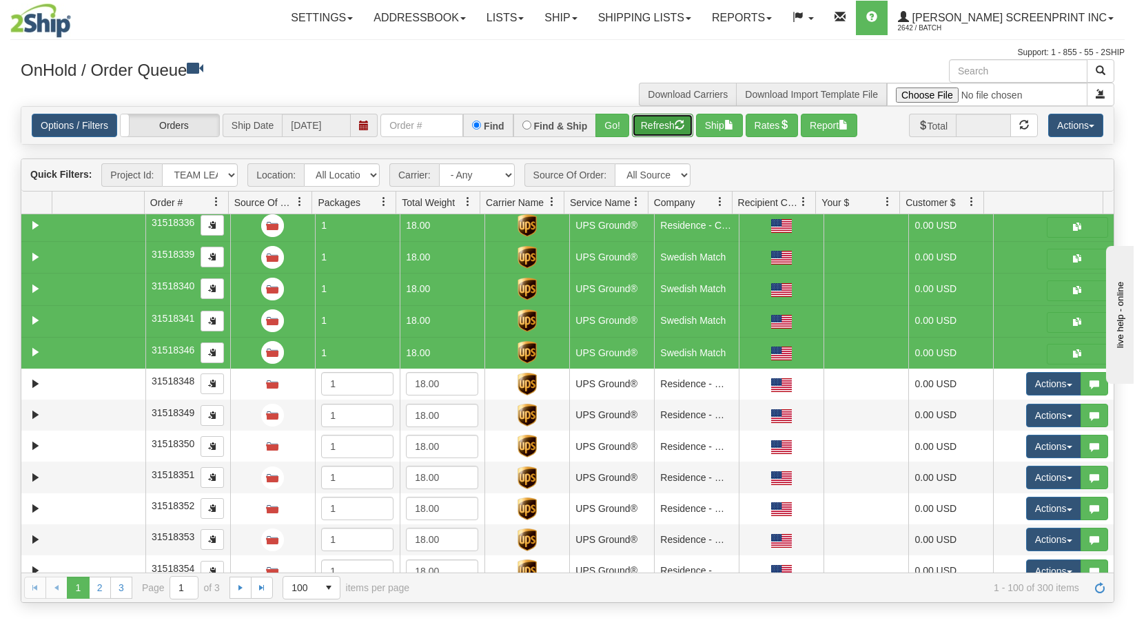
click at [679, 129] on span "button" at bounding box center [680, 125] width 10 height 10
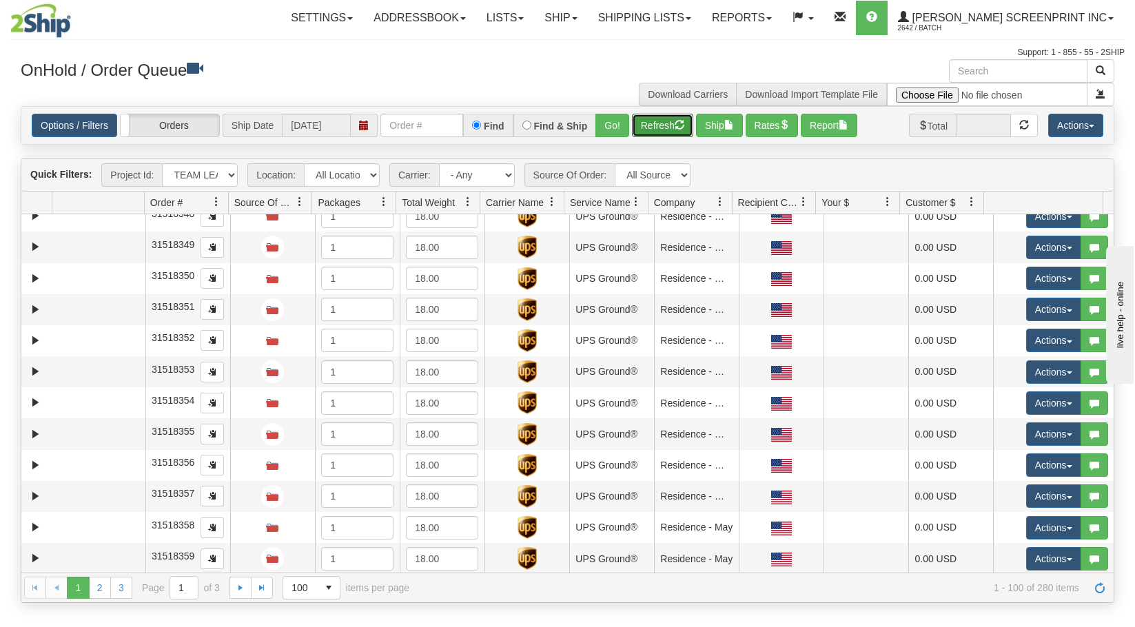
scroll to position [0, 0]
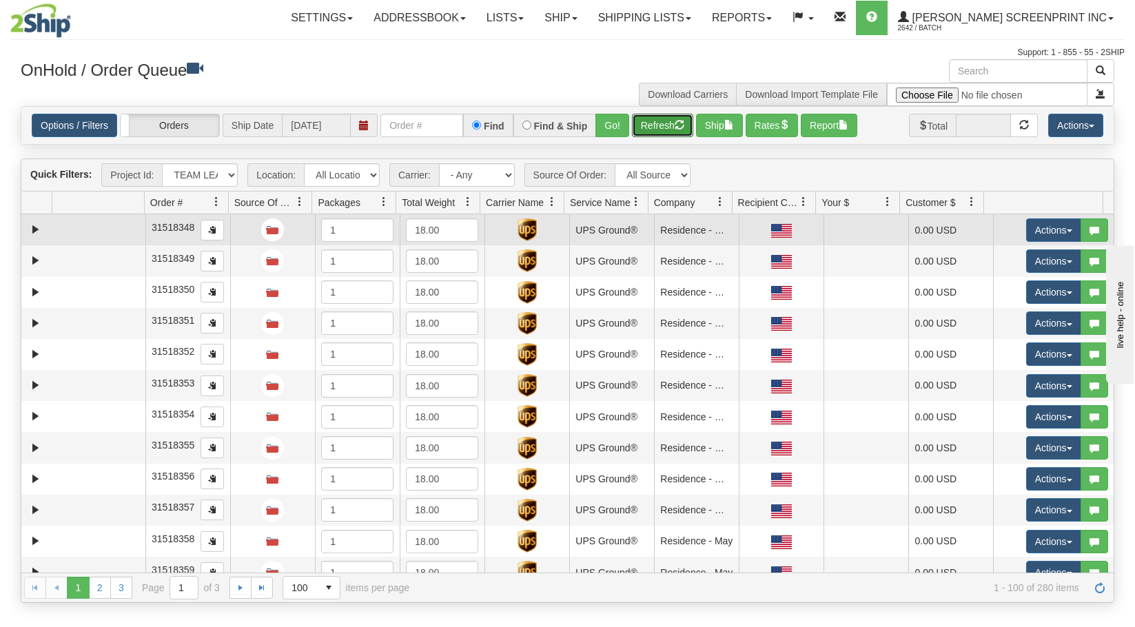
click at [92, 225] on td at bounding box center [98, 229] width 93 height 31
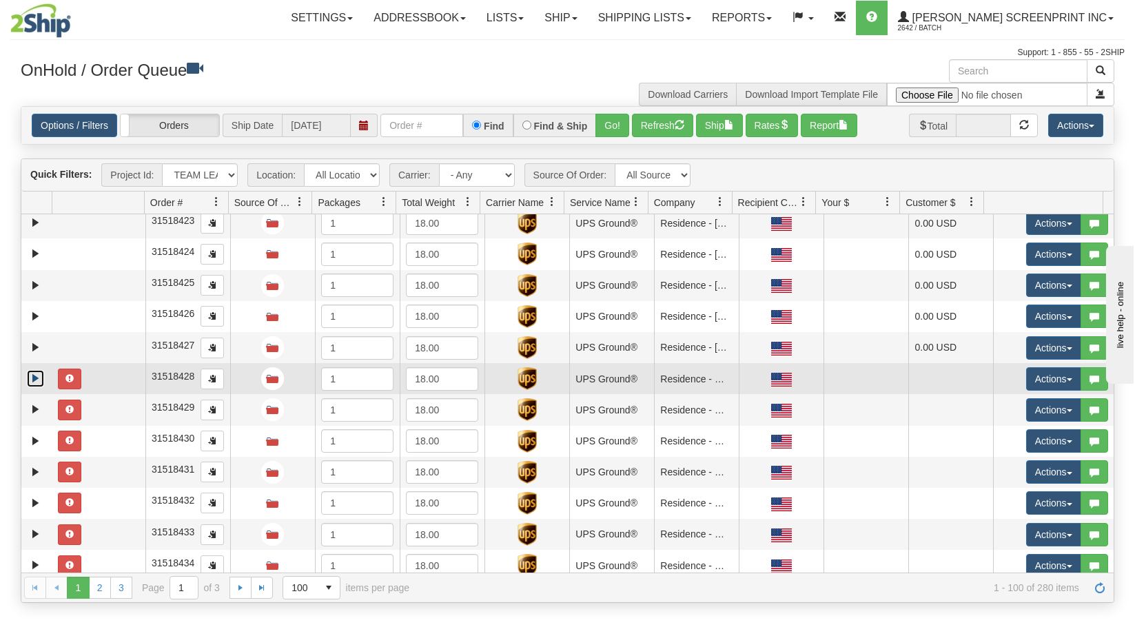
click at [32, 378] on link "Expand" at bounding box center [35, 378] width 17 height 17
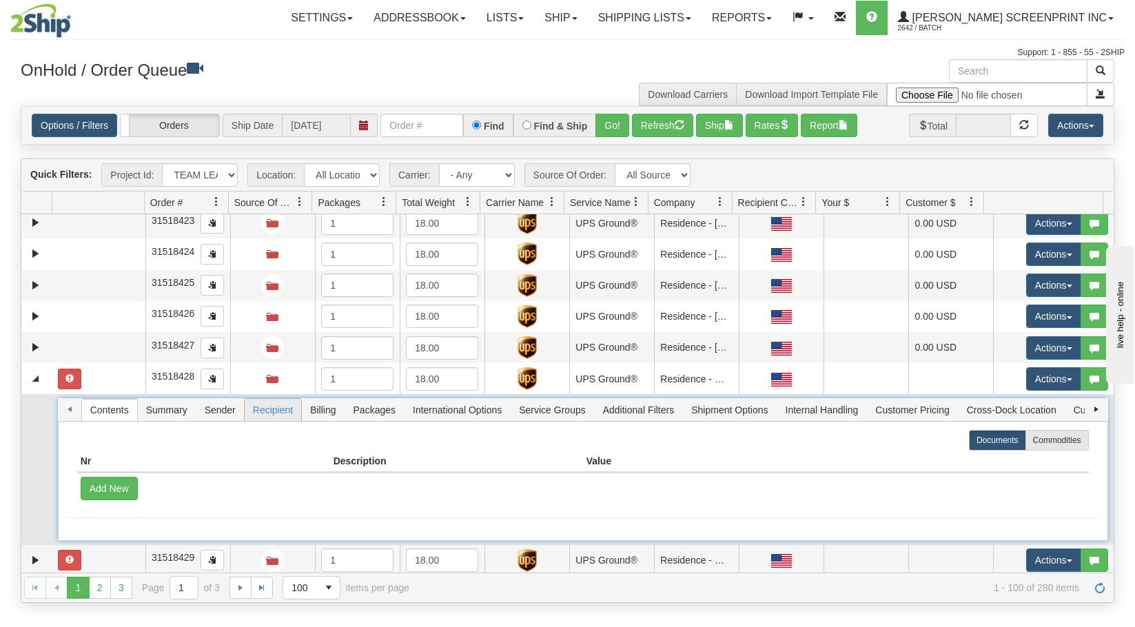
click at [278, 416] on span "Recipient" at bounding box center [273, 410] width 57 height 22
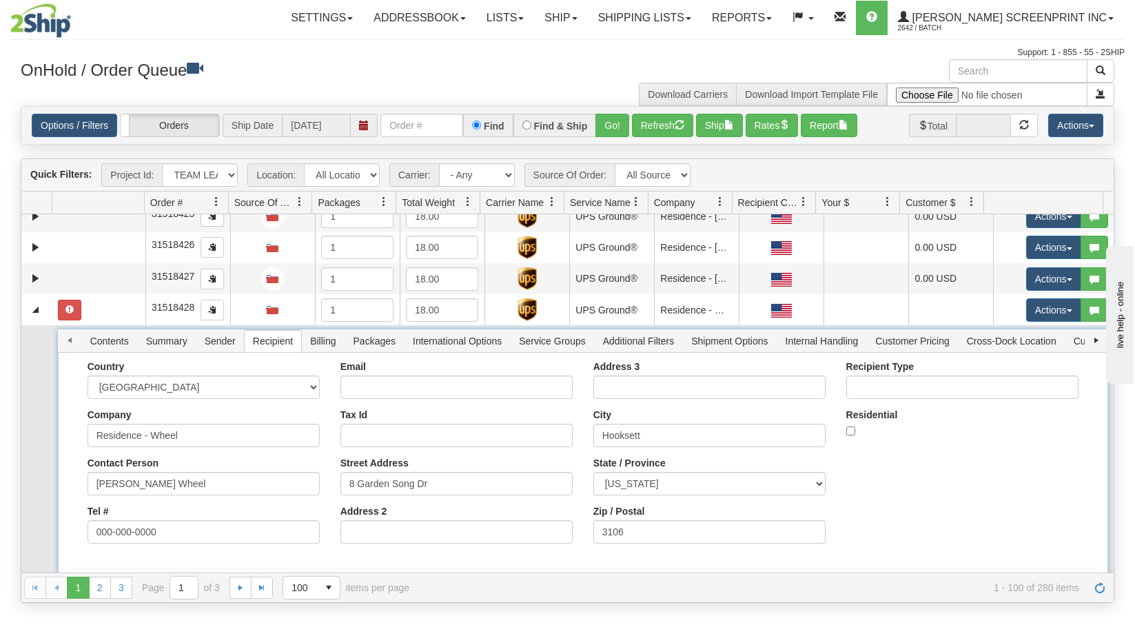
scroll to position [2481, 0]
